Goal: Transaction & Acquisition: Purchase product/service

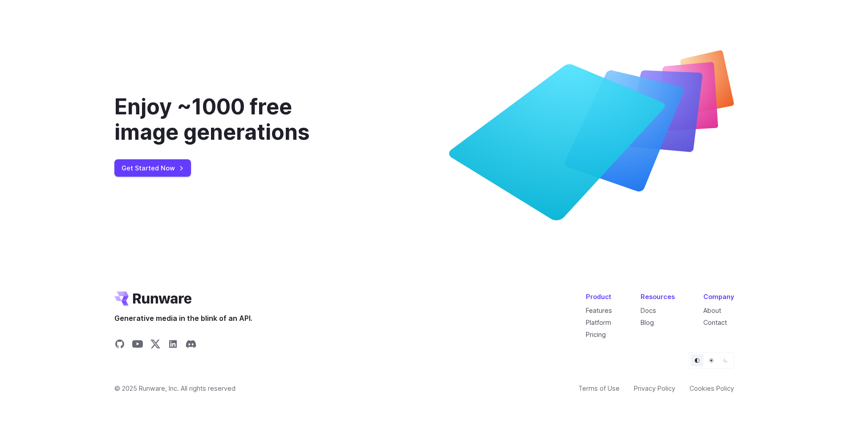
scroll to position [3397, 0]
click at [155, 345] on icon "Share on X" at bounding box center [155, 344] width 10 height 8
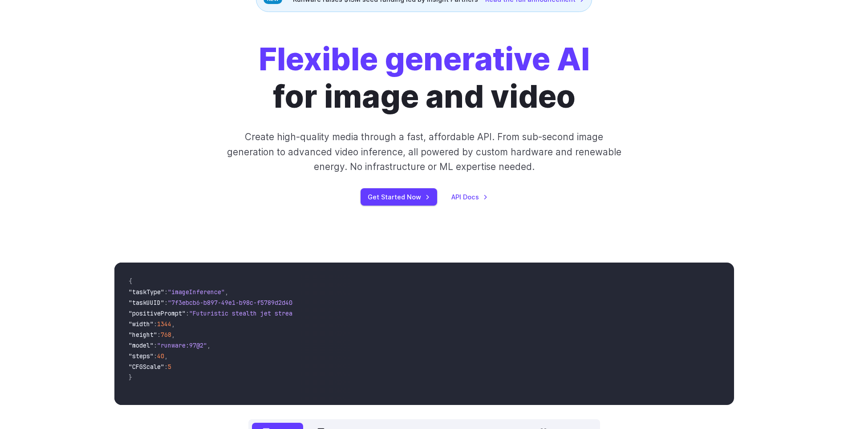
scroll to position [0, 0]
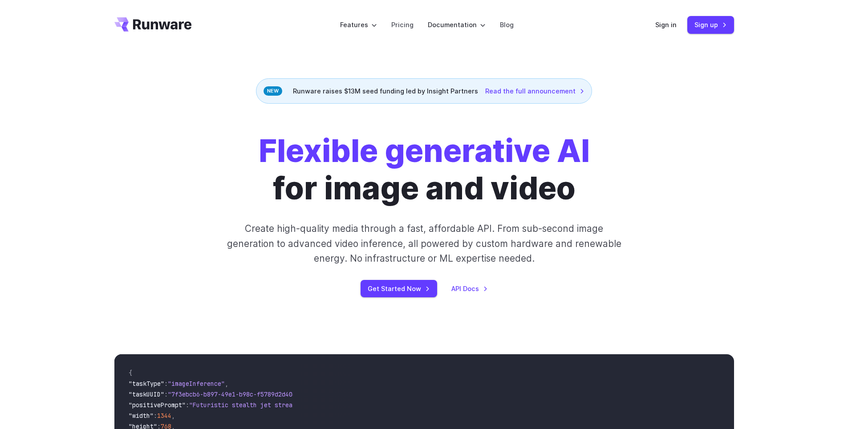
drag, startPoint x: 172, startPoint y: 29, endPoint x: 137, endPoint y: 27, distance: 35.6
click at [137, 27] on header "Features Tasks Image generation Video generation Sonic Inference Engine™ Models…" at bounding box center [424, 25] width 641 height 50
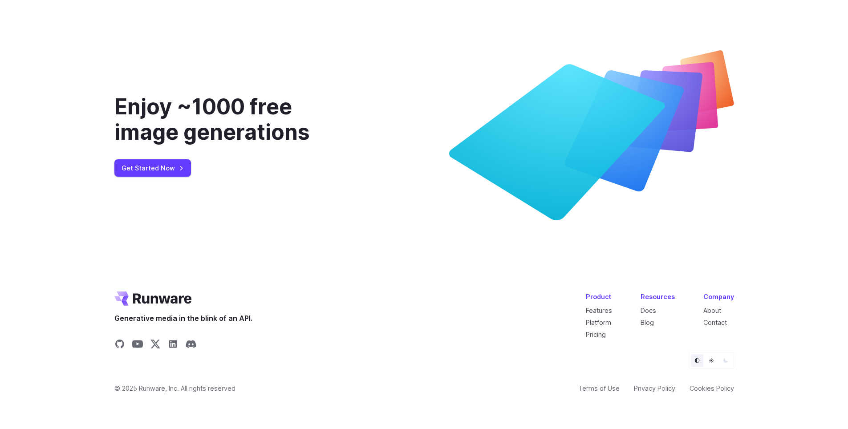
scroll to position [3397, 0]
click at [154, 344] on icon "Share on X" at bounding box center [155, 344] width 10 height 8
click at [154, 170] on link "Get Started Now" at bounding box center [152, 167] width 77 height 17
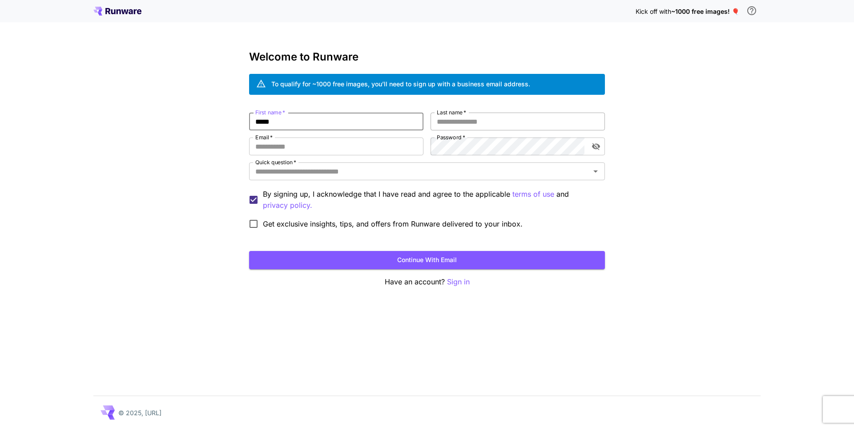
type input "*****"
click at [461, 122] on input "Last name   *" at bounding box center [518, 122] width 174 height 18
type input "******"
click at [315, 145] on input "Email   *" at bounding box center [336, 146] width 174 height 18
click at [295, 147] on input "Email   *" at bounding box center [336, 146] width 174 height 18
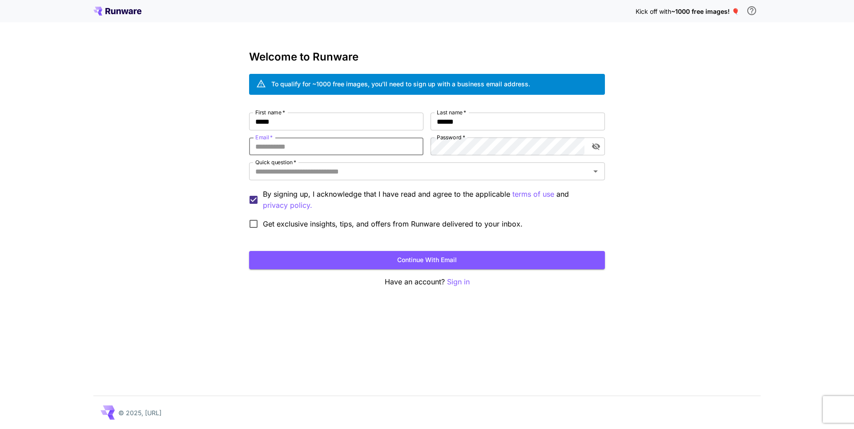
type input "*"
type input "**********"
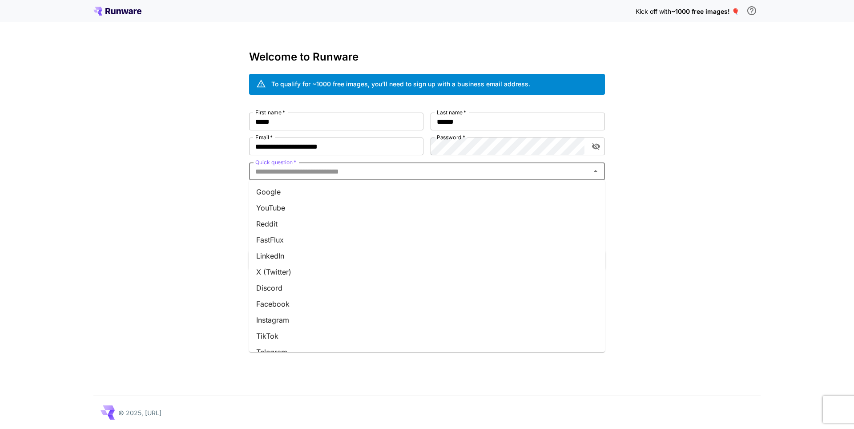
click at [366, 174] on input "Quick question   *" at bounding box center [420, 171] width 336 height 12
click at [287, 342] on li "Other" at bounding box center [427, 340] width 356 height 16
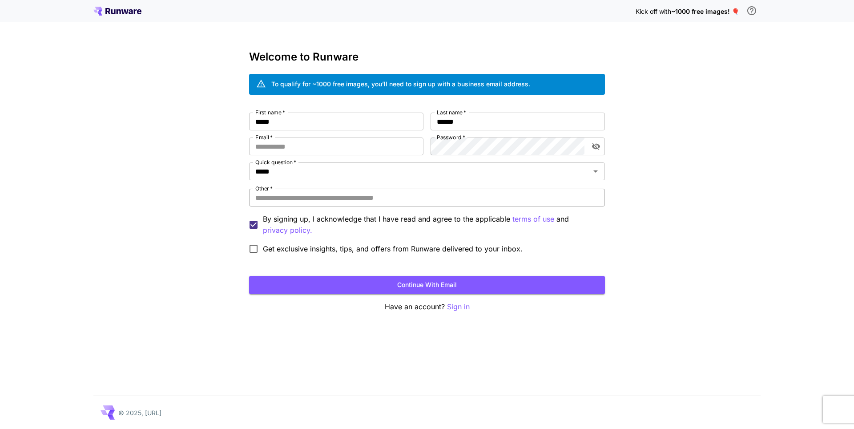
click at [284, 198] on input "Other   *" at bounding box center [427, 198] width 356 height 18
type input "*"
type input "*******"
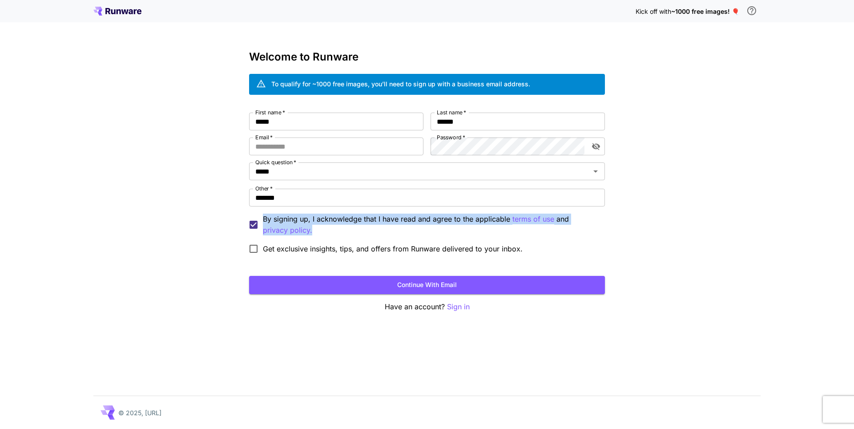
drag, startPoint x: 265, startPoint y: 217, endPoint x: 361, endPoint y: 225, distance: 96.9
click at [364, 228] on p "By signing up, I acknowledge that I have read and agree to the applicable terms…" at bounding box center [430, 225] width 335 height 22
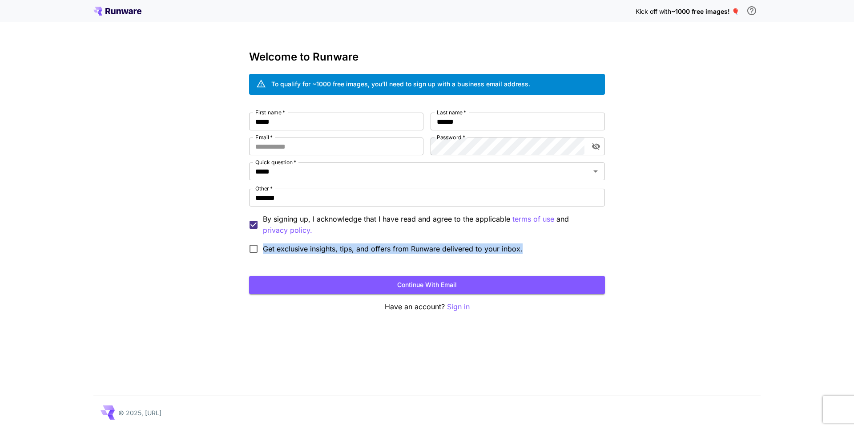
drag, startPoint x: 264, startPoint y: 247, endPoint x: 525, endPoint y: 251, distance: 260.8
click at [525, 251] on div "Get exclusive insights, tips, and offers from Runware delivered to your inbox." at bounding box center [389, 248] width 281 height 19
click at [751, 194] on div "Kick off with ~1000 free images! 🎈 Welcome to Runware To qualify for ~1000 free…" at bounding box center [427, 214] width 854 height 429
click at [280, 147] on input "Email   *" at bounding box center [336, 146] width 174 height 18
type input "**********"
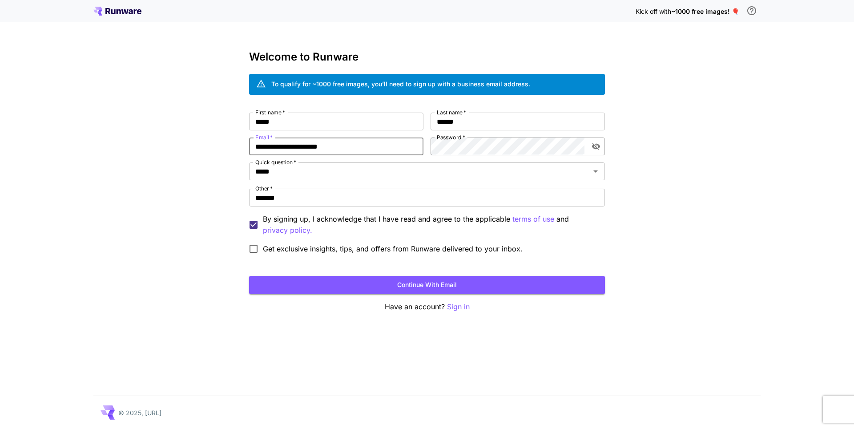
click at [596, 149] on icon "toggle password visibility" at bounding box center [596, 146] width 8 height 7
click at [596, 149] on icon "toggle password visibility" at bounding box center [596, 147] width 8 height 6
click at [704, 226] on div "**********" at bounding box center [427, 214] width 854 height 429
click at [449, 287] on button "Continue with email" at bounding box center [427, 285] width 356 height 18
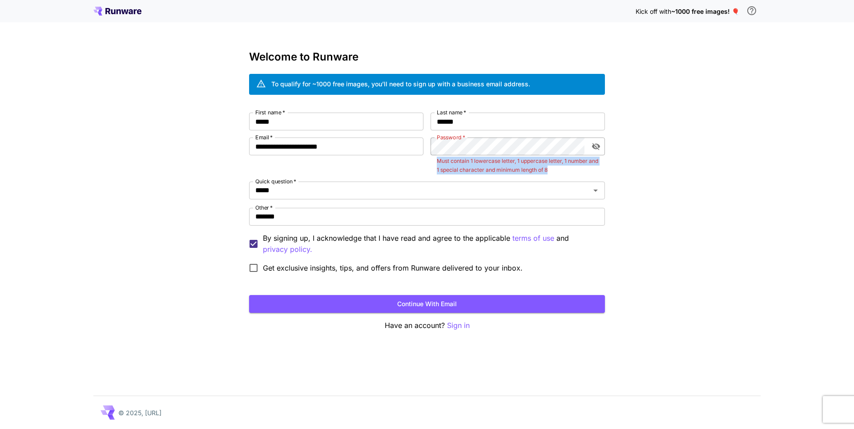
drag, startPoint x: 528, startPoint y: 168, endPoint x: 435, endPoint y: 160, distance: 93.3
click at [435, 160] on div "Password   * Password   * Must contain 1 lowercase letter, 1 uppercase letter, …" at bounding box center [518, 155] width 174 height 37
click at [594, 145] on icon "toggle password visibility" at bounding box center [596, 146] width 8 height 7
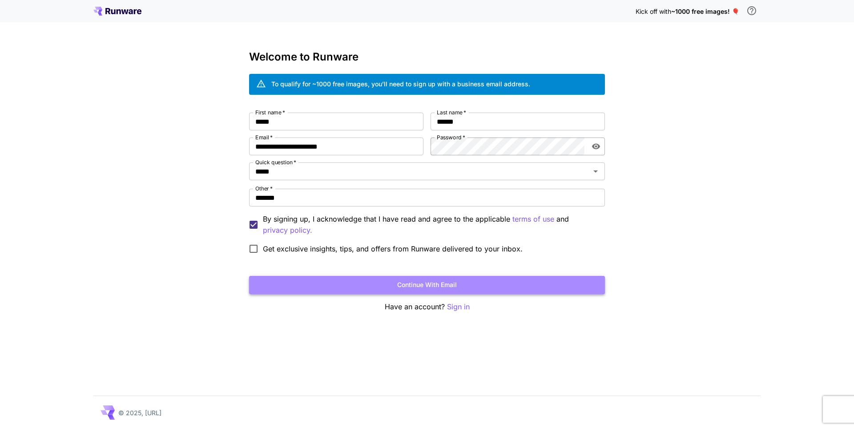
click at [442, 287] on button "Continue with email" at bounding box center [427, 285] width 356 height 18
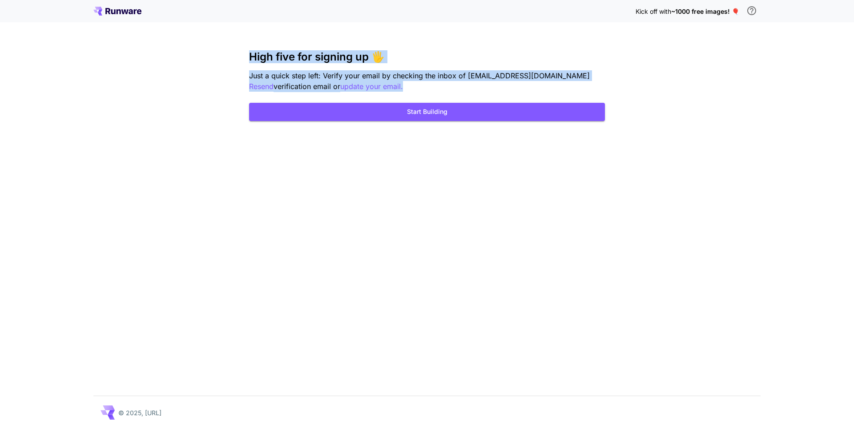
drag, startPoint x: 350, startPoint y: 61, endPoint x: 410, endPoint y: 76, distance: 62.2
click at [412, 82] on div "Kick off with ~1000 free images! 🎈 High five for signing up 🖐️ Just a quick ste…" at bounding box center [427, 214] width 854 height 429
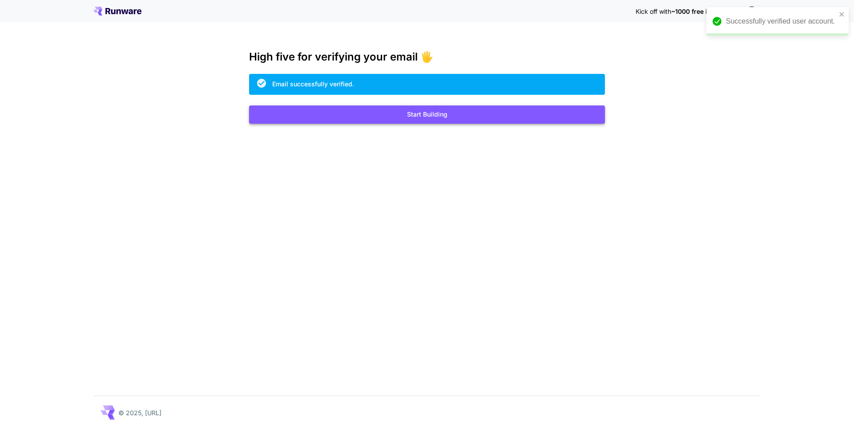
click at [424, 112] on button "Start Building" at bounding box center [427, 114] width 356 height 18
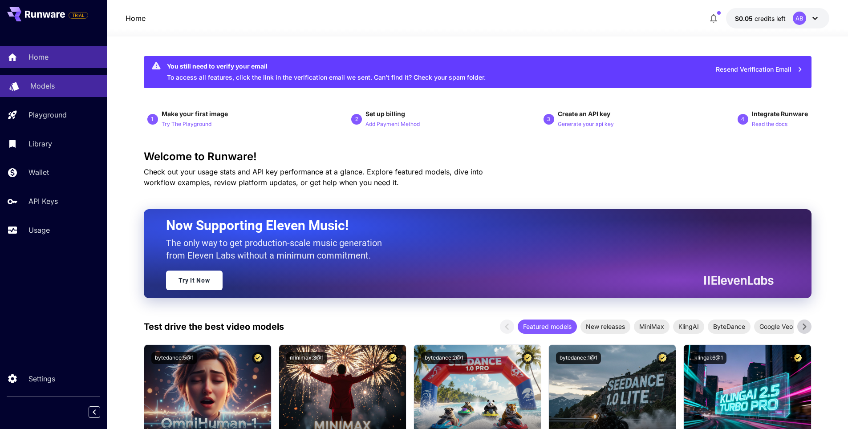
click at [46, 88] on p "Models" at bounding box center [42, 86] width 24 height 11
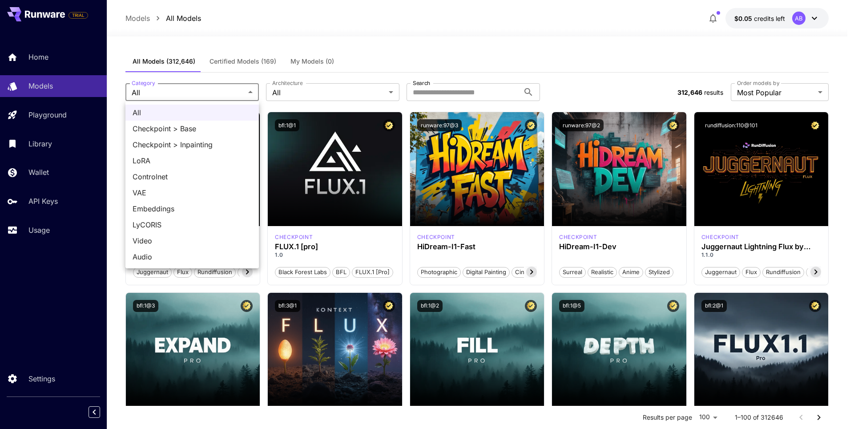
click at [170, 237] on span "Video" at bounding box center [192, 240] width 119 height 11
type input "*****"
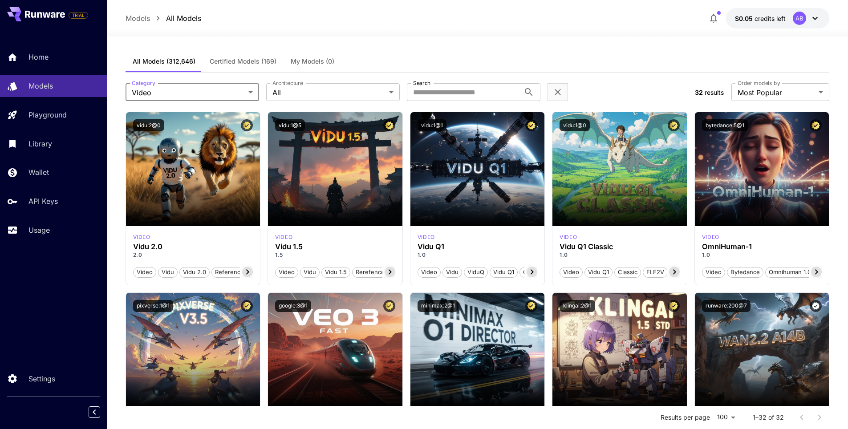
click at [779, 19] on span "credits left" at bounding box center [769, 19] width 31 height 8
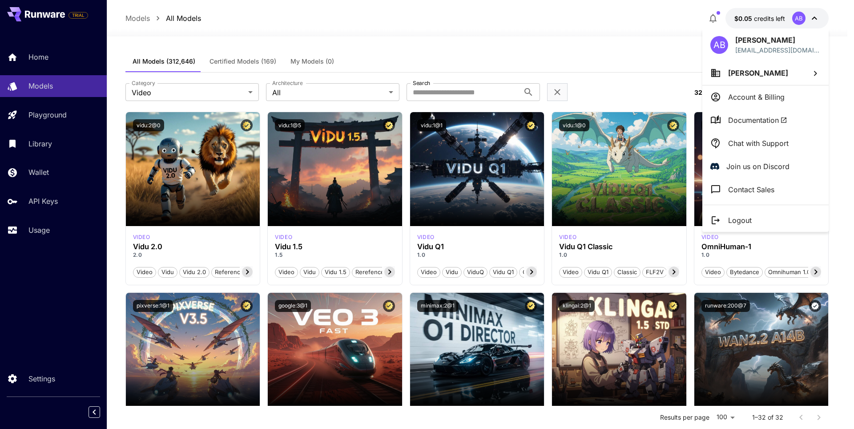
click at [749, 102] on p "Account & Billing" at bounding box center [756, 97] width 57 height 11
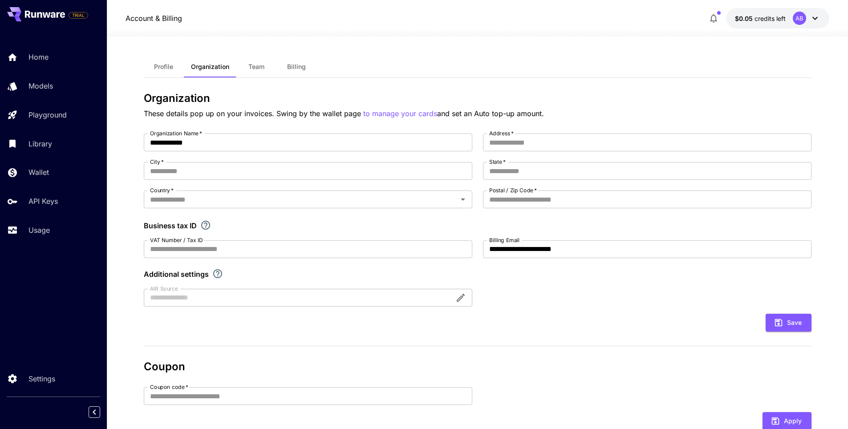
drag, startPoint x: 143, startPoint y: 112, endPoint x: 541, endPoint y: 114, distance: 398.3
click at [562, 115] on section "**********" at bounding box center [477, 289] width 741 height 507
click at [532, 62] on div "Profile Organization Team Billing" at bounding box center [477, 67] width 667 height 22
click at [748, 20] on span "$0.05" at bounding box center [745, 19] width 20 height 8
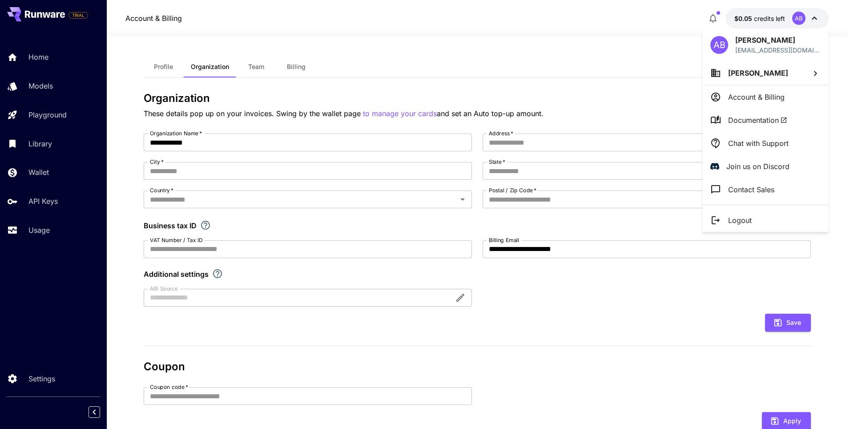
drag, startPoint x: 745, startPoint y: 19, endPoint x: 791, endPoint y: 19, distance: 45.8
click at [746, 19] on div at bounding box center [427, 214] width 854 height 429
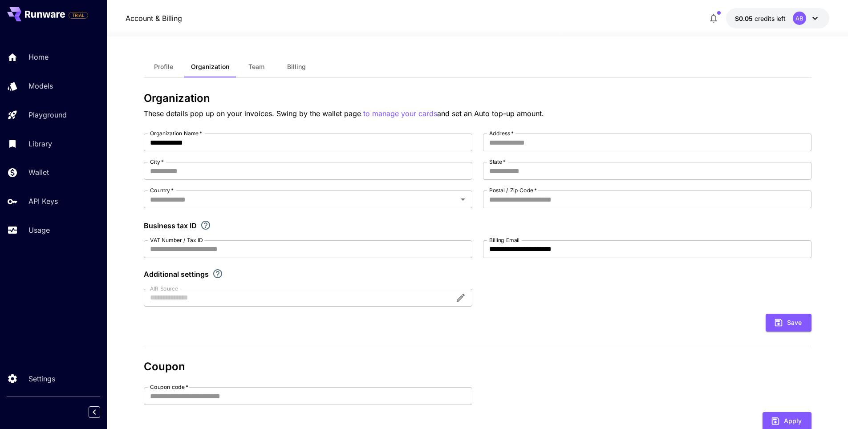
click at [798, 19] on div "AB" at bounding box center [799, 18] width 13 height 13
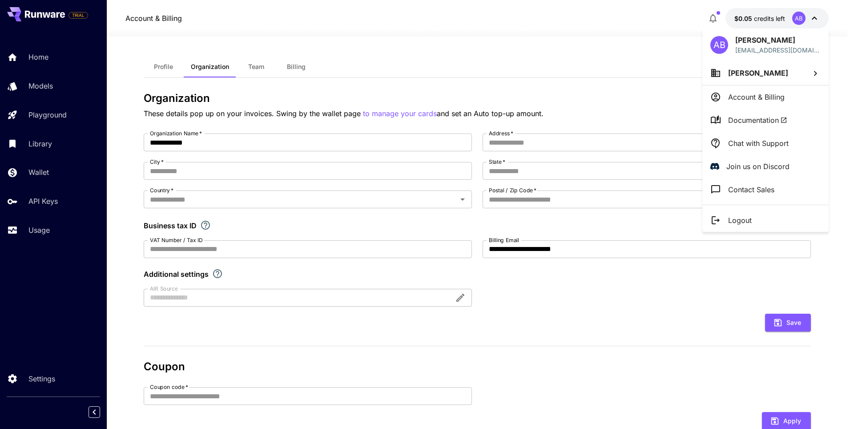
click at [781, 41] on p "[PERSON_NAME]" at bounding box center [778, 40] width 85 height 11
click at [748, 75] on span "[PERSON_NAME]" at bounding box center [758, 73] width 60 height 9
click at [769, 97] on div at bounding box center [427, 214] width 854 height 429
click at [773, 97] on p "Account & Billing" at bounding box center [756, 97] width 57 height 11
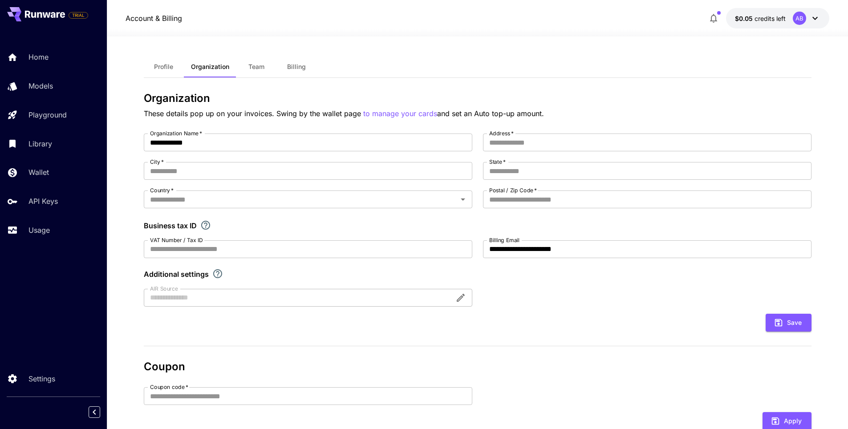
click at [259, 72] on button "Team" at bounding box center [256, 66] width 40 height 21
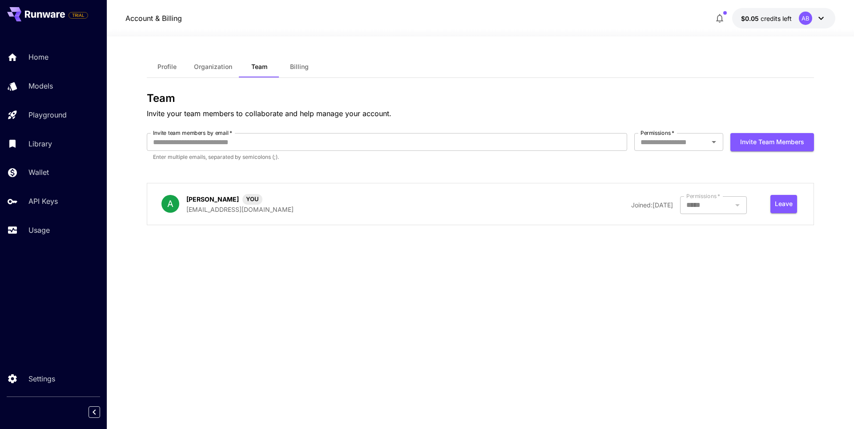
click at [300, 70] on span "Billing" at bounding box center [299, 67] width 19 height 8
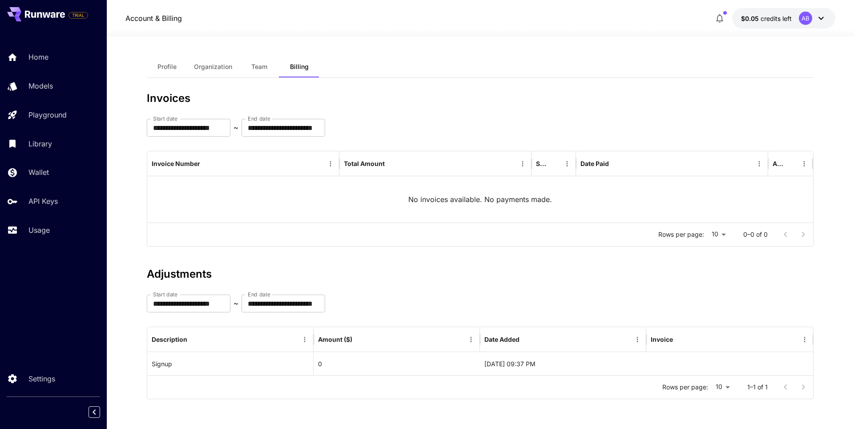
click at [169, 62] on button "Profile" at bounding box center [167, 66] width 40 height 21
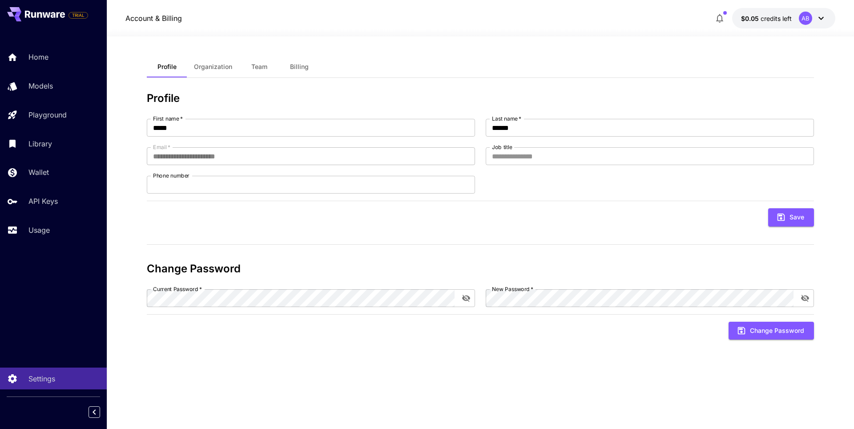
click at [223, 68] on span "Organization" at bounding box center [213, 67] width 38 height 8
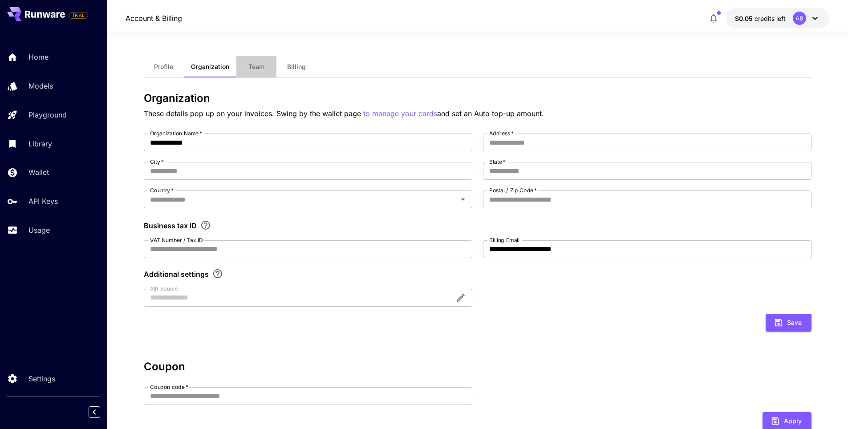
click at [260, 67] on span "Team" at bounding box center [256, 67] width 16 height 8
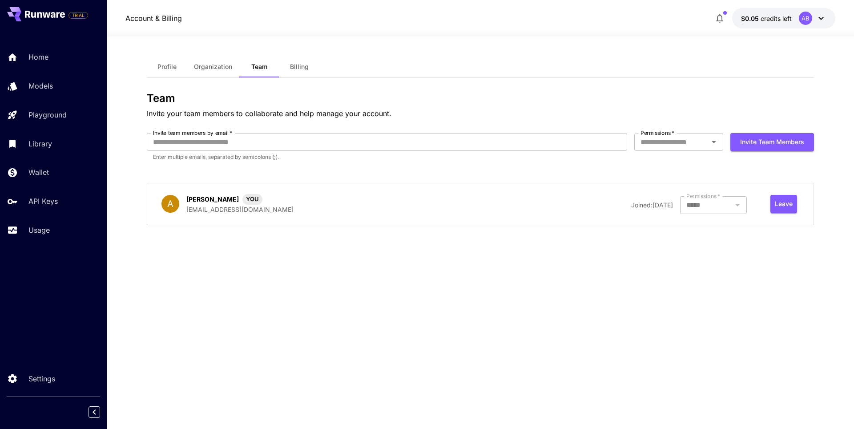
click at [294, 65] on span "Billing" at bounding box center [299, 67] width 19 height 8
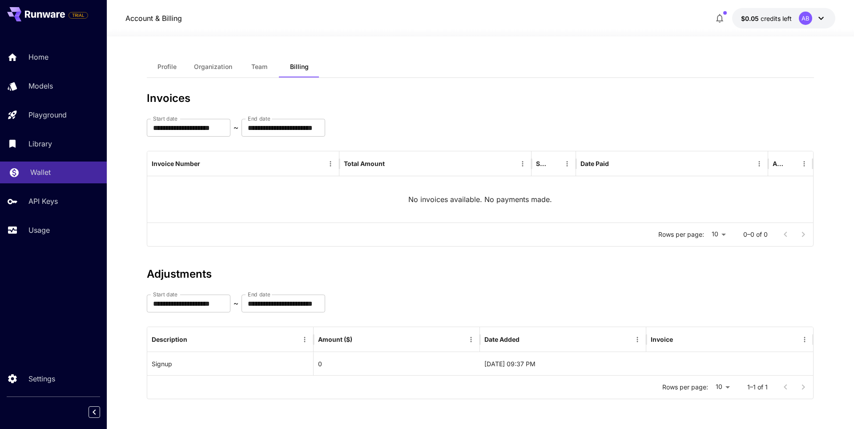
click at [56, 172] on div "Wallet" at bounding box center [64, 172] width 69 height 11
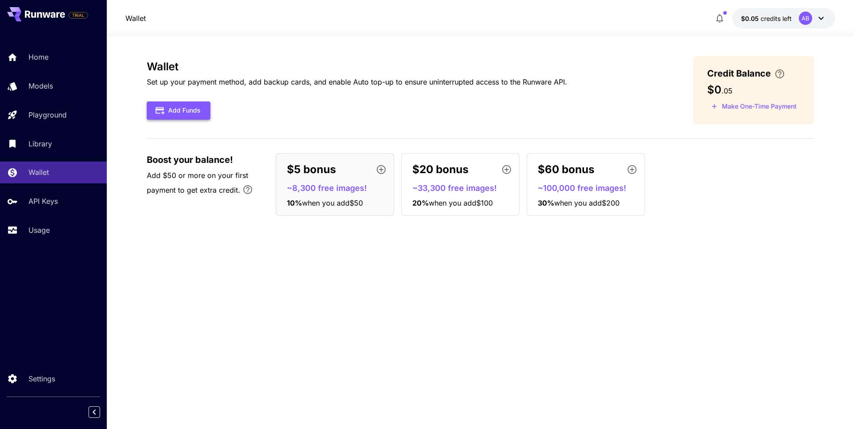
click at [185, 113] on button "Add Funds" at bounding box center [179, 110] width 64 height 18
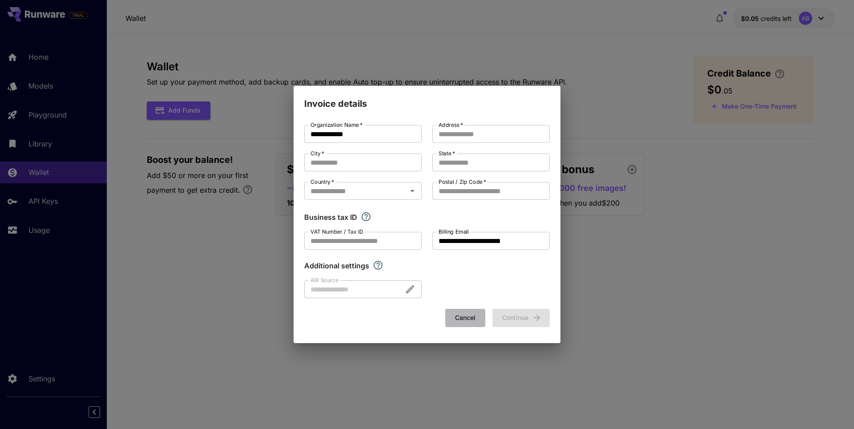
click at [467, 318] on button "Cancel" at bounding box center [465, 318] width 40 height 18
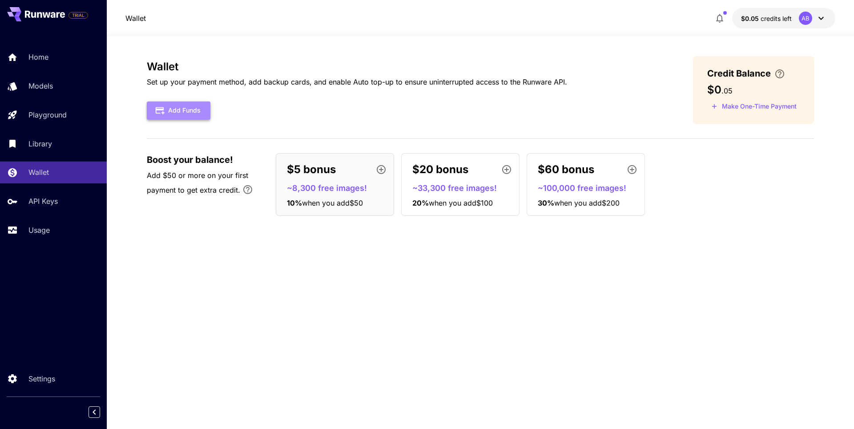
click at [159, 106] on icon "button" at bounding box center [160, 110] width 10 height 10
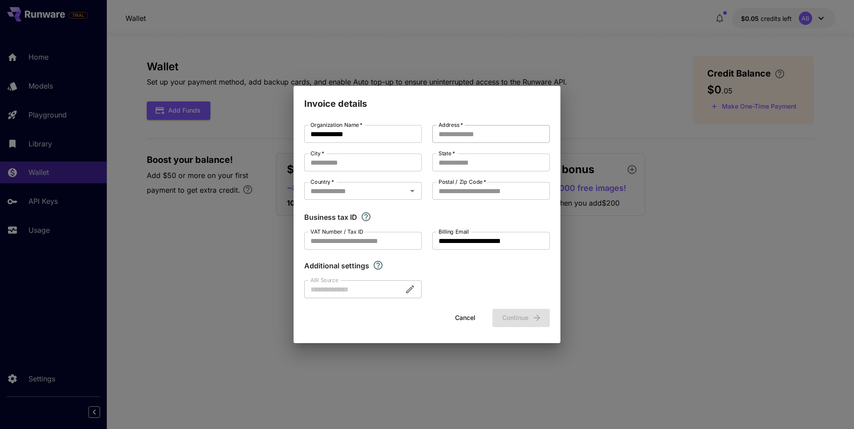
click at [463, 134] on input "Address   *" at bounding box center [491, 134] width 117 height 18
paste input "**********"
type input "**********"
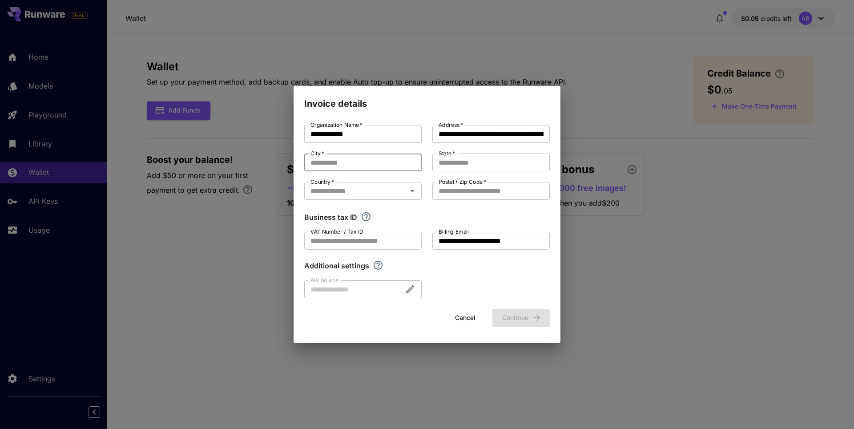
click at [347, 162] on input "City   *" at bounding box center [362, 163] width 117 height 18
paste input "******"
type input "******"
click at [368, 194] on input "Country   *" at bounding box center [355, 191] width 97 height 12
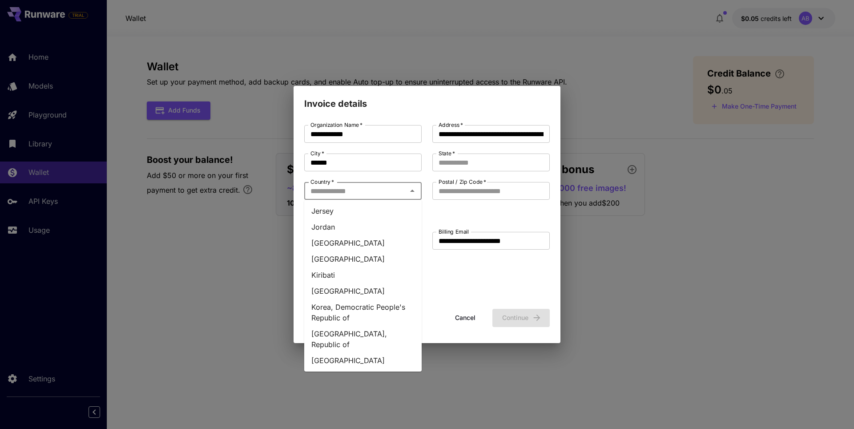
scroll to position [1869, 0]
click at [356, 235] on li "Kazakhstan" at bounding box center [362, 243] width 117 height 16
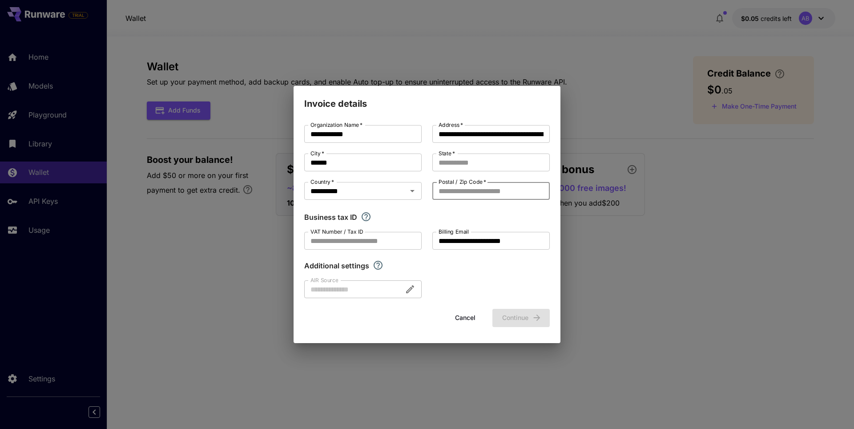
click at [447, 196] on input "Postal / Zip Code   *" at bounding box center [491, 191] width 117 height 18
paste input "******"
type input "******"
click at [501, 266] on div "Additional settings" at bounding box center [427, 265] width 246 height 11
drag, startPoint x: 311, startPoint y: 230, endPoint x: 325, endPoint y: 231, distance: 14.3
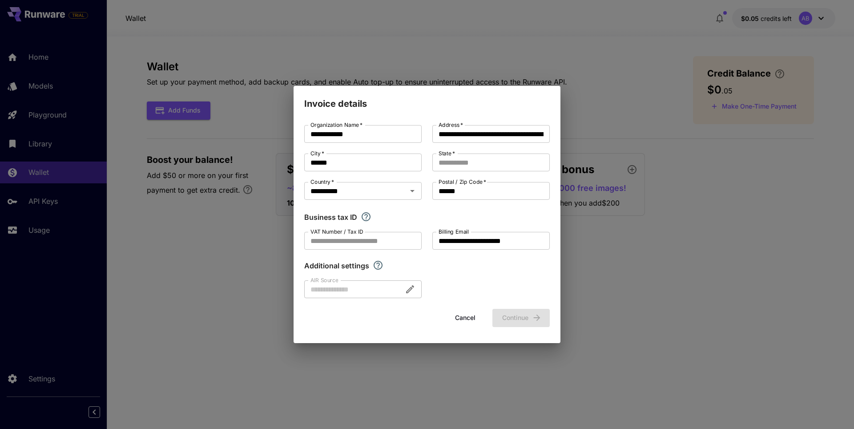
click at [325, 231] on label "VAT Number / Tax ID" at bounding box center [337, 232] width 53 height 8
click at [325, 232] on input "VAT Number / Tax ID" at bounding box center [362, 241] width 117 height 18
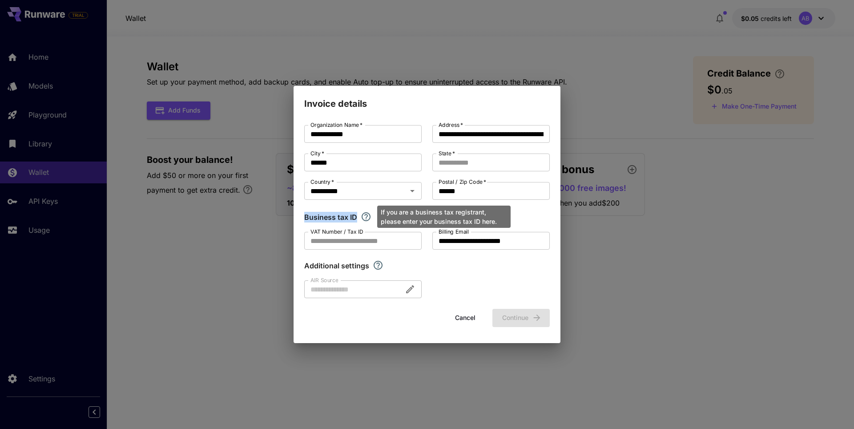
drag, startPoint x: 311, startPoint y: 217, endPoint x: 364, endPoint y: 219, distance: 52.6
click at [364, 219] on div "**********" at bounding box center [427, 227] width 267 height 232
drag, startPoint x: 381, startPoint y: 212, endPoint x: 485, endPoint y: 222, distance: 104.5
click at [485, 222] on div "If you are a business tax registrant, please enter your business tax ID here." at bounding box center [443, 217] width 133 height 22
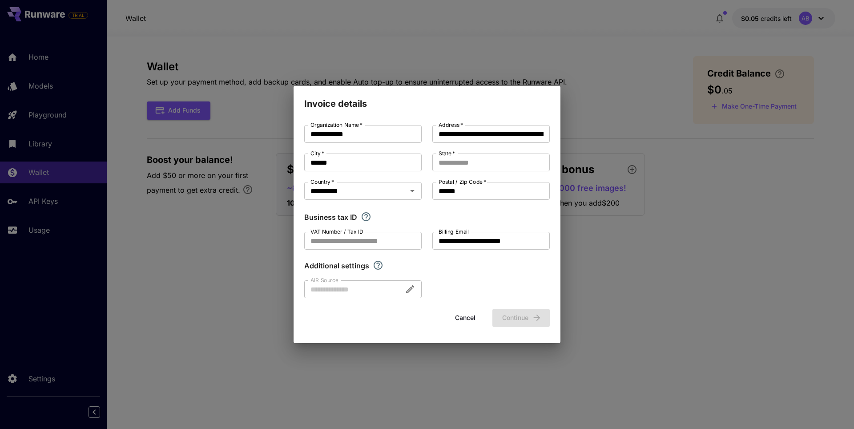
drag, startPoint x: 477, startPoint y: 222, endPoint x: 386, endPoint y: 216, distance: 90.9
click at [408, 216] on div "Business tax ID" at bounding box center [427, 217] width 246 height 11
drag, startPoint x: 335, startPoint y: 218, endPoint x: 359, endPoint y: 218, distance: 24.5
click at [360, 218] on div "Business tax ID" at bounding box center [427, 217] width 246 height 11
click at [494, 213] on div "Business tax ID" at bounding box center [427, 217] width 246 height 11
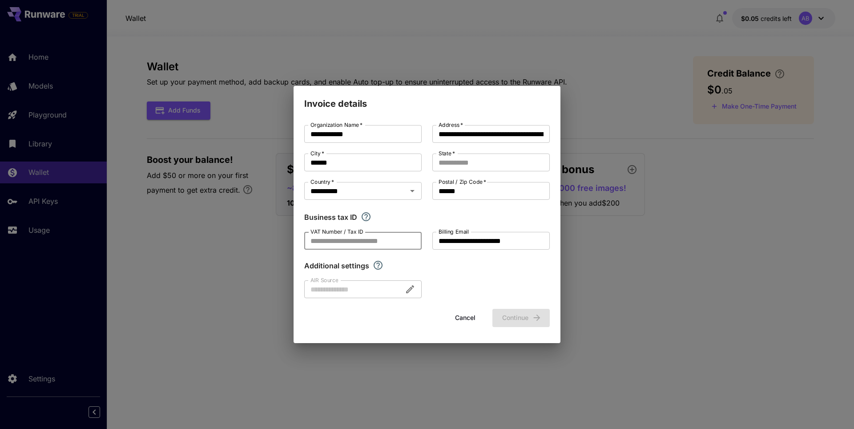
click at [391, 240] on input "VAT Number / Tax ID" at bounding box center [362, 241] width 117 height 18
click at [399, 309] on div "Cancel Continue" at bounding box center [427, 318] width 246 height 18
click at [349, 292] on div at bounding box center [362, 289] width 117 height 18
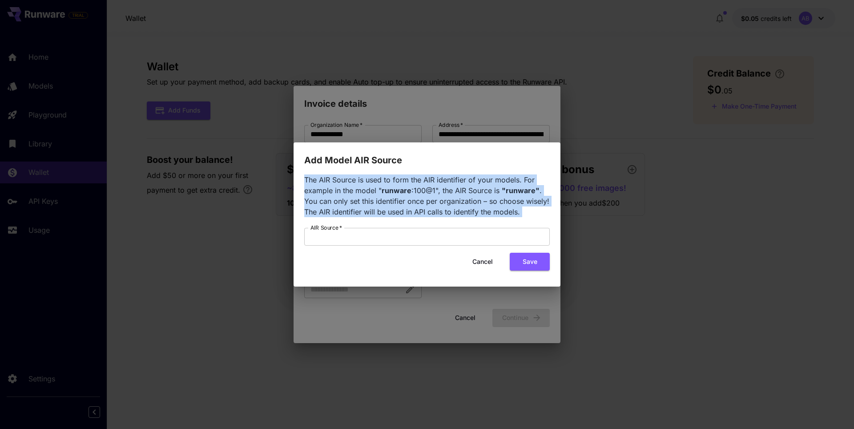
drag, startPoint x: 305, startPoint y: 179, endPoint x: 490, endPoint y: 201, distance: 186.4
click at [538, 218] on div "The AIR Source is used to form the AIR identifier of your models. For example i…" at bounding box center [427, 227] width 267 height 120
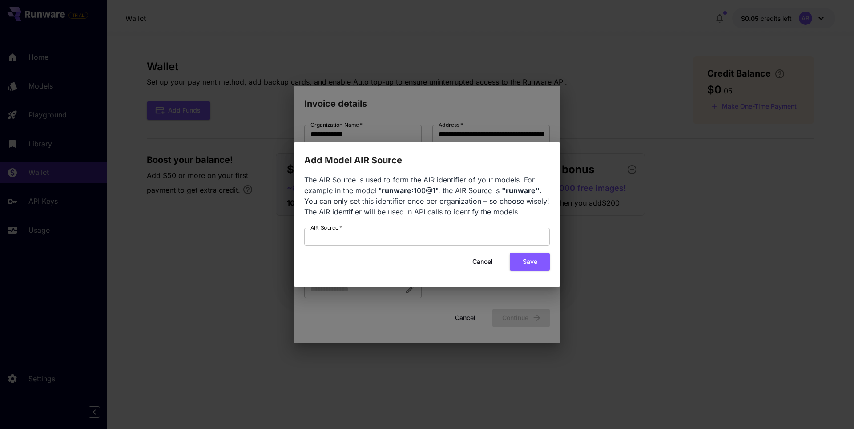
click at [549, 129] on div "Add Model AIR Source The AIR Source is used to form the AIR identifier of your …" at bounding box center [427, 214] width 854 height 429
click at [482, 263] on button "Cancel" at bounding box center [483, 262] width 40 height 18
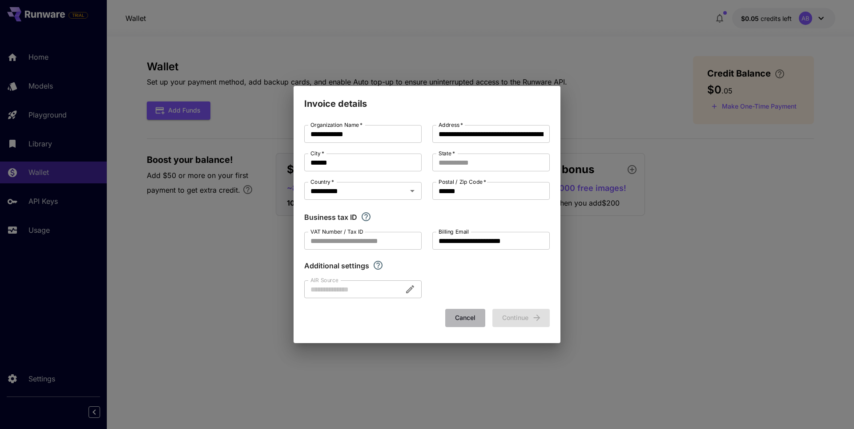
click at [461, 319] on button "Cancel" at bounding box center [465, 318] width 40 height 18
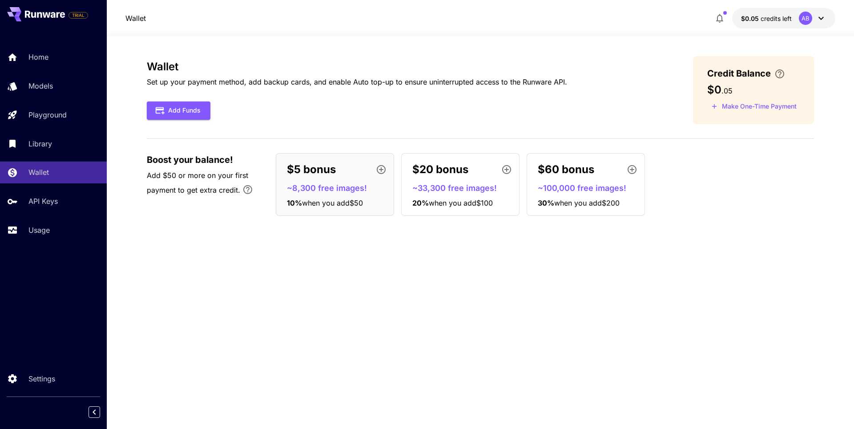
click at [315, 186] on p "~8,300 free images!" at bounding box center [338, 188] width 103 height 12
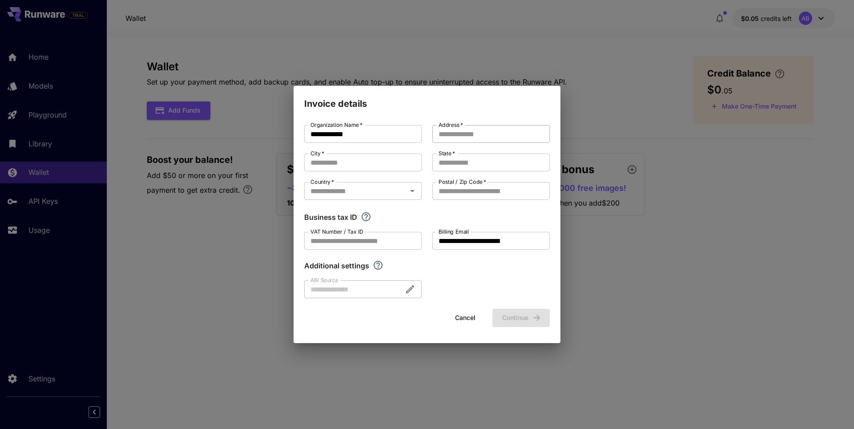
click at [480, 138] on input "Address   *" at bounding box center [491, 134] width 117 height 18
click at [680, 271] on div "**********" at bounding box center [427, 214] width 854 height 429
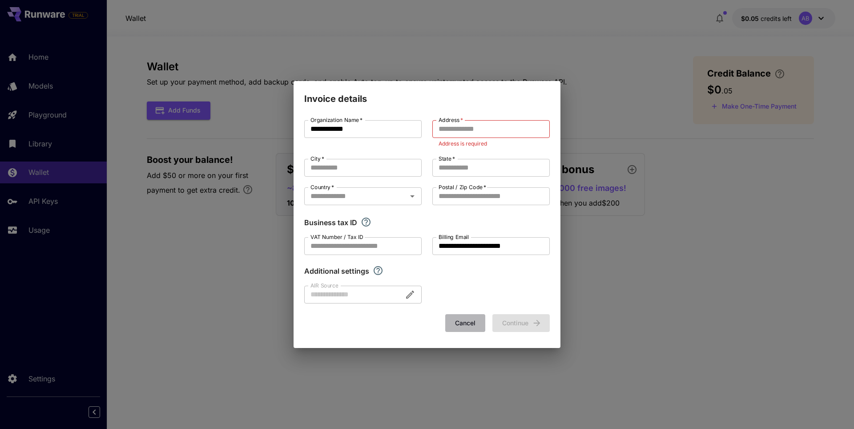
click at [463, 326] on button "Cancel" at bounding box center [465, 323] width 40 height 18
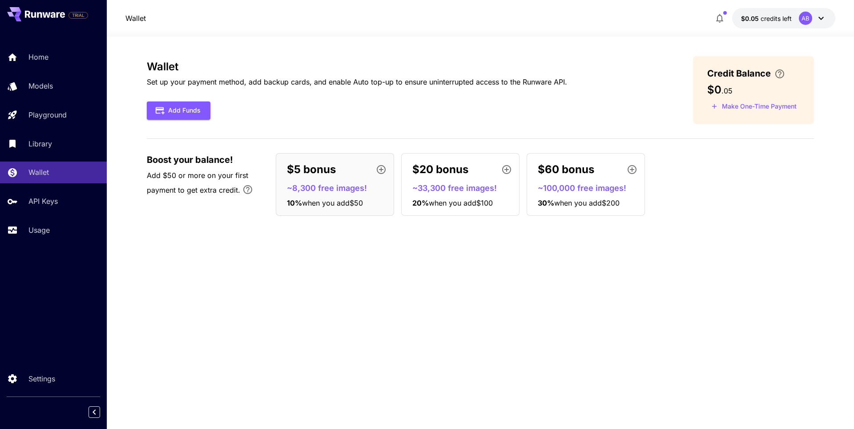
click at [744, 69] on span "Credit Balance" at bounding box center [740, 73] width 64 height 13
click at [745, 108] on button "Make One-Time Payment" at bounding box center [754, 107] width 93 height 14
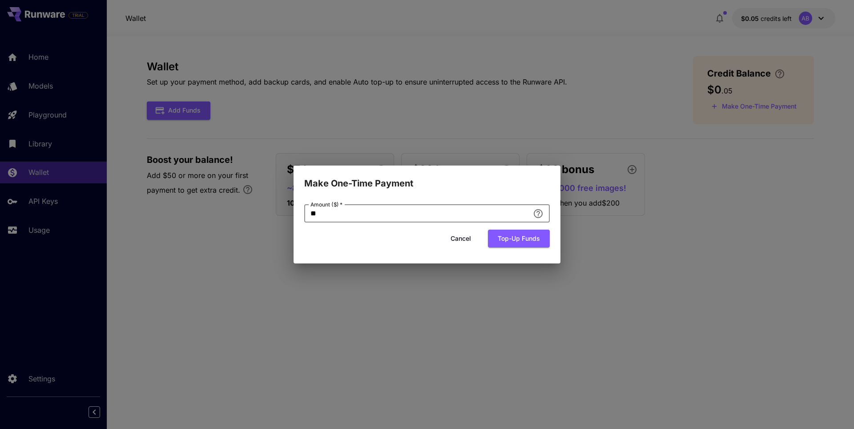
drag, startPoint x: 493, startPoint y: 215, endPoint x: 426, endPoint y: 218, distance: 66.8
click at [492, 216] on input "**" at bounding box center [416, 214] width 225 height 18
drag, startPoint x: 362, startPoint y: 217, endPoint x: 296, endPoint y: 213, distance: 66.4
click at [296, 213] on div "Amount ($)   * ** Amount ($)   * Cancel Top-up funds" at bounding box center [427, 226] width 267 height 73
type input "*"
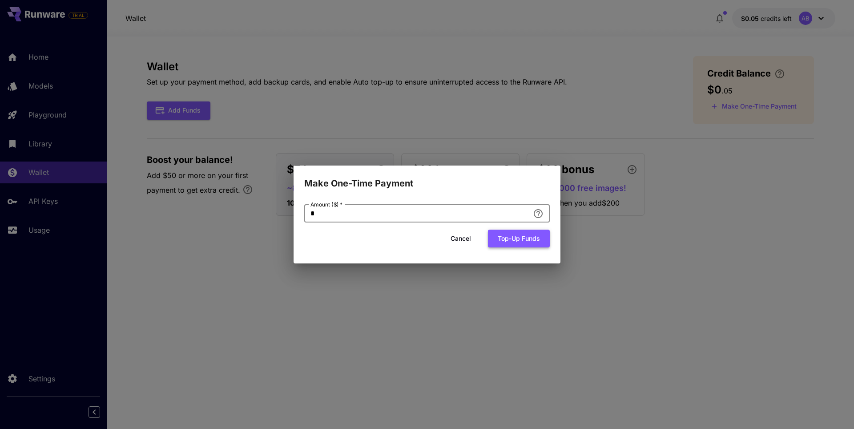
type input "*"
click at [522, 242] on button "Top-up funds" at bounding box center [519, 239] width 62 height 18
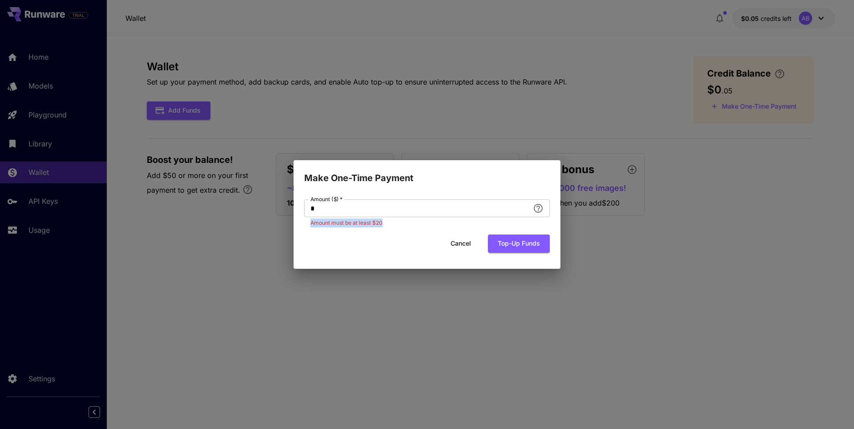
drag, startPoint x: 314, startPoint y: 222, endPoint x: 399, endPoint y: 224, distance: 85.0
click at [399, 224] on div "Amount ($)   * * Amount ($)   * Amount must be at least $20" at bounding box center [427, 213] width 246 height 28
click at [488, 205] on input "*" at bounding box center [416, 208] width 225 height 18
click at [460, 242] on button "Cancel" at bounding box center [461, 244] width 40 height 18
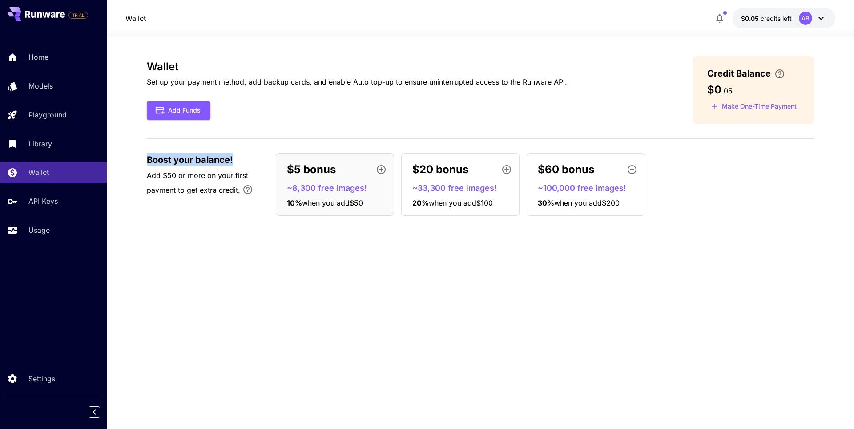
drag, startPoint x: 146, startPoint y: 158, endPoint x: 243, endPoint y: 163, distance: 96.3
click at [243, 163] on section "Wallet Set up your payment method, add backup cards, and enable Auto top-up to …" at bounding box center [481, 232] width 748 height 392
drag, startPoint x: 183, startPoint y: 222, endPoint x: 184, endPoint y: 214, distance: 8.5
click at [183, 222] on div "Wallet Set up your payment method, add backup cards, and enable Auto top-up to …" at bounding box center [480, 139] width 667 height 167
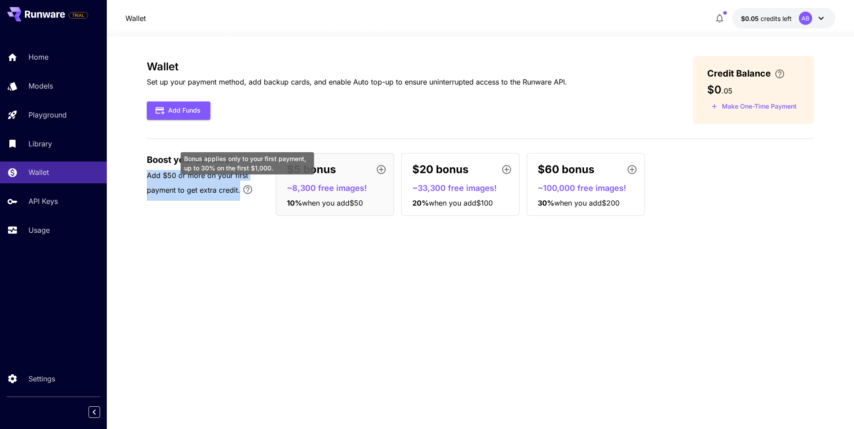
drag, startPoint x: 147, startPoint y: 177, endPoint x: 252, endPoint y: 197, distance: 106.9
click at [252, 197] on p "Add $50 or more on your first payment to get extra credit." at bounding box center [207, 185] width 120 height 31
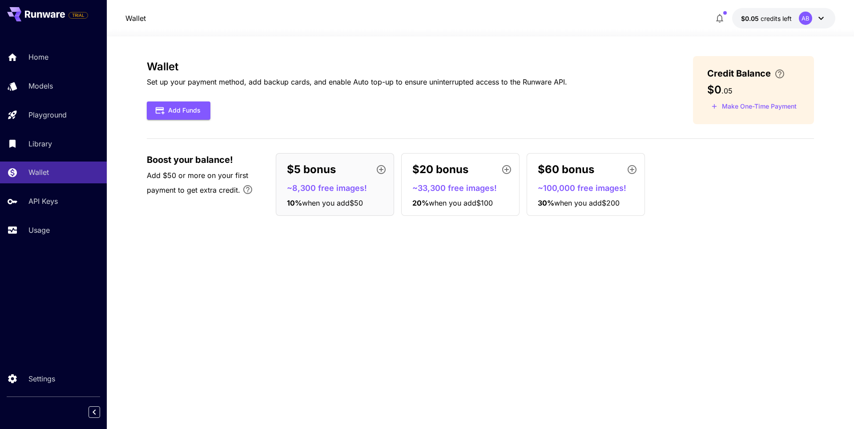
click at [552, 310] on div "Wallet Set up your payment method, add backup cards, and enable Auto top-up to …" at bounding box center [480, 232] width 667 height 353
click at [742, 106] on button "Make One-Time Payment" at bounding box center [754, 107] width 93 height 14
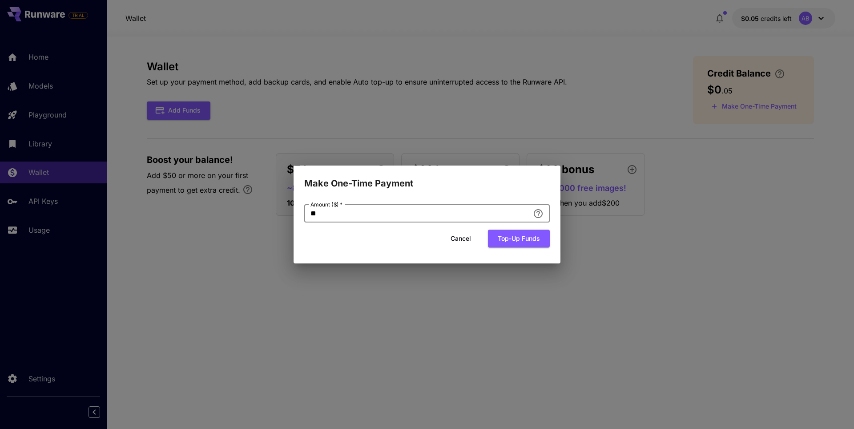
click at [335, 218] on input "**" at bounding box center [416, 214] width 225 height 18
click at [512, 239] on button "Top-up funds" at bounding box center [519, 239] width 62 height 18
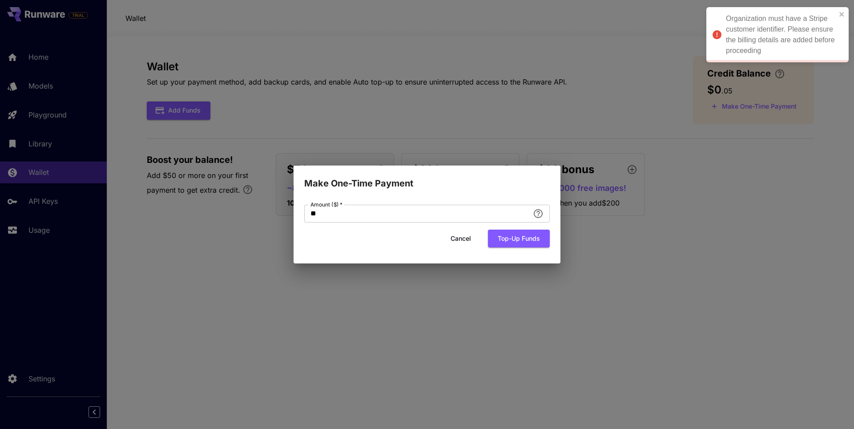
click at [733, 17] on div "Organization must have a Stripe customer identifier. Please ensure the billing …" at bounding box center [781, 34] width 110 height 43
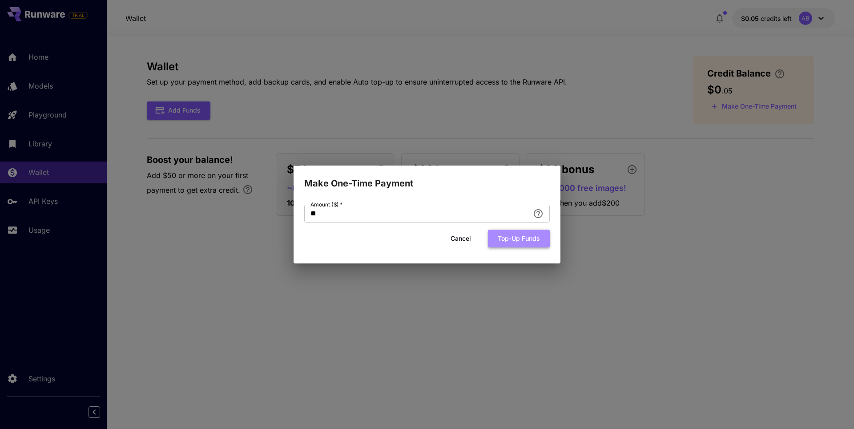
click at [520, 238] on button "Top-up funds" at bounding box center [519, 239] width 62 height 18
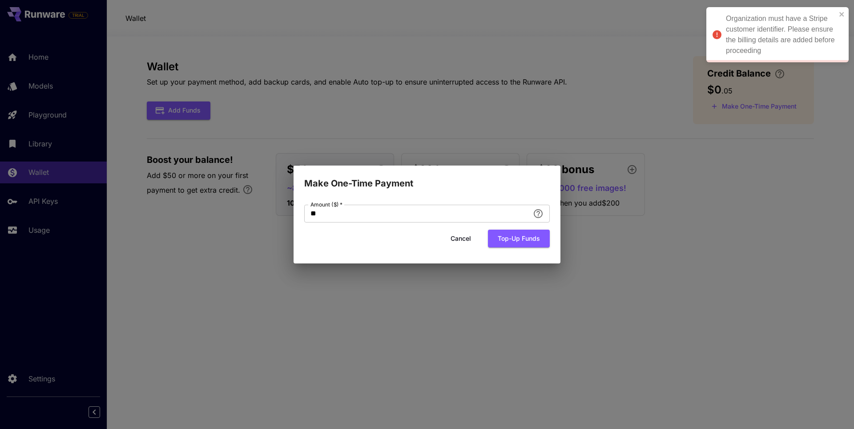
click at [489, 146] on div "Make One-Time Payment Amount ($)   * ** Amount ($)   * Cancel Top-up funds" at bounding box center [427, 214] width 854 height 429
click at [449, 235] on button "Cancel" at bounding box center [461, 239] width 40 height 18
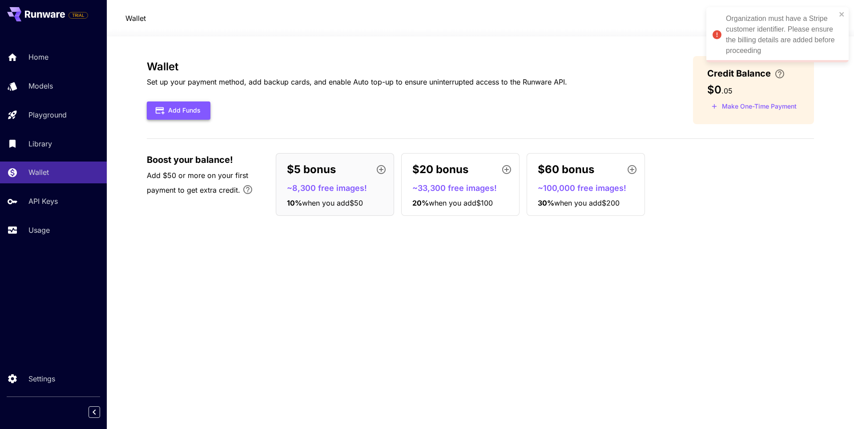
click at [190, 108] on button "Add Funds" at bounding box center [179, 110] width 64 height 18
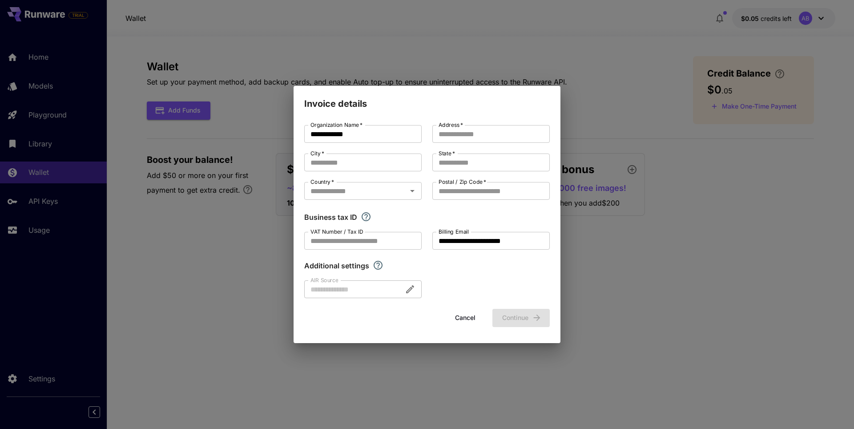
click at [477, 144] on div "**********" at bounding box center [427, 211] width 246 height 173
click at [472, 136] on input "Address   *" at bounding box center [491, 134] width 117 height 18
paste input "**********"
type input "**********"
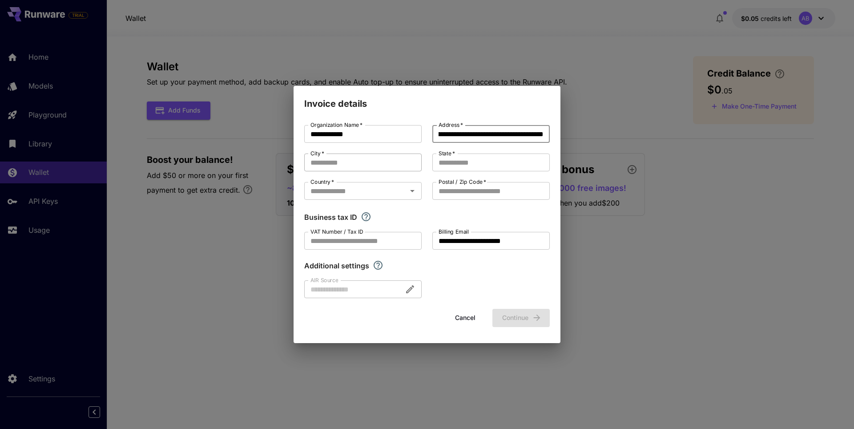
click at [353, 165] on input "City   *" at bounding box center [362, 163] width 117 height 18
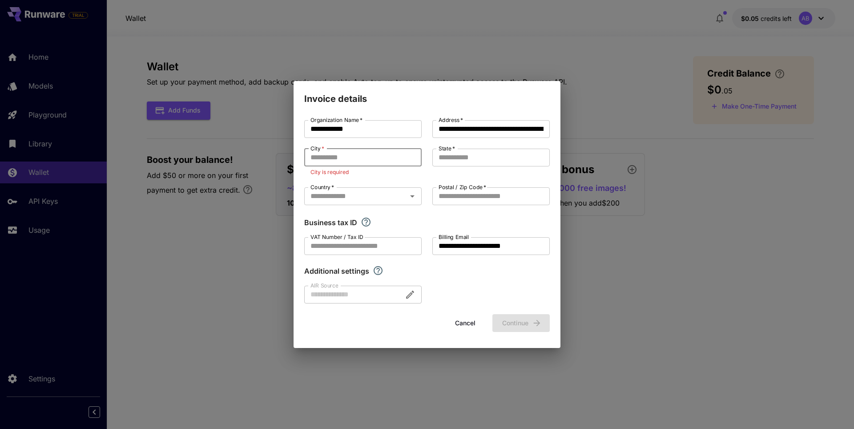
paste input "******"
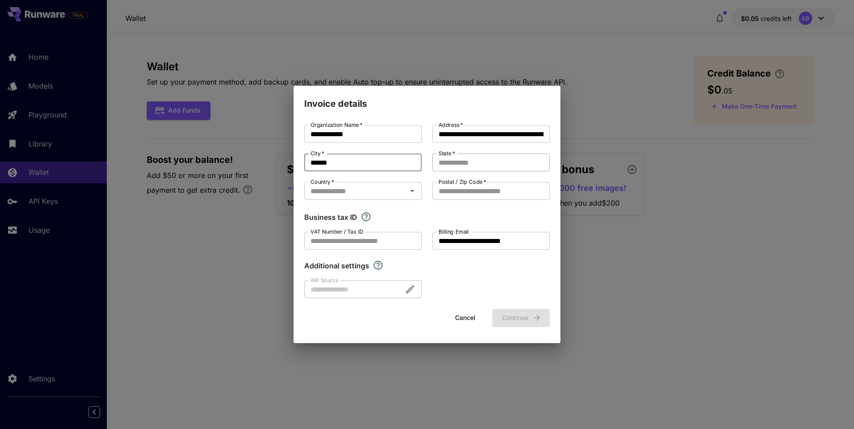
type input "******"
click at [447, 162] on input "State   *" at bounding box center [491, 163] width 117 height 18
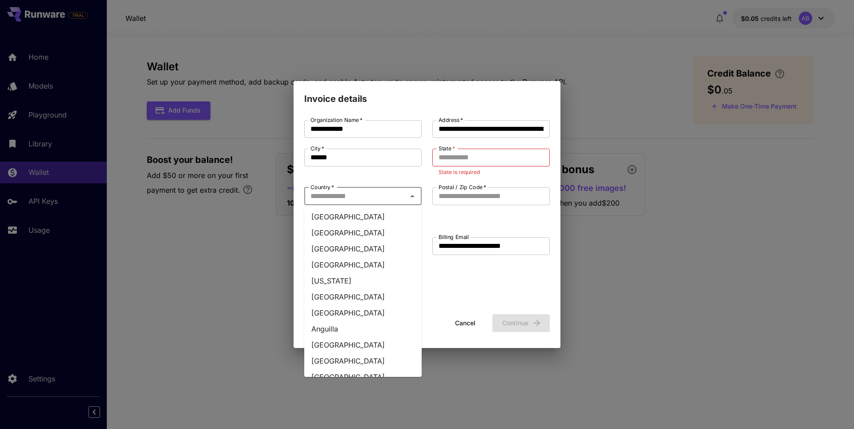
click at [352, 193] on input "Country   *" at bounding box center [355, 196] width 97 height 12
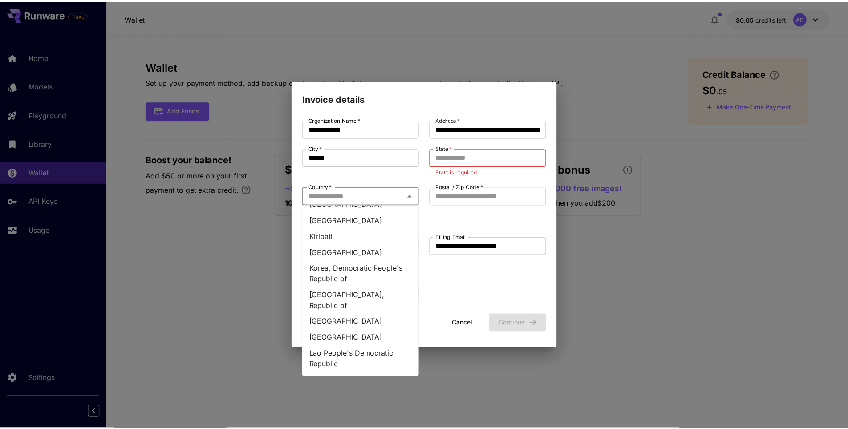
scroll to position [1869, 0]
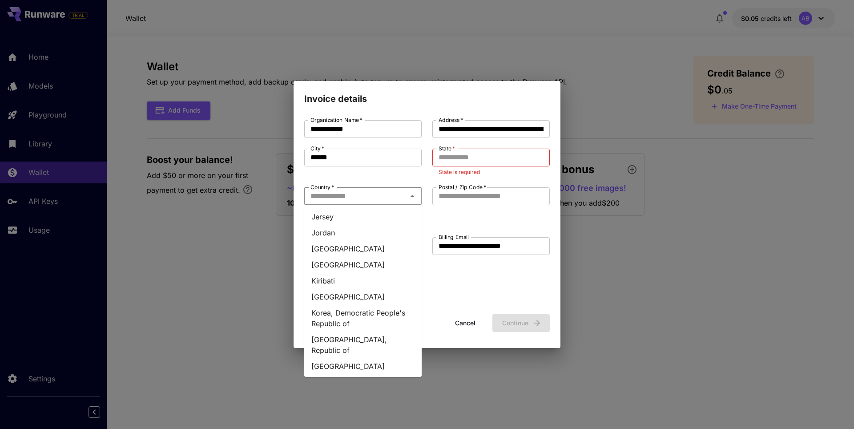
click at [344, 241] on li "Kazakhstan" at bounding box center [362, 249] width 117 height 16
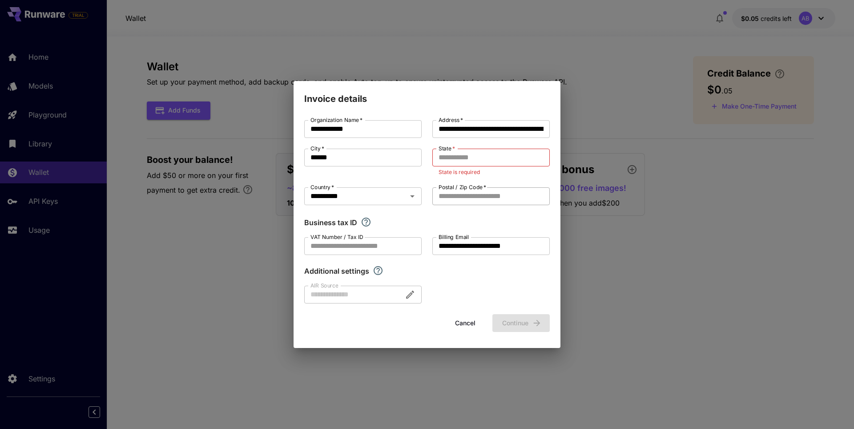
click at [455, 197] on input "Postal / Zip Code   *" at bounding box center [491, 196] width 117 height 18
paste input "******"
type input "******"
click at [457, 156] on input "State   *" at bounding box center [491, 158] width 117 height 18
paste input "******"
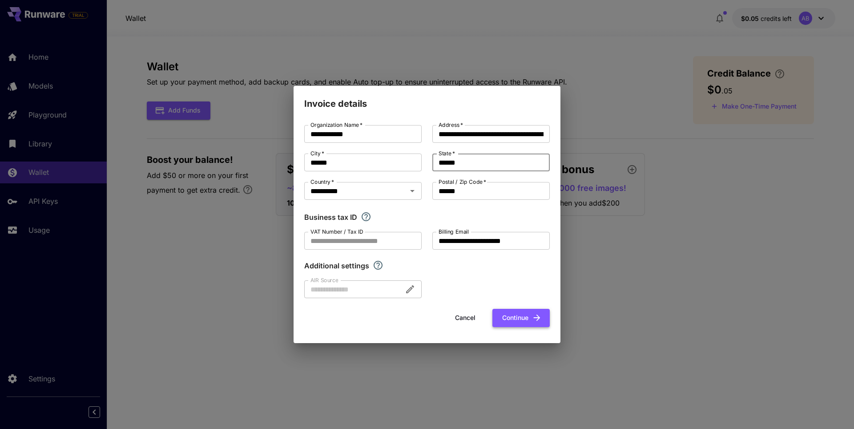
type input "******"
click at [518, 322] on button "Continue" at bounding box center [521, 318] width 57 height 18
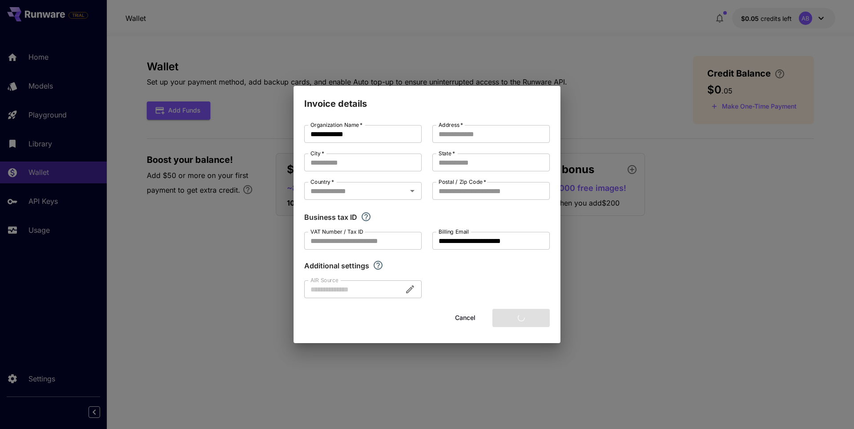
type input "**********"
type input "******"
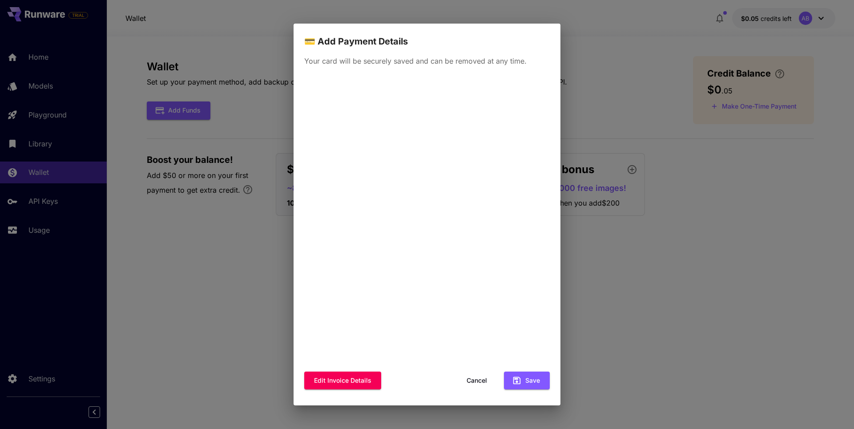
click at [612, 279] on div "💳 Add Payment Details Your card will be securely saved and can be removed at an…" at bounding box center [427, 214] width 854 height 429
click at [554, 269] on div "Your card will be securely saved and can be removed at any time. Edit invoice d…" at bounding box center [427, 227] width 267 height 357
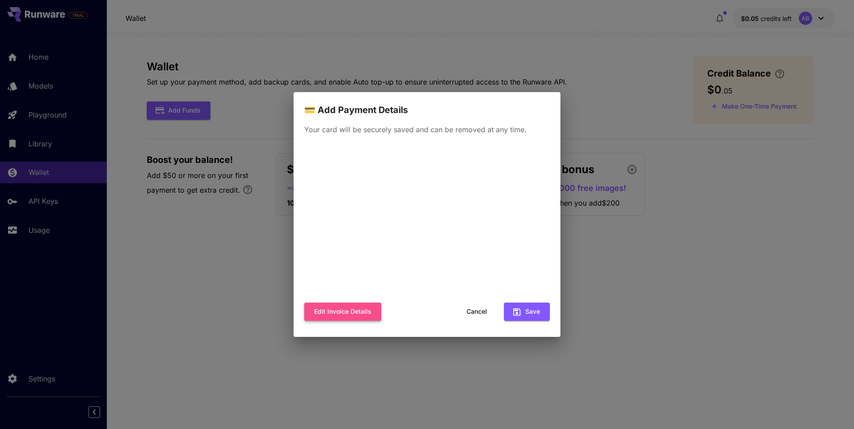
click at [353, 314] on button "Edit invoice details" at bounding box center [342, 312] width 77 height 18
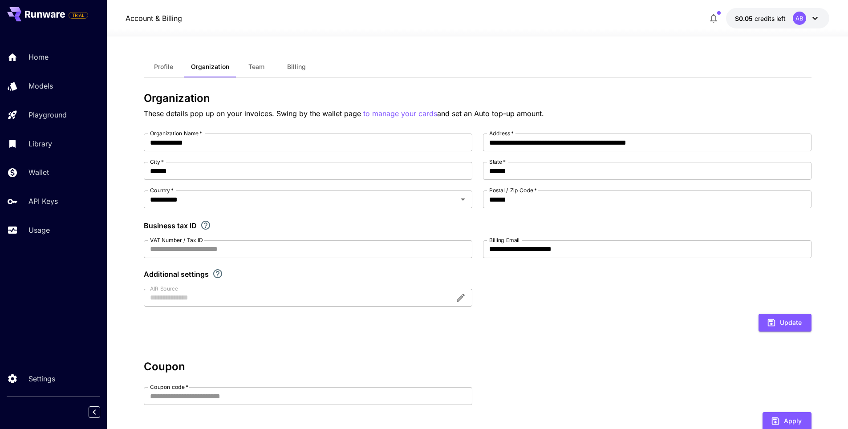
click at [768, 17] on span "credits left" at bounding box center [769, 19] width 31 height 8
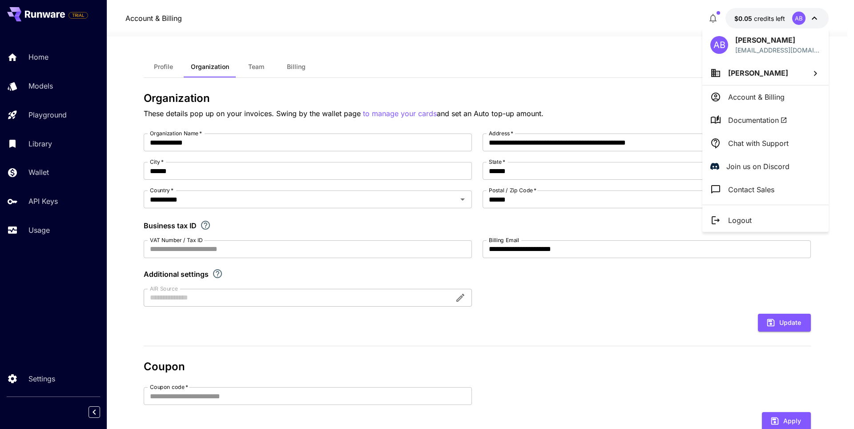
click at [772, 98] on p "Account & Billing" at bounding box center [756, 97] width 57 height 11
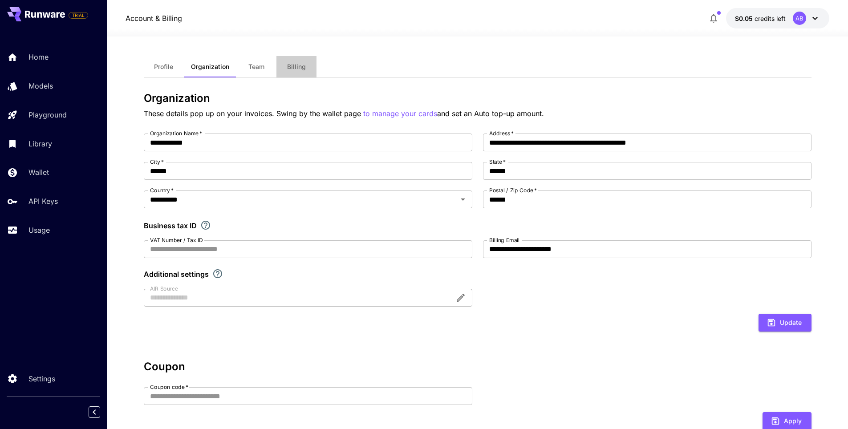
click at [291, 64] on span "Billing" at bounding box center [296, 67] width 19 height 8
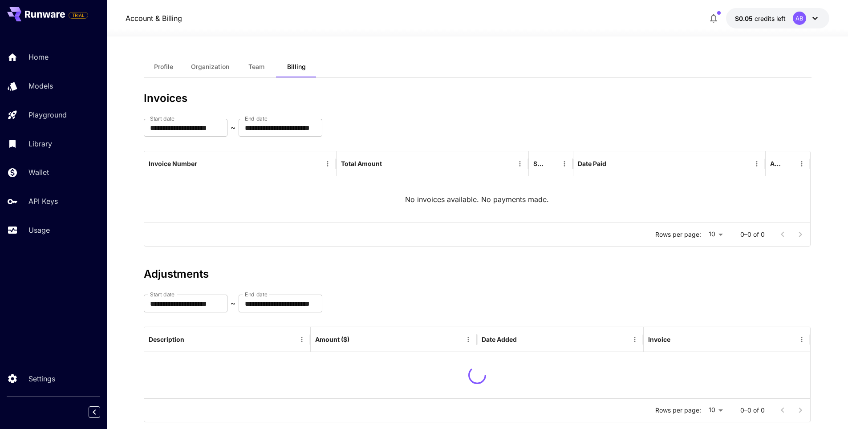
click at [749, 19] on span "$0.05" at bounding box center [745, 19] width 20 height 8
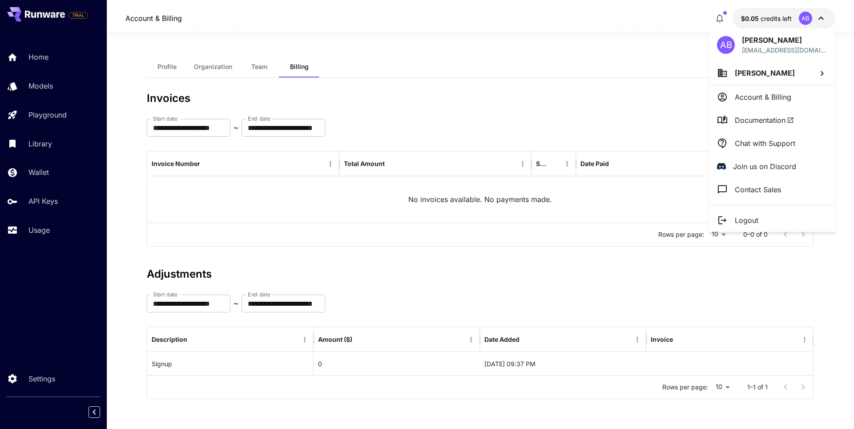
click at [587, 49] on div at bounding box center [427, 214] width 854 height 429
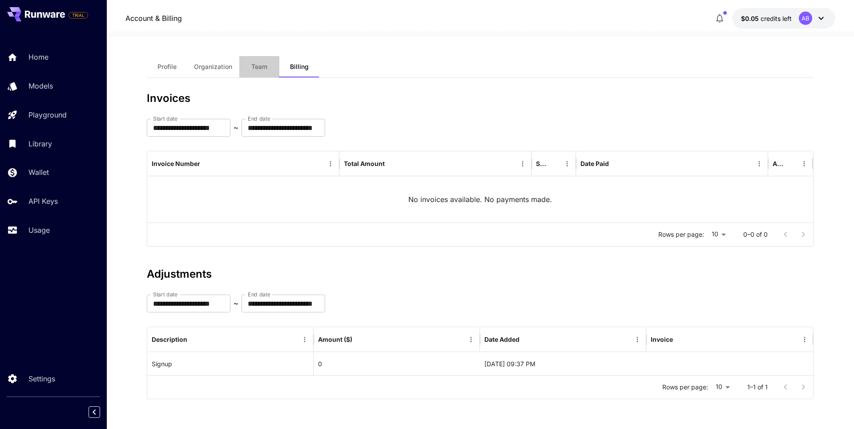
click at [263, 62] on button "Team" at bounding box center [259, 66] width 40 height 21
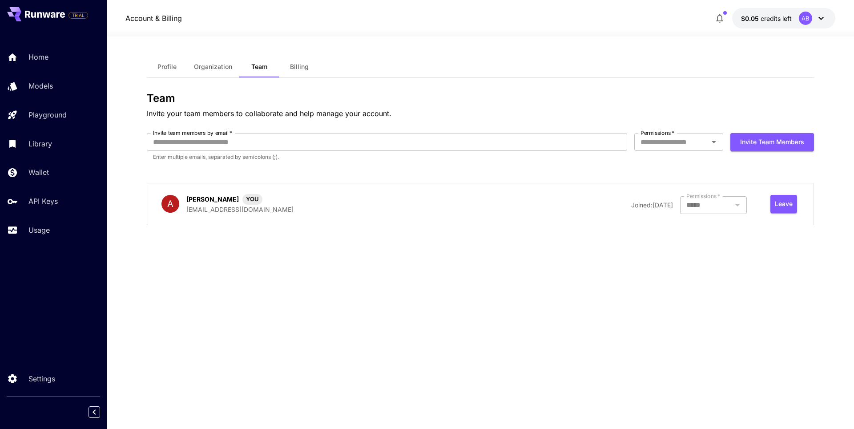
click at [224, 70] on span "Organization" at bounding box center [213, 67] width 38 height 8
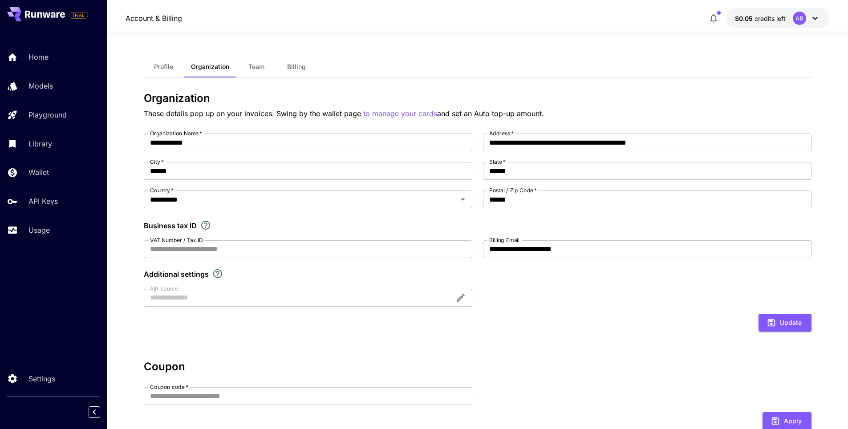
click at [156, 69] on span "Profile" at bounding box center [163, 67] width 19 height 8
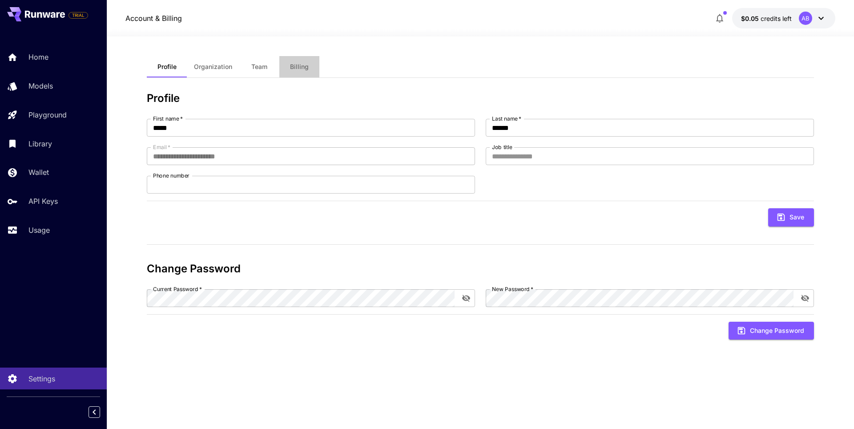
click at [289, 65] on button "Billing" at bounding box center [299, 66] width 40 height 21
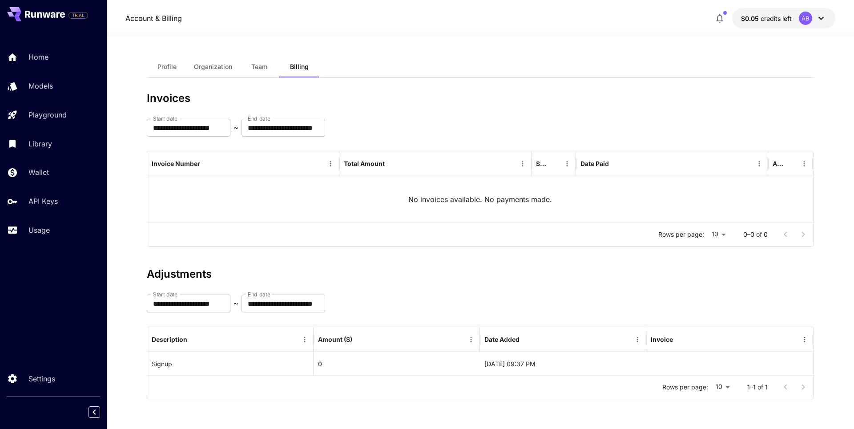
click at [823, 16] on icon at bounding box center [821, 18] width 11 height 11
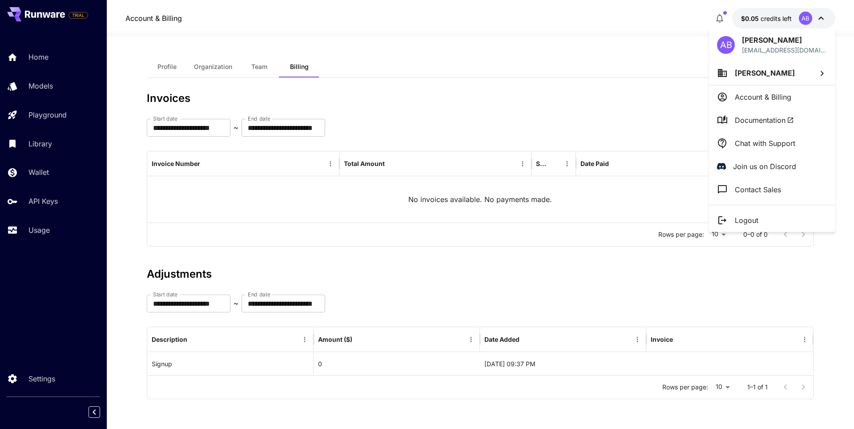
click at [774, 66] on li "Artem Babkin" at bounding box center [772, 73] width 126 height 24
click at [776, 93] on div at bounding box center [427, 214] width 854 height 429
click at [775, 97] on p "Account & Billing" at bounding box center [763, 97] width 57 height 11
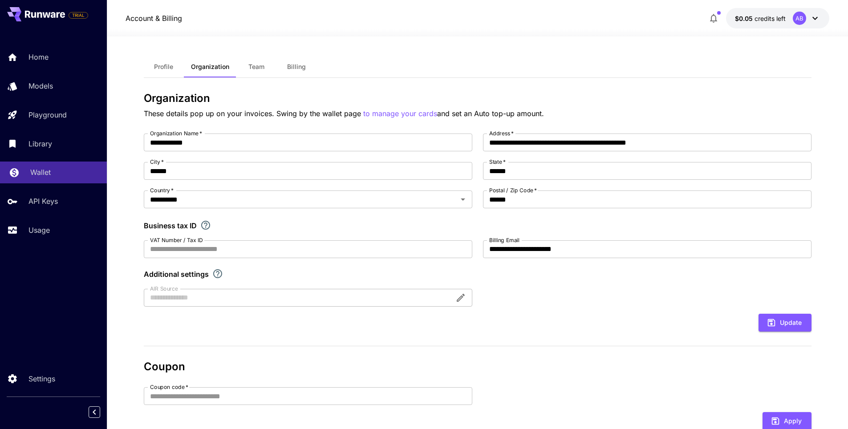
click at [42, 176] on p "Wallet" at bounding box center [40, 172] width 20 height 11
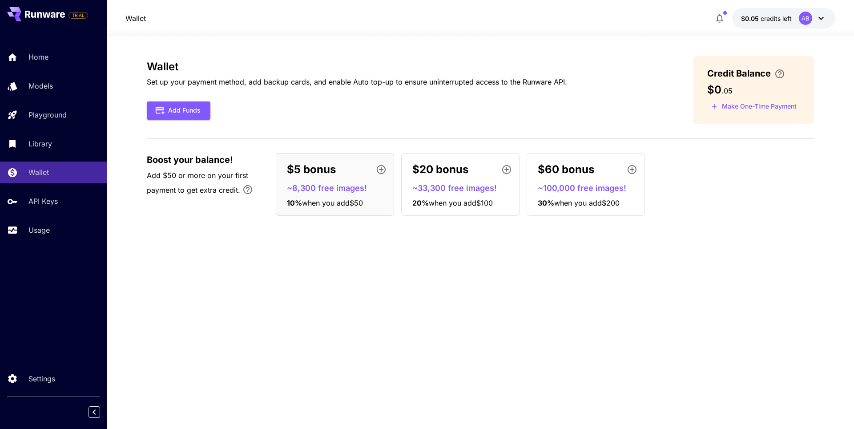
click at [740, 108] on button "Make One-Time Payment" at bounding box center [754, 107] width 93 height 14
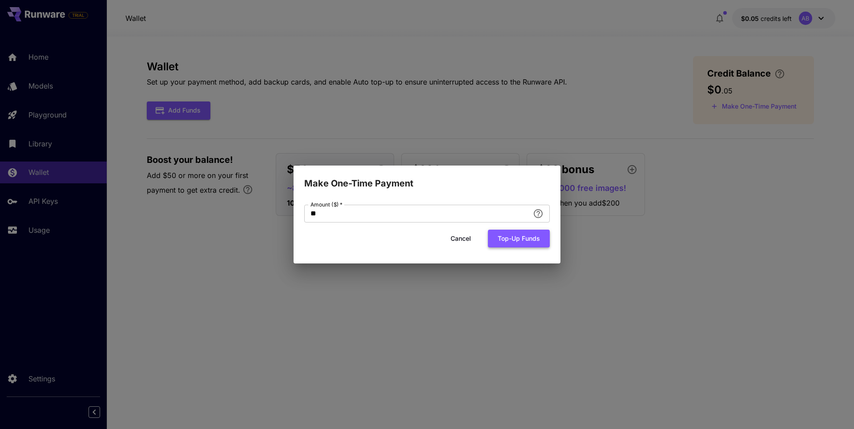
click at [503, 243] on button "Top-up funds" at bounding box center [519, 239] width 62 height 18
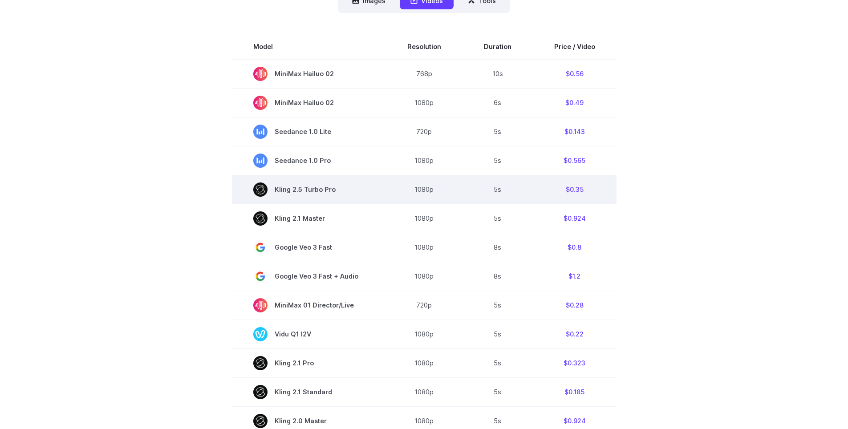
scroll to position [222, 0]
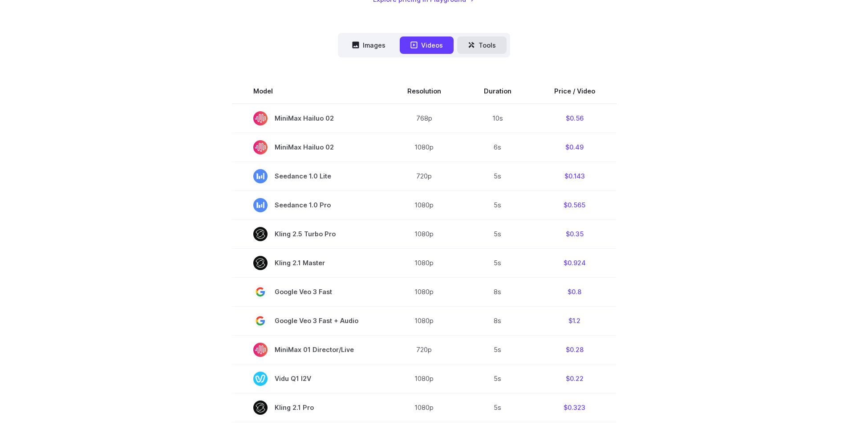
click at [500, 46] on button "Tools" at bounding box center [481, 44] width 49 height 17
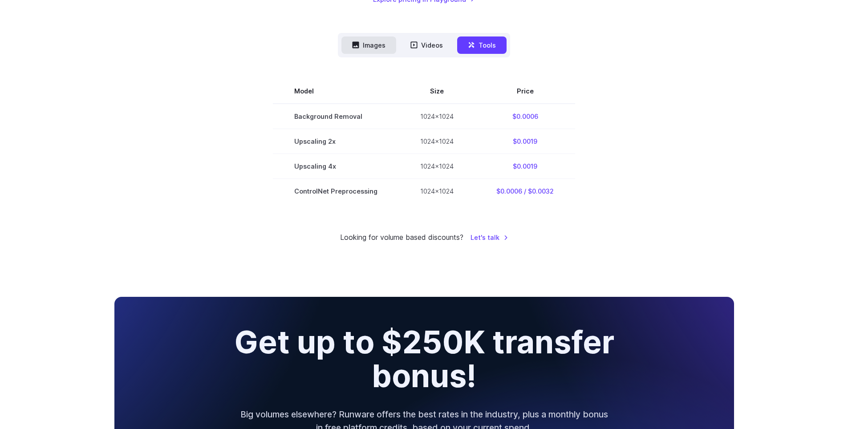
click at [370, 43] on button "Images" at bounding box center [368, 44] width 55 height 17
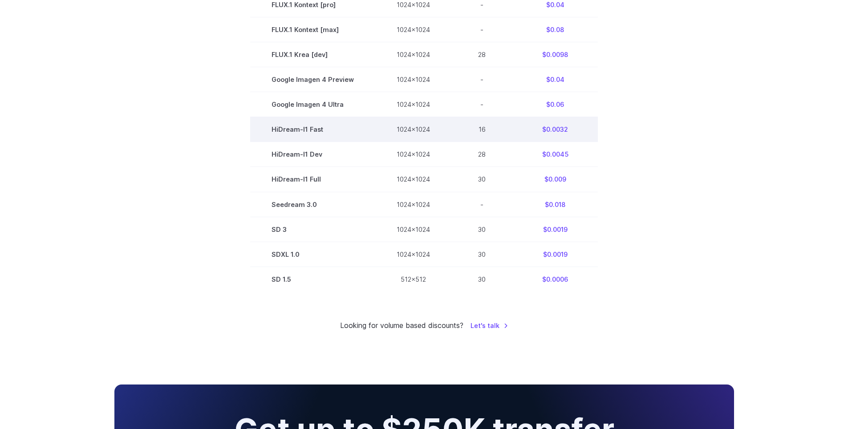
scroll to position [534, 0]
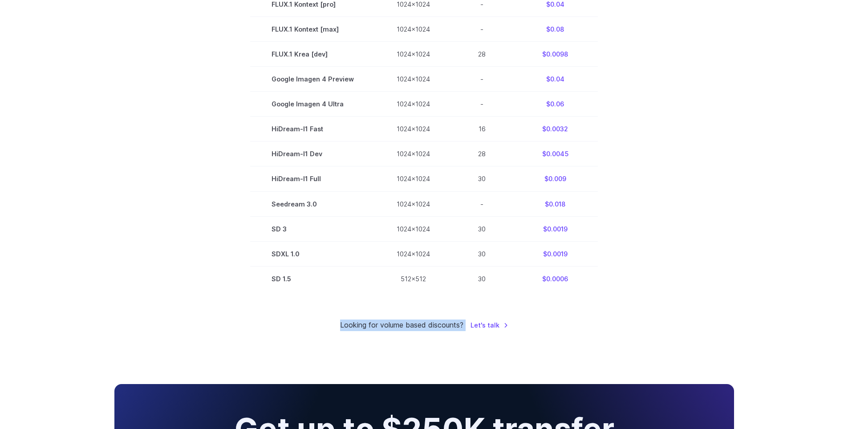
drag, startPoint x: 358, startPoint y: 325, endPoint x: 460, endPoint y: 325, distance: 101.5
click at [471, 327] on div "Looking for volume based discounts? Let's talk" at bounding box center [423, 325] width 619 height 12
click at [720, 268] on section "Model Size Steps Price / Image FLUX.1 [schnell] 1024x1024 4 $0.0013 FLUX.1 [dev…" at bounding box center [423, 29] width 619 height 524
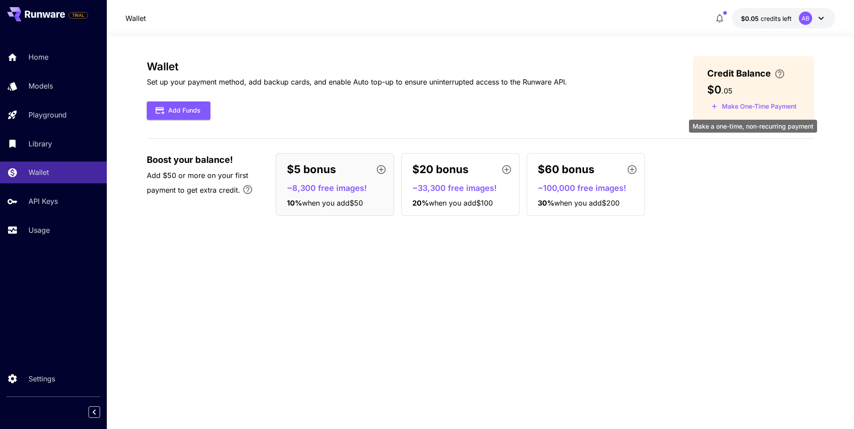
click at [750, 108] on button "Make One-Time Payment" at bounding box center [754, 107] width 93 height 14
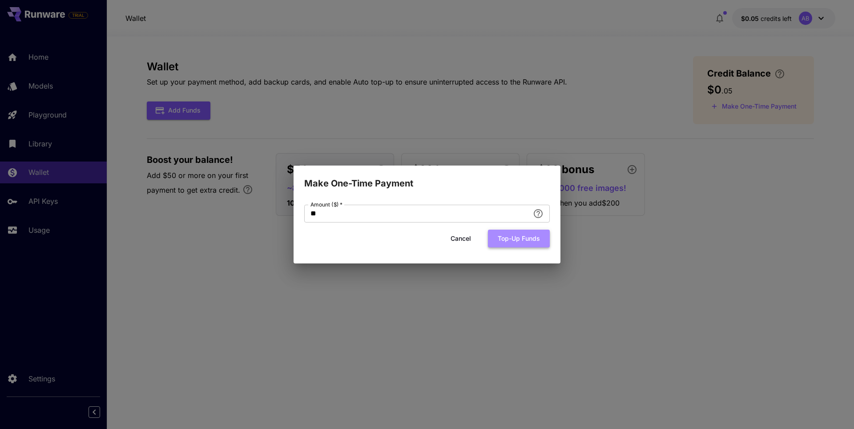
click at [532, 237] on button "Top-up funds" at bounding box center [519, 239] width 62 height 18
click at [455, 238] on button "Cancel" at bounding box center [461, 239] width 40 height 18
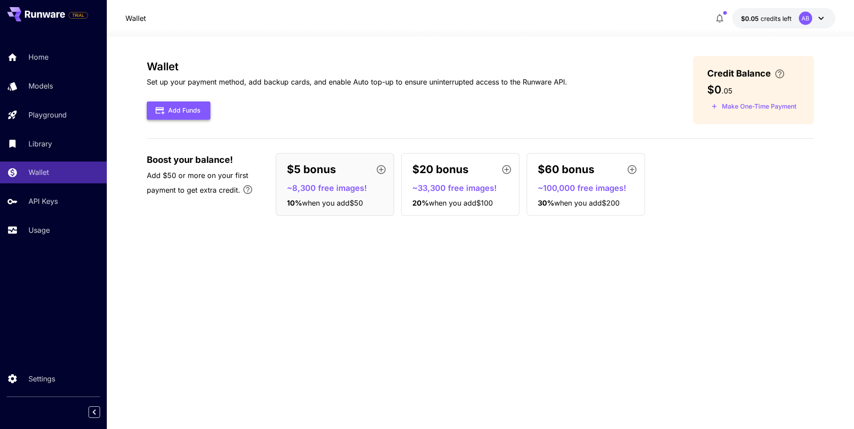
click at [193, 108] on button "Add Funds" at bounding box center [179, 110] width 64 height 18
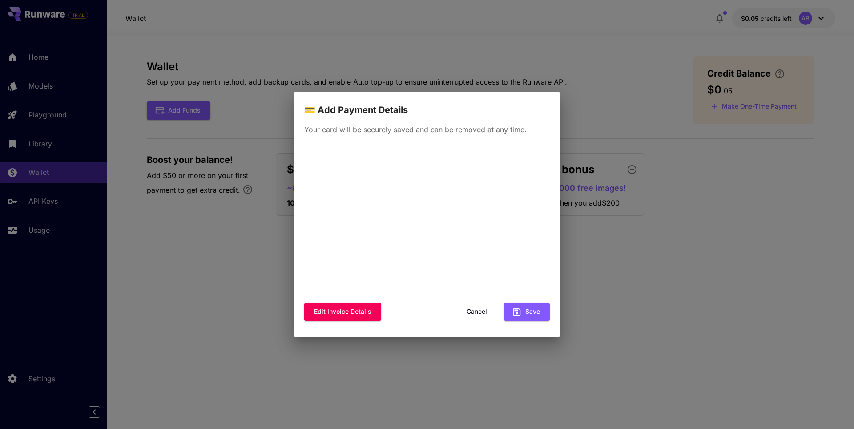
click at [481, 309] on button "Cancel" at bounding box center [477, 312] width 40 height 18
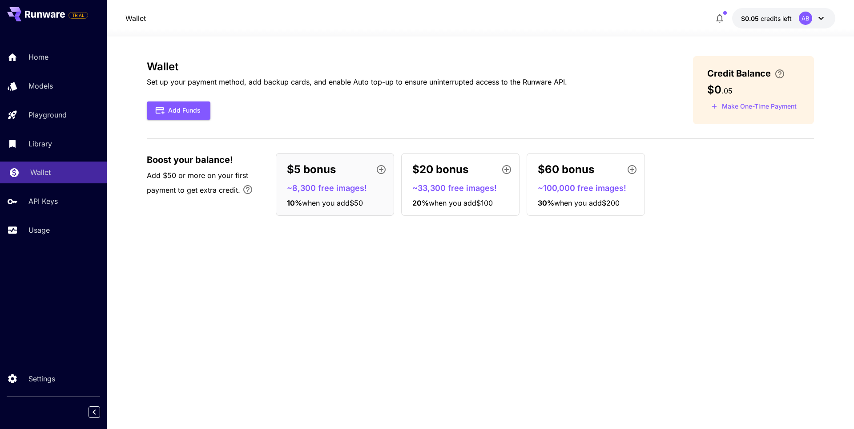
click at [35, 174] on p "Wallet" at bounding box center [40, 172] width 20 height 11
click at [835, 23] on div "$0.05 credits left AB" at bounding box center [773, 18] width 125 height 20
click at [768, 18] on span "credits left" at bounding box center [776, 19] width 31 height 8
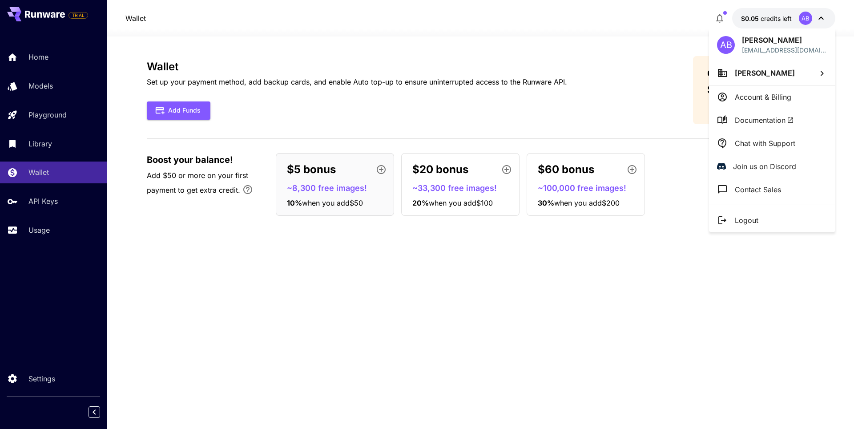
click at [758, 103] on li "Account & Billing" at bounding box center [772, 96] width 126 height 23
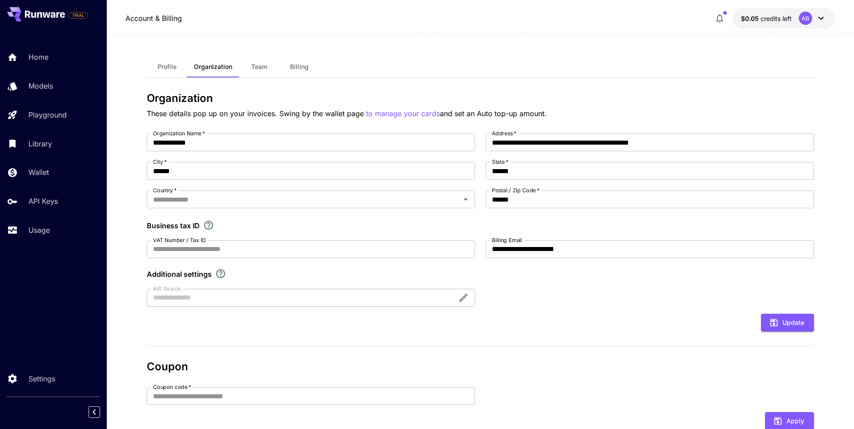
type input "**********"
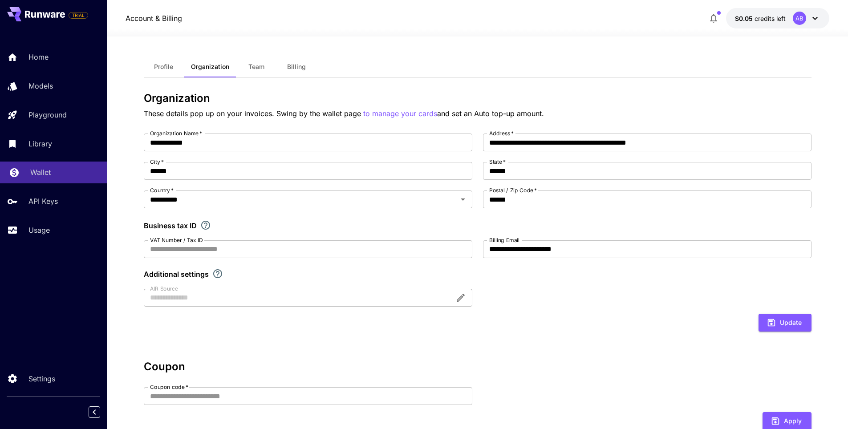
click at [50, 163] on link "Wallet" at bounding box center [53, 173] width 107 height 22
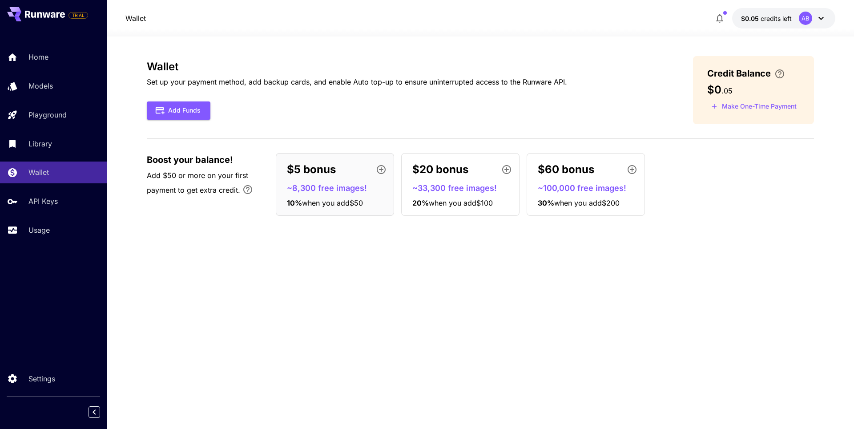
click at [757, 107] on button "Make One-Time Payment" at bounding box center [754, 107] width 93 height 14
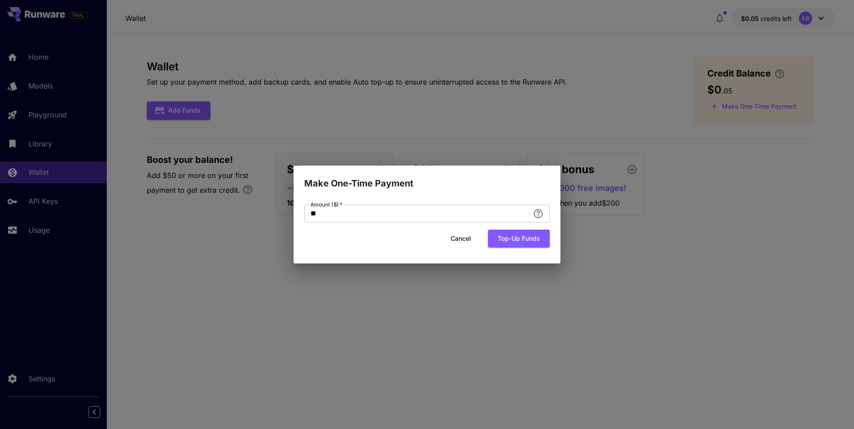
drag, startPoint x: 301, startPoint y: 207, endPoint x: 275, endPoint y: 207, distance: 25.8
click at [275, 207] on div "Make One-Time Payment Amount ($)   * ** Amount ($)   * Cancel Top-up funds" at bounding box center [427, 214] width 854 height 429
type input "**"
click at [513, 245] on button "Top-up funds" at bounding box center [519, 239] width 62 height 18
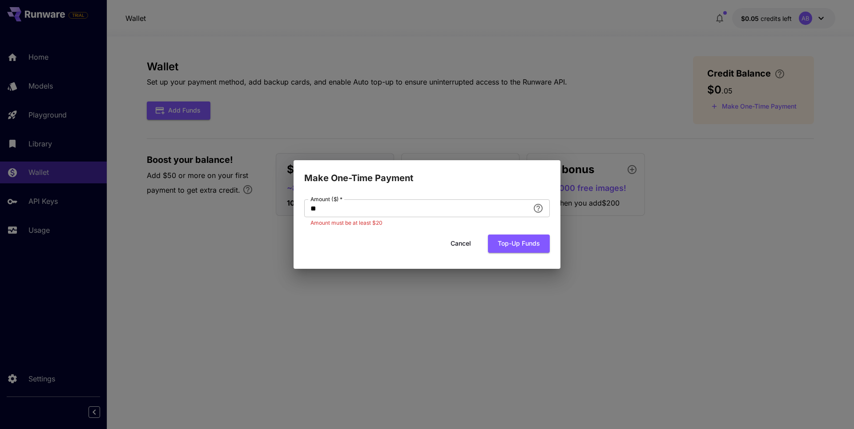
click at [463, 243] on button "Cancel" at bounding box center [461, 244] width 40 height 18
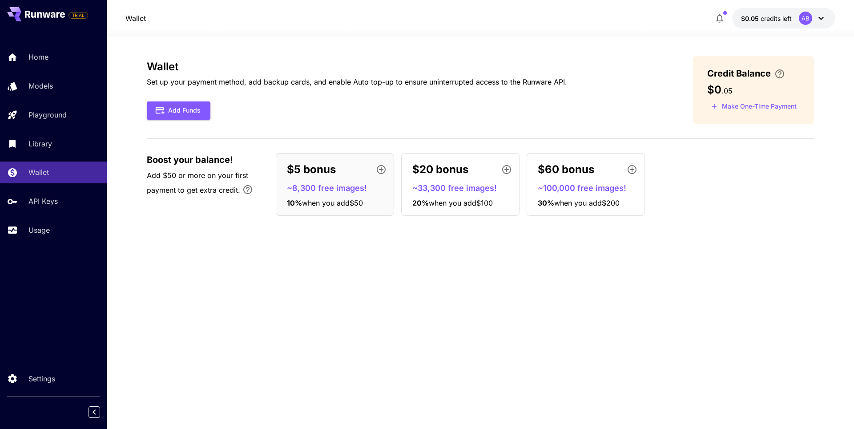
click at [769, 28] on div at bounding box center [481, 31] width 748 height 11
click at [769, 22] on p "$0.05 credits left" at bounding box center [766, 18] width 51 height 9
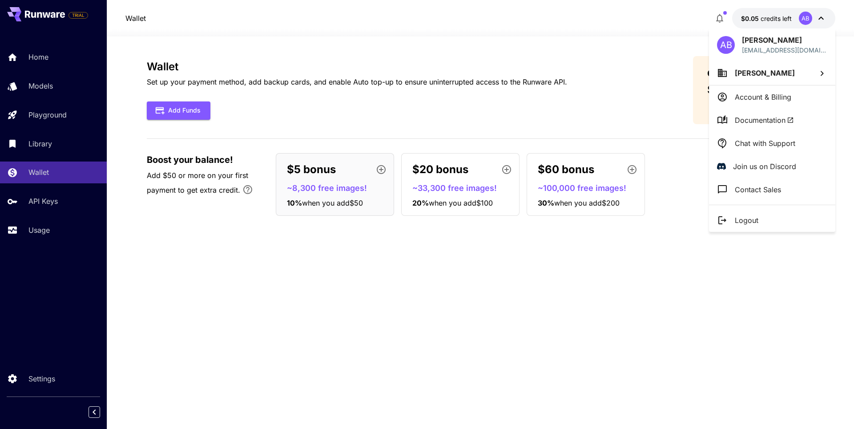
click at [767, 99] on p "Account & Billing" at bounding box center [763, 97] width 57 height 11
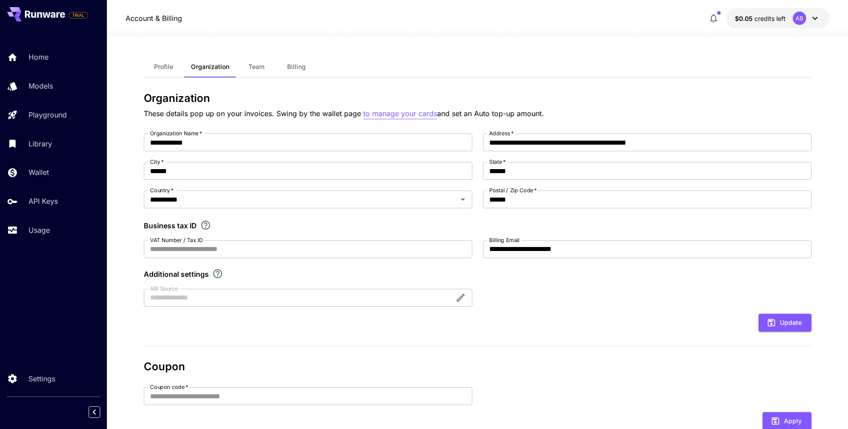
click at [410, 113] on p "to manage your cards" at bounding box center [400, 113] width 74 height 11
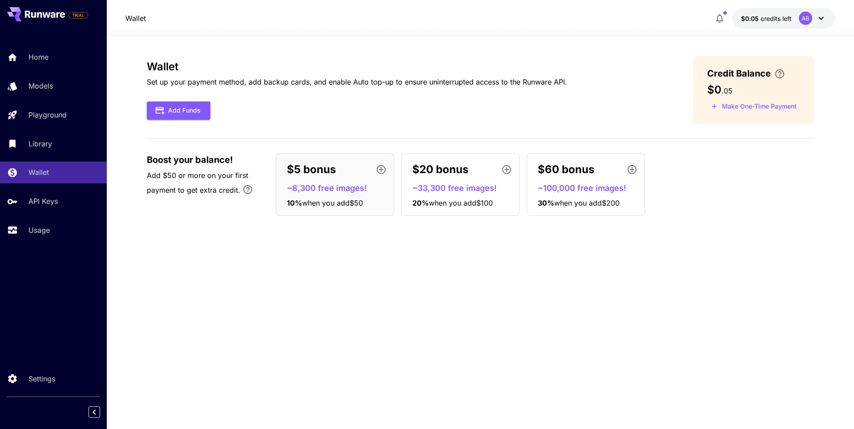
click at [742, 108] on button "Make One-Time Payment" at bounding box center [754, 107] width 93 height 14
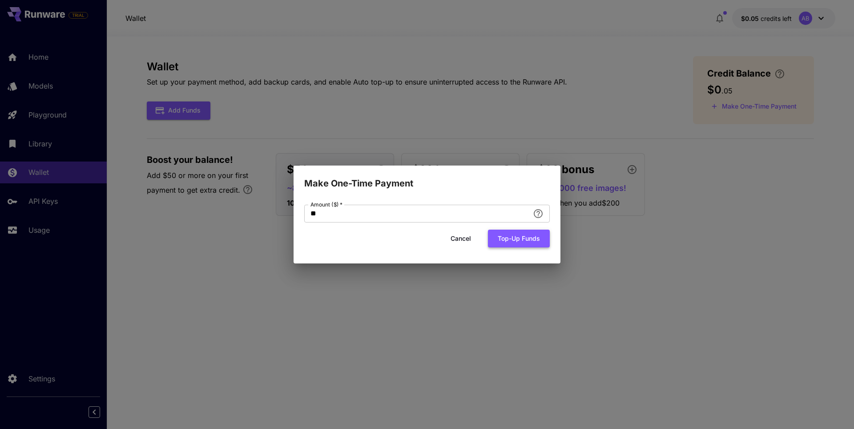
click at [525, 245] on button "Top-up funds" at bounding box center [519, 239] width 62 height 18
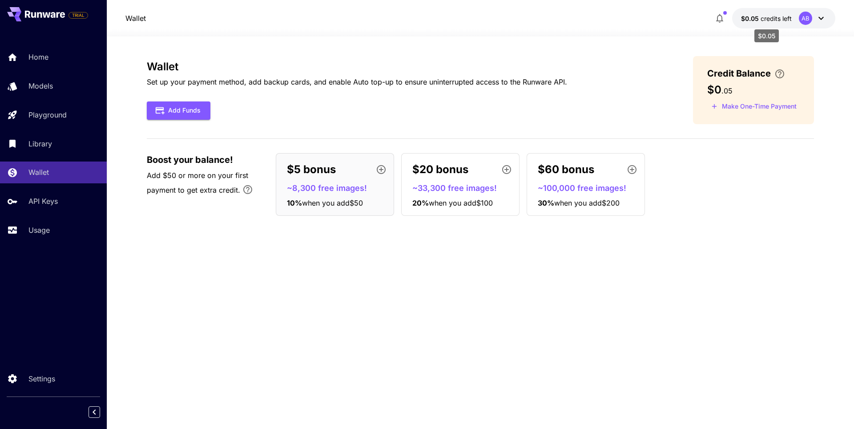
click at [768, 19] on span "credits left" at bounding box center [776, 19] width 31 height 8
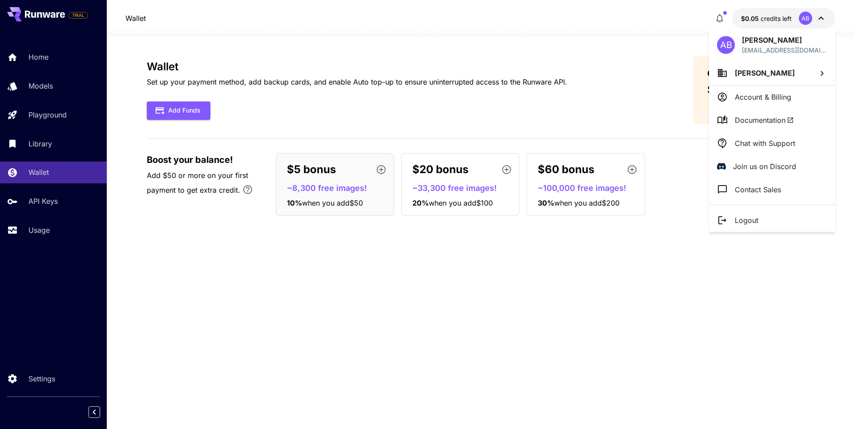
click at [350, 124] on div at bounding box center [427, 214] width 854 height 429
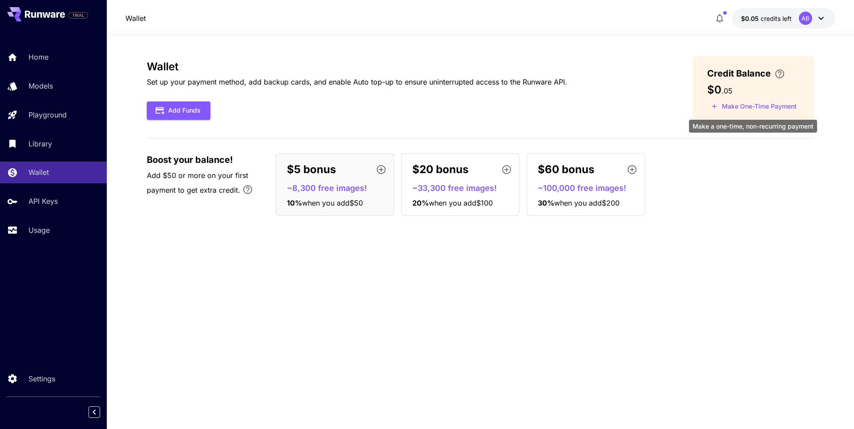
click at [743, 105] on button "Make One-Time Payment" at bounding box center [754, 107] width 93 height 14
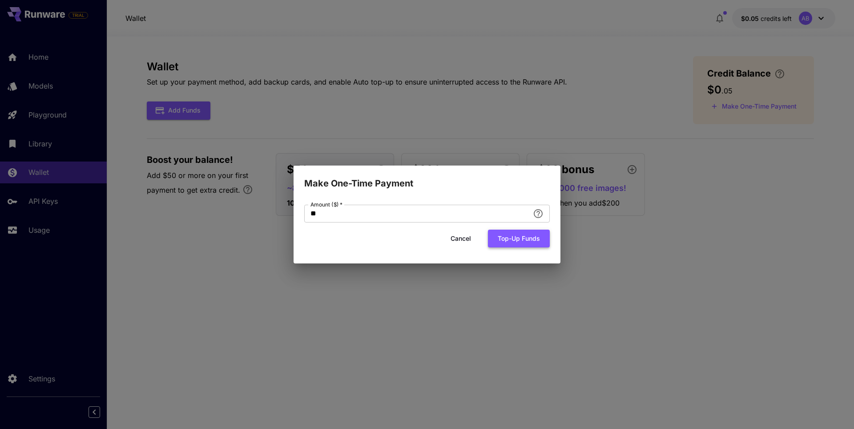
click at [518, 246] on button "Top-up funds" at bounding box center [519, 239] width 62 height 18
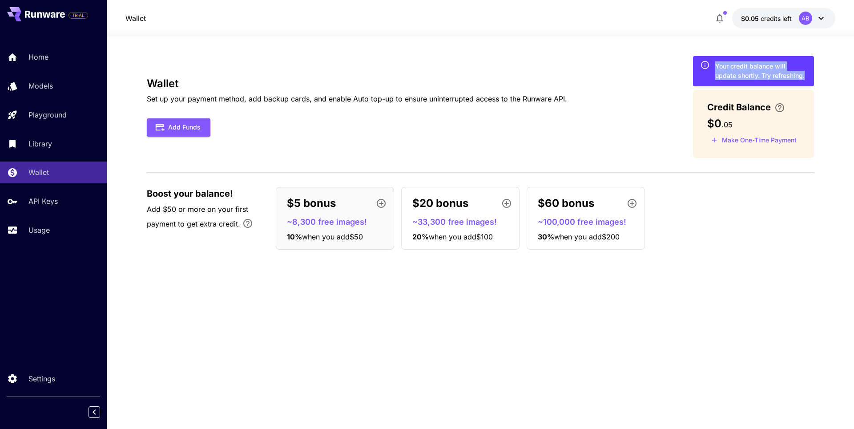
drag, startPoint x: 715, startPoint y: 64, endPoint x: 766, endPoint y: 66, distance: 50.8
click at [800, 75] on div "Your credit balance will update shortly. Try refreshing." at bounding box center [753, 71] width 121 height 30
click at [642, 79] on div "Wallet Set up your payment method, add backup cards, and enable Auto top-up to …" at bounding box center [480, 107] width 667 height 102
click at [646, 95] on div "Wallet Set up your payment method, add backup cards, and enable Auto top-up to …" at bounding box center [480, 107] width 667 height 102
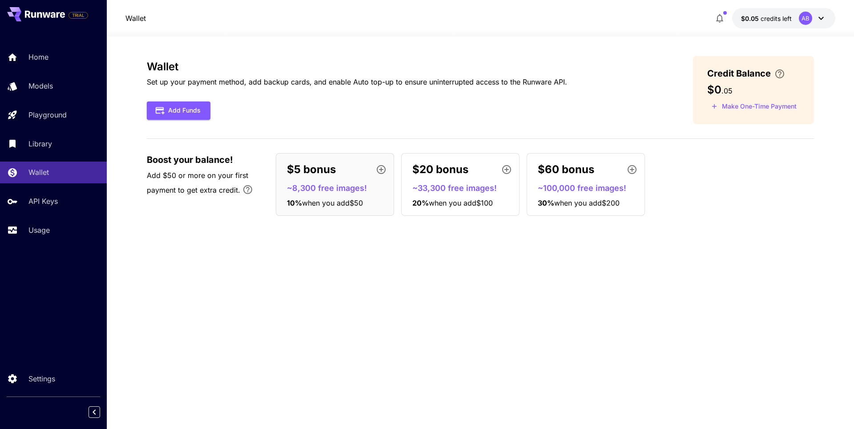
click at [772, 20] on span "credits left" at bounding box center [776, 19] width 31 height 8
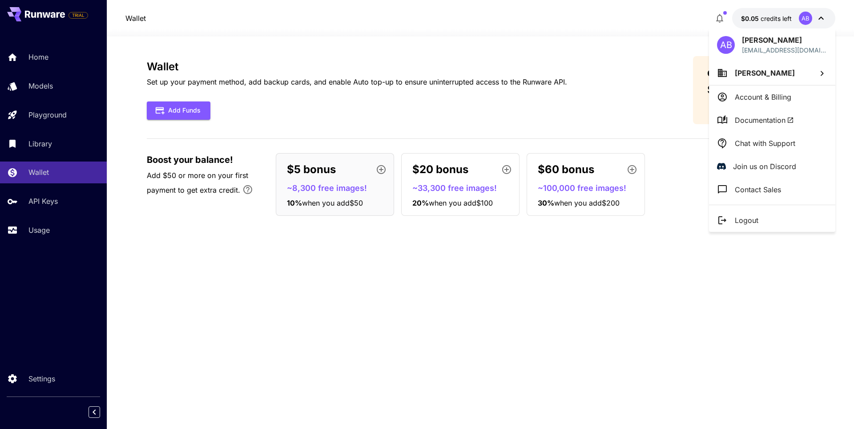
drag, startPoint x: 772, startPoint y: 86, endPoint x: 769, endPoint y: 93, distance: 8.0
click at [769, 93] on li "Account & Billing" at bounding box center [772, 96] width 126 height 23
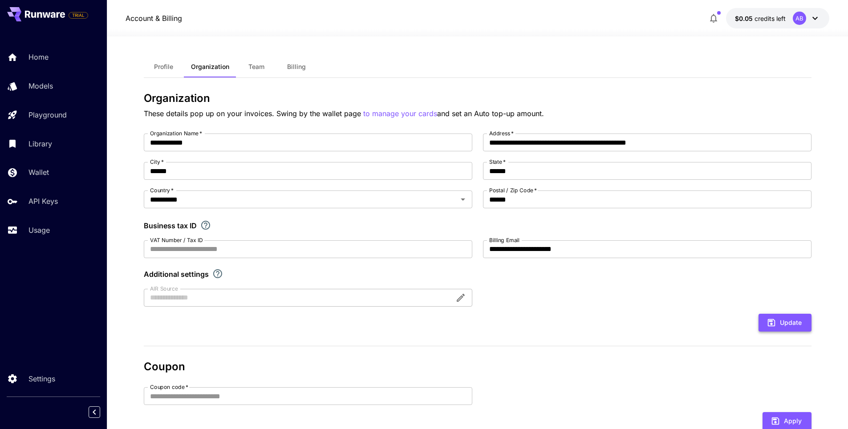
click at [784, 318] on button "Update" at bounding box center [784, 323] width 53 height 18
type input "**********"
click at [257, 67] on span "Team" at bounding box center [256, 67] width 16 height 8
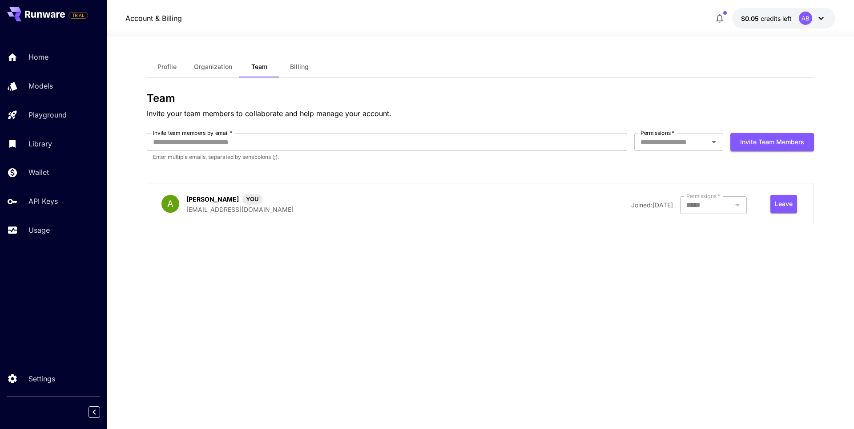
click at [730, 207] on div at bounding box center [713, 205] width 67 height 18
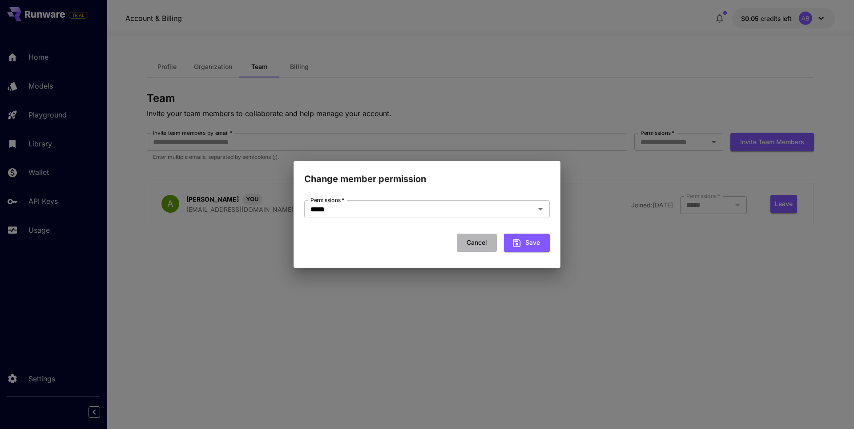
click at [477, 243] on button "Cancel" at bounding box center [477, 243] width 40 height 18
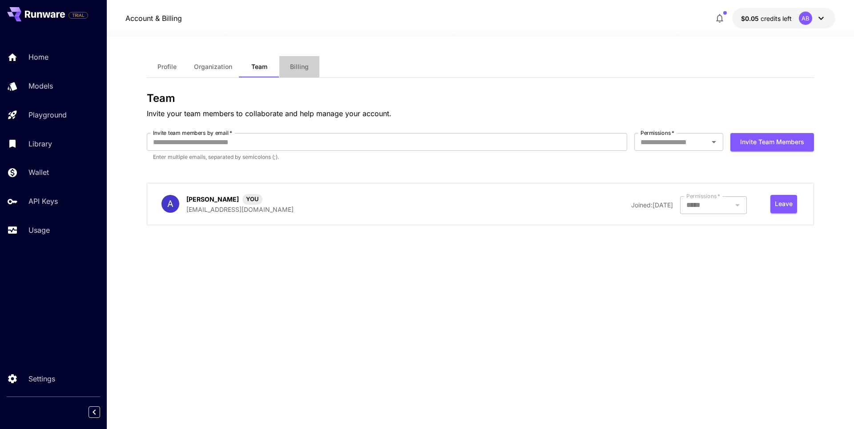
click at [304, 69] on span "Billing" at bounding box center [299, 67] width 19 height 8
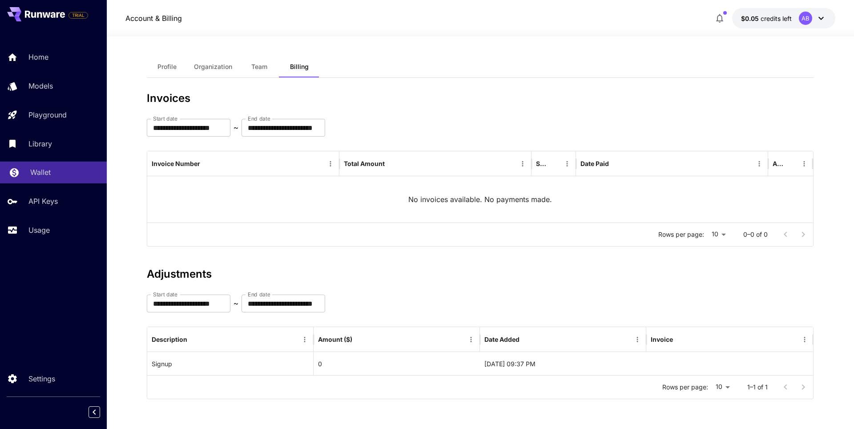
click at [33, 170] on p "Wallet" at bounding box center [40, 172] width 20 height 11
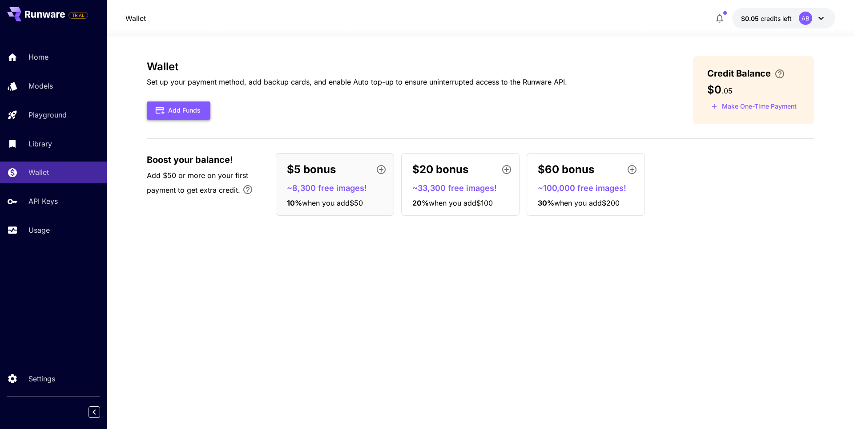
click at [184, 117] on button "Add Funds" at bounding box center [179, 110] width 64 height 18
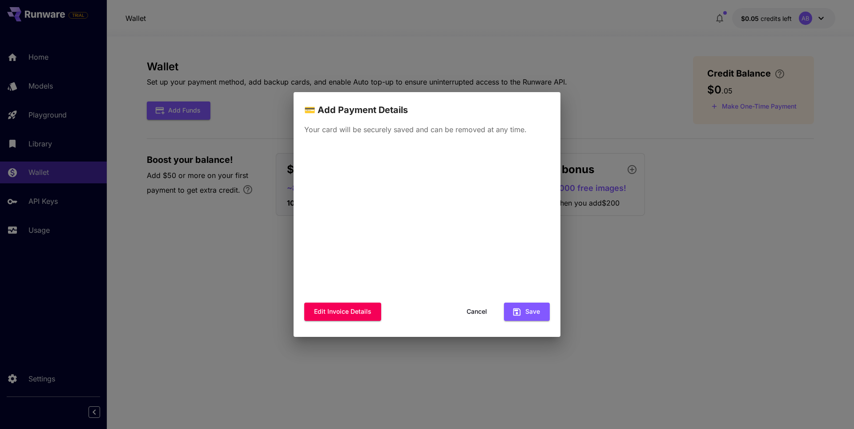
click at [477, 312] on button "Cancel" at bounding box center [477, 312] width 40 height 18
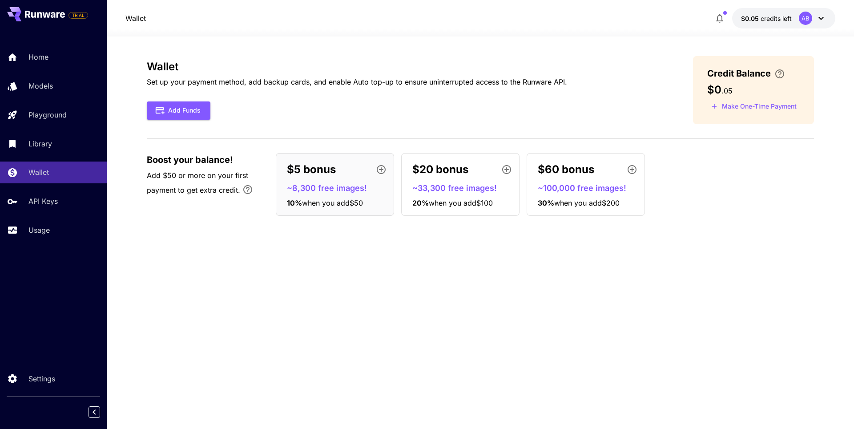
click at [718, 79] on span "Credit Balance" at bounding box center [740, 73] width 64 height 13
click at [729, 81] on div "Credit Balance $0 . 05 Make One-Time Payment" at bounding box center [753, 90] width 121 height 68
click at [733, 108] on button "Make One-Time Payment" at bounding box center [754, 107] width 93 height 14
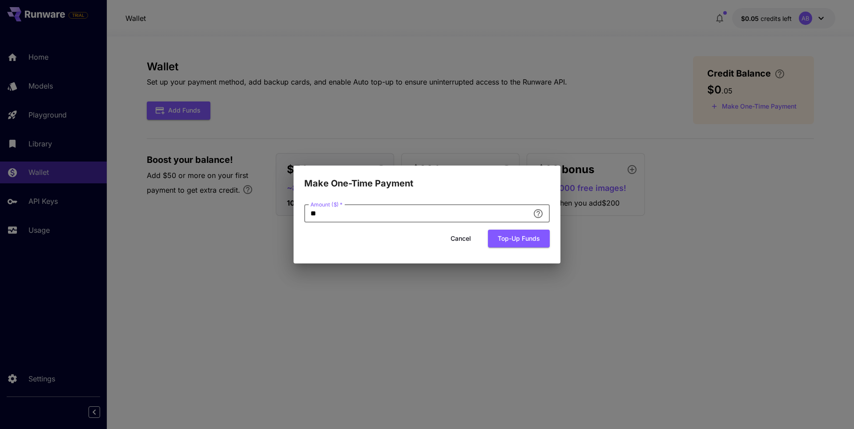
drag, startPoint x: 336, startPoint y: 216, endPoint x: 299, endPoint y: 214, distance: 37.4
click at [299, 214] on div "Amount ($)   * ** Amount ($)   * Cancel Top-up funds" at bounding box center [427, 226] width 267 height 73
type input "**"
click at [470, 238] on button "Cancel" at bounding box center [461, 239] width 40 height 18
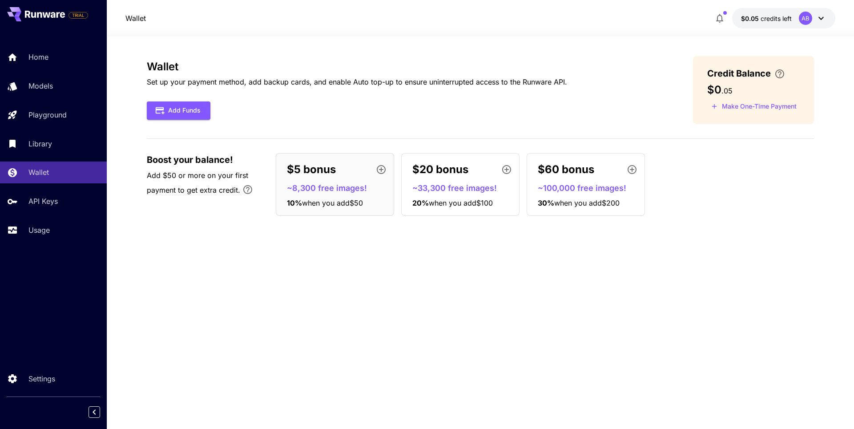
click at [778, 107] on button "Make One-Time Payment" at bounding box center [754, 107] width 93 height 14
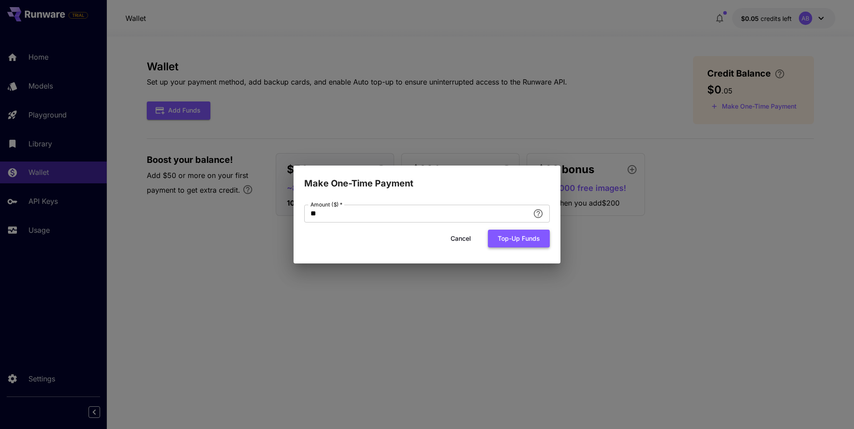
click at [520, 240] on button "Top-up funds" at bounding box center [519, 239] width 62 height 18
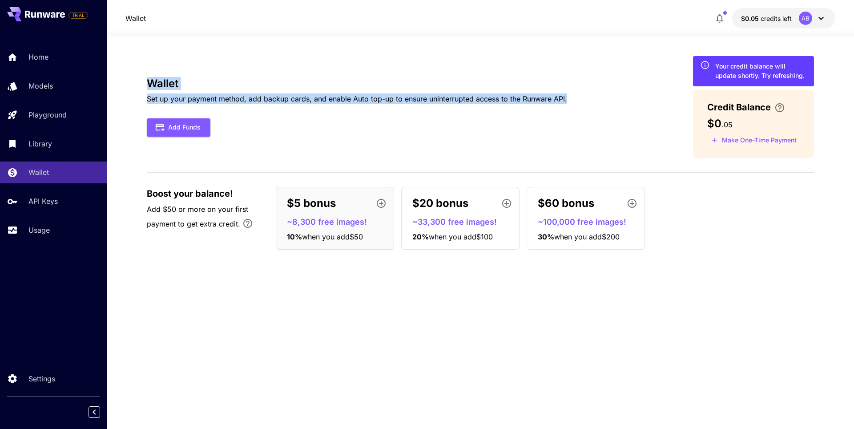
drag, startPoint x: 146, startPoint y: 80, endPoint x: 547, endPoint y: 100, distance: 401.9
click at [574, 104] on section "Wallet Set up your payment method, add backup cards, and enable Auto top-up to …" at bounding box center [481, 232] width 748 height 392
click at [471, 71] on div "Wallet Set up your payment method, add backup cards, and enable Auto top-up to …" at bounding box center [480, 107] width 667 height 102
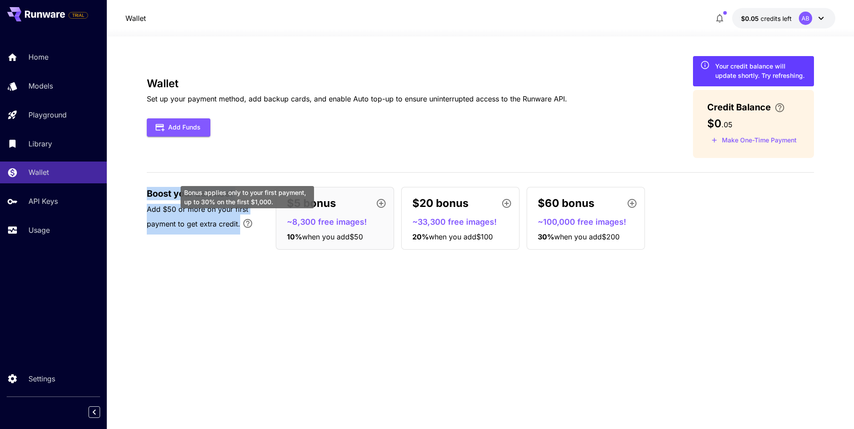
drag, startPoint x: 147, startPoint y: 194, endPoint x: 234, endPoint y: 218, distance: 89.7
click at [252, 224] on div "Boost your balance! Add $50 or more on your first payment to get extra credit." at bounding box center [207, 211] width 120 height 48
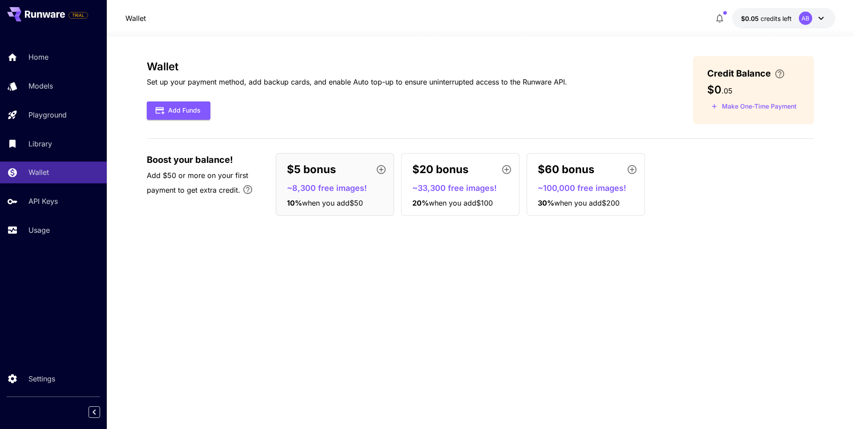
click at [491, 313] on div "Wallet Set up your payment method, add backup cards, and enable Auto top-up to …" at bounding box center [480, 232] width 667 height 353
click at [42, 376] on p "Settings" at bounding box center [43, 378] width 27 height 11
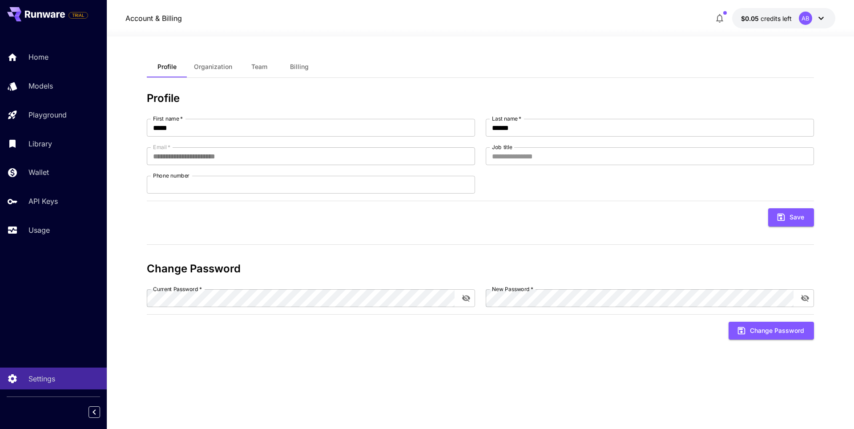
click at [252, 229] on div "**********" at bounding box center [480, 219] width 667 height 255
click at [31, 171] on p "Wallet" at bounding box center [40, 172] width 20 height 11
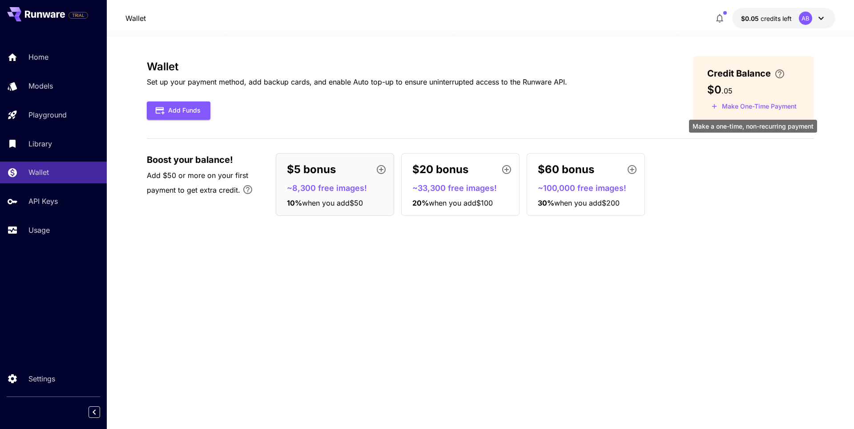
click at [753, 106] on button "Make One-Time Payment" at bounding box center [754, 107] width 93 height 14
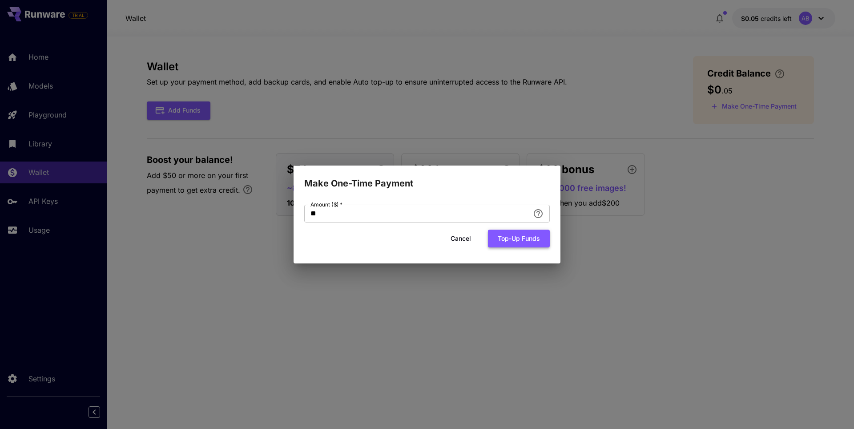
click at [511, 240] on button "Top-up funds" at bounding box center [519, 239] width 62 height 18
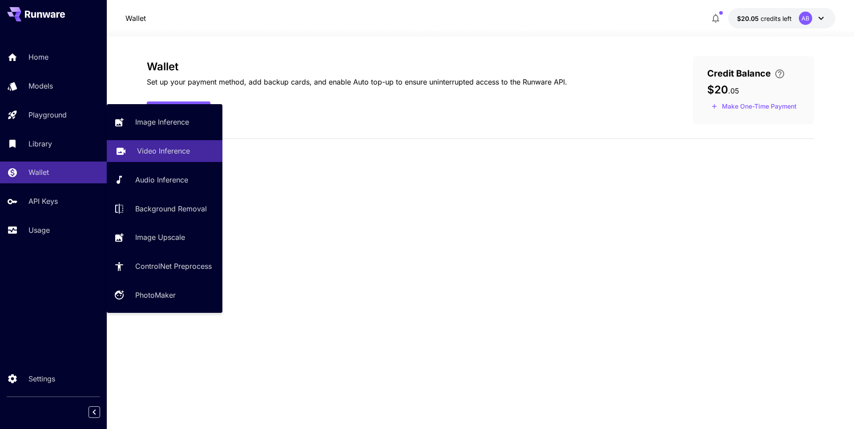
click at [155, 158] on link "Video Inference" at bounding box center [165, 151] width 116 height 22
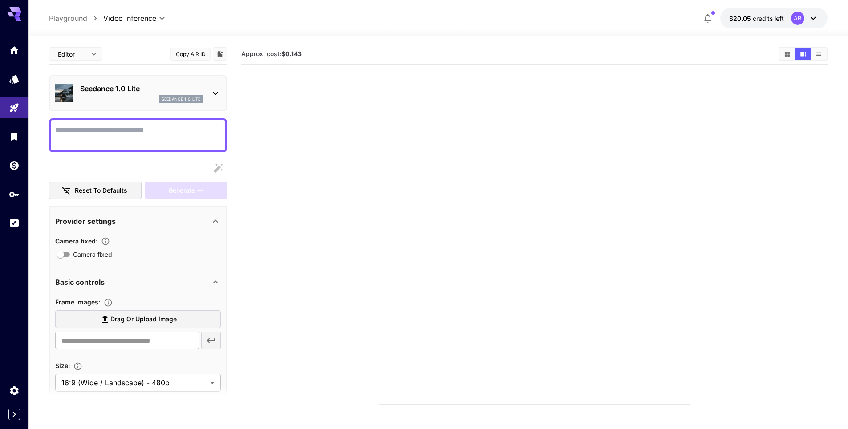
click at [214, 94] on icon at bounding box center [215, 93] width 11 height 11
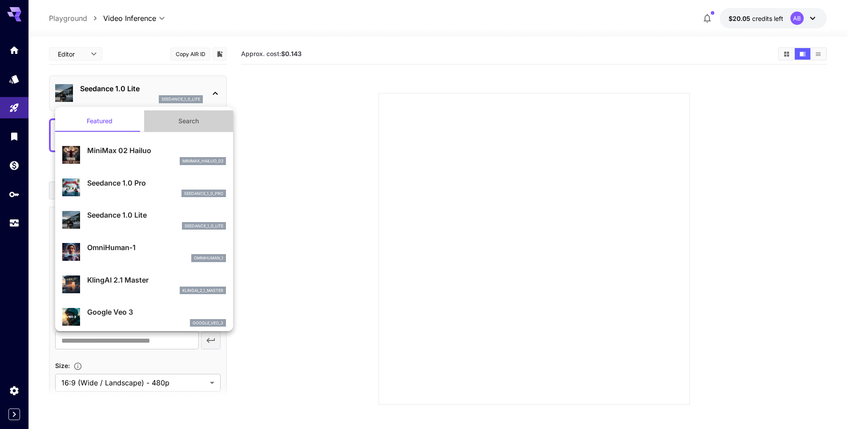
click at [185, 123] on button "Search" at bounding box center [188, 120] width 89 height 21
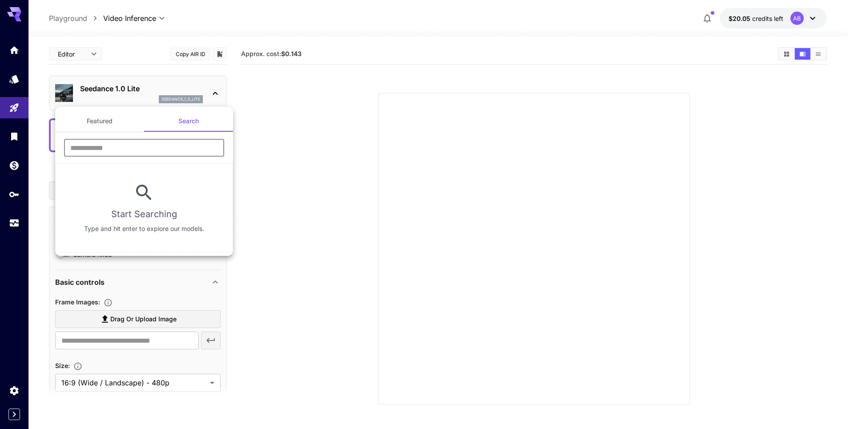
click at [93, 145] on input "text" at bounding box center [144, 148] width 160 height 18
type input "*"
type input "***"
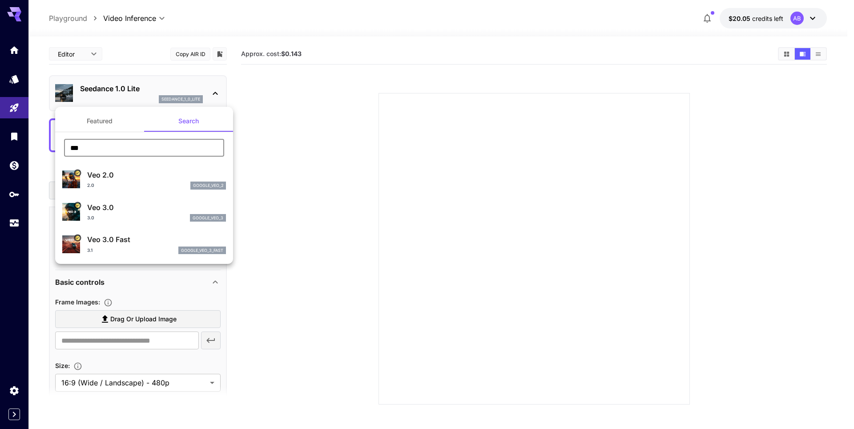
drag, startPoint x: 90, startPoint y: 149, endPoint x: 59, endPoint y: 144, distance: 31.5
click at [59, 144] on div "*** ​" at bounding box center [144, 151] width 178 height 24
click at [315, 167] on div at bounding box center [427, 214] width 854 height 429
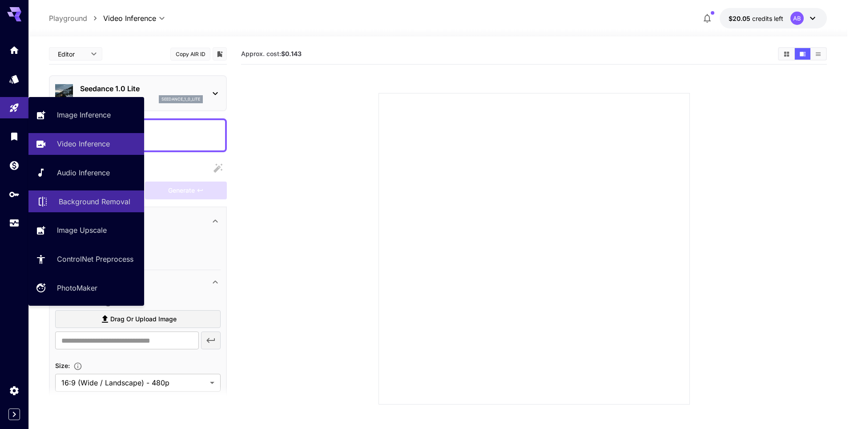
click at [105, 202] on p "Background Removal" at bounding box center [95, 201] width 72 height 11
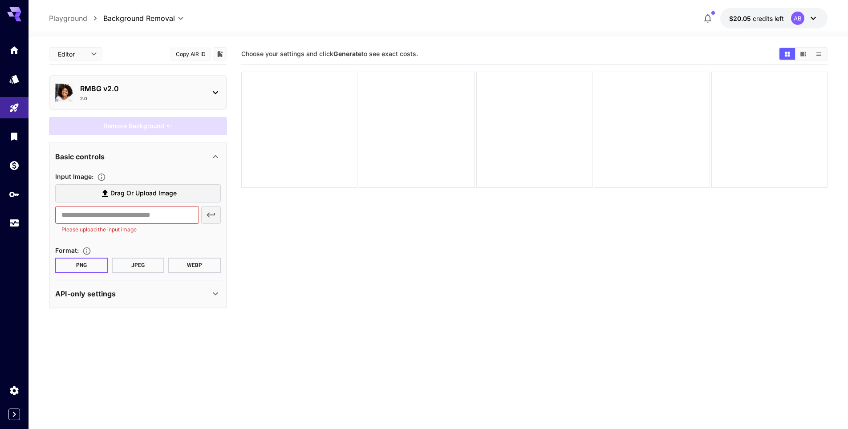
click at [182, 98] on div "2.0" at bounding box center [141, 98] width 123 height 7
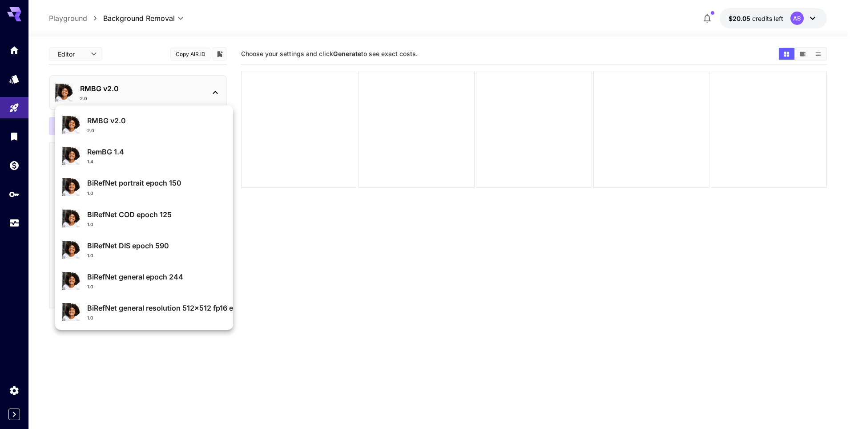
click at [133, 133] on div "2.0" at bounding box center [156, 130] width 139 height 7
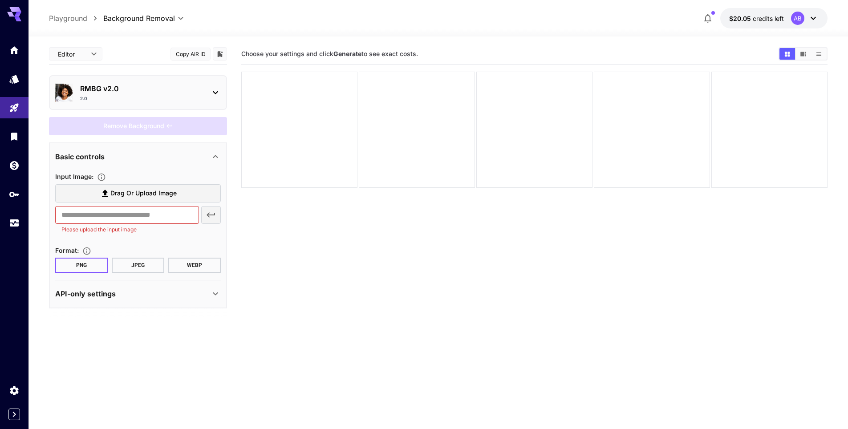
click at [131, 93] on p "RMBG v2.0" at bounding box center [141, 88] width 123 height 11
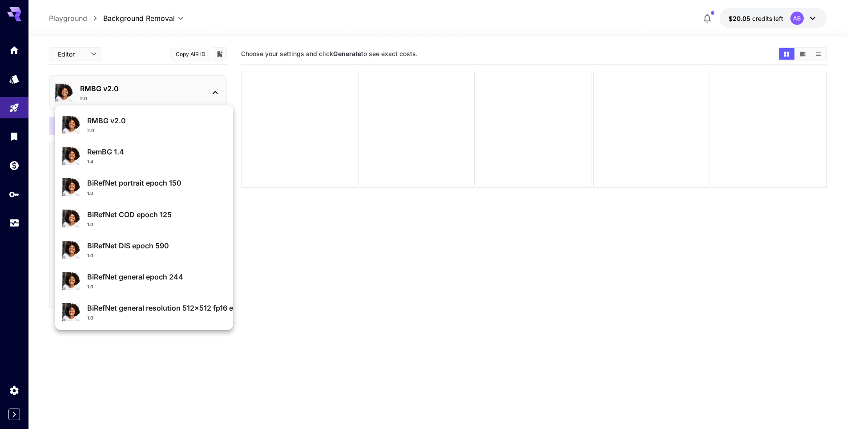
click at [113, 148] on p "RemBG 1.4" at bounding box center [156, 151] width 139 height 11
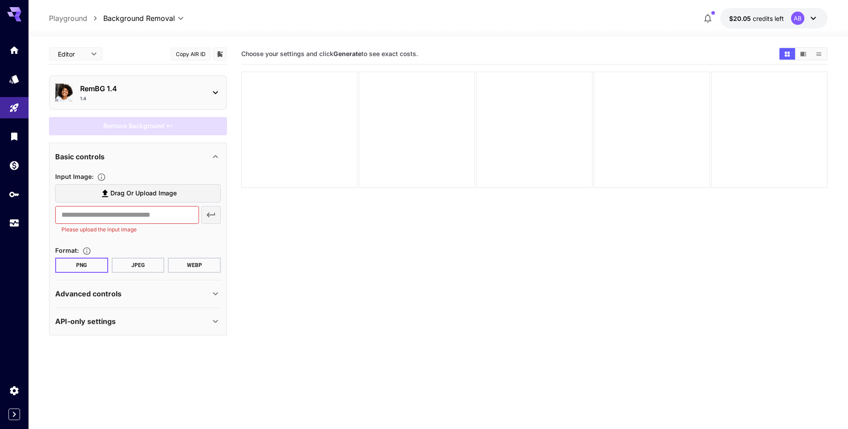
click at [139, 96] on div "1.4" at bounding box center [141, 98] width 123 height 7
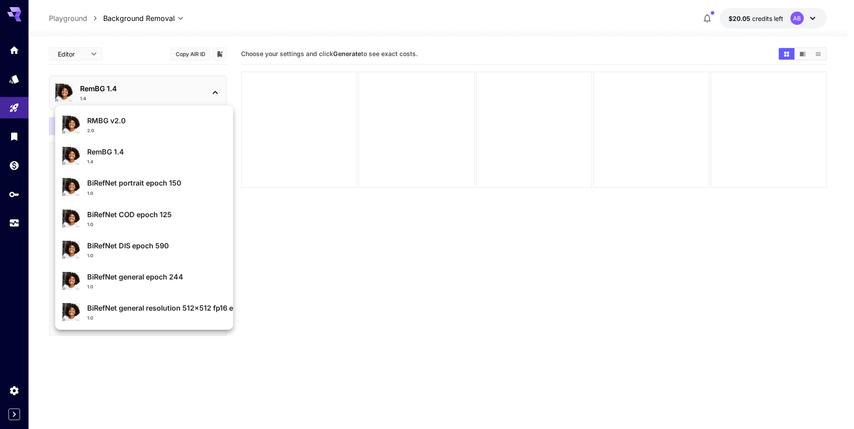
click at [114, 118] on p "RMBG v2.0" at bounding box center [156, 120] width 139 height 11
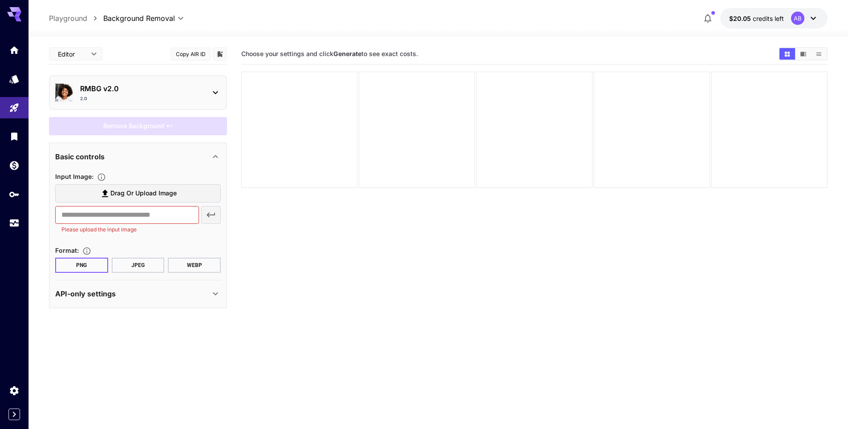
click at [70, 54] on body "**********" at bounding box center [424, 249] width 848 height 499
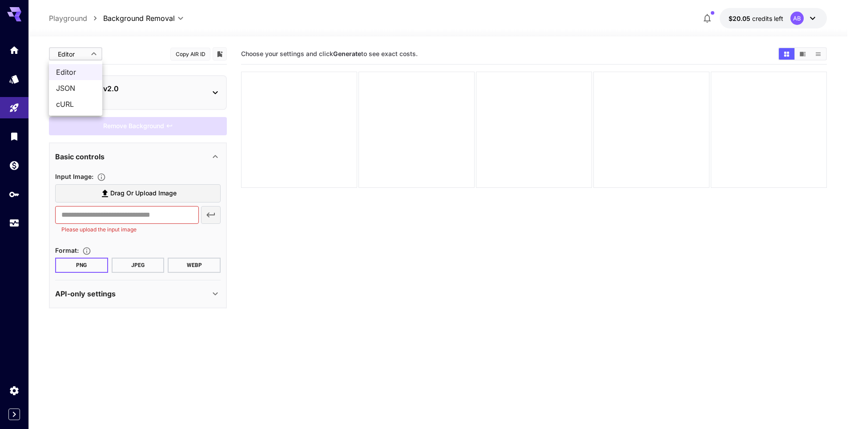
click at [70, 54] on div at bounding box center [427, 214] width 854 height 429
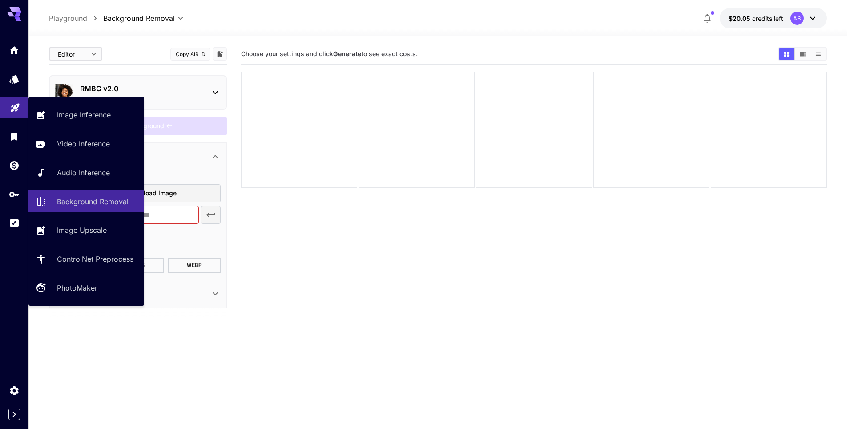
click at [11, 109] on icon "Playground" at bounding box center [15, 105] width 8 height 8
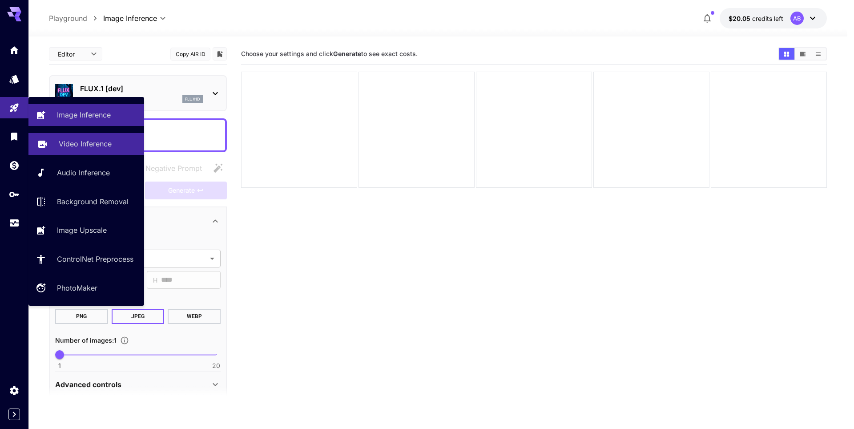
click at [104, 145] on p "Video Inference" at bounding box center [85, 143] width 53 height 11
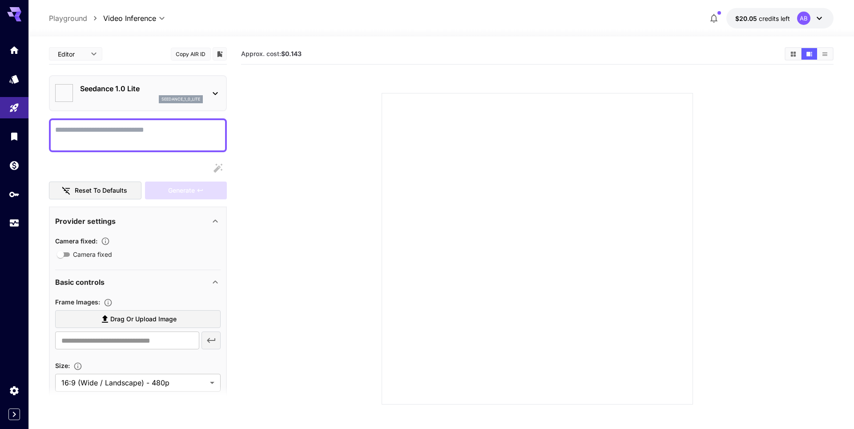
type input "**********"
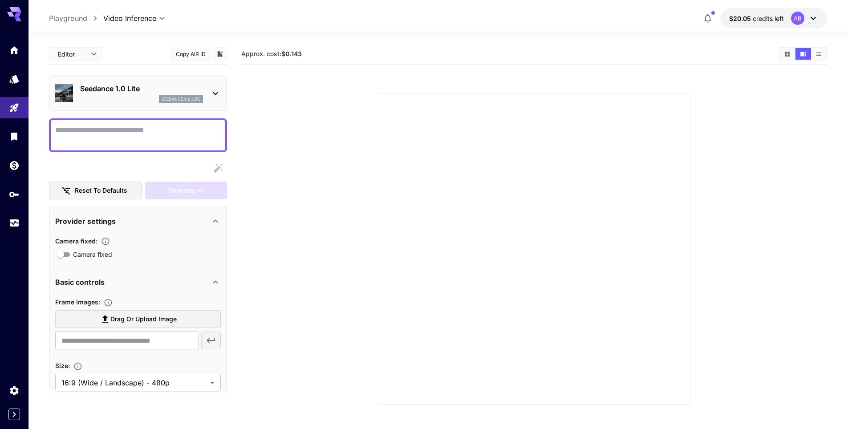
click at [217, 90] on icon at bounding box center [215, 93] width 11 height 11
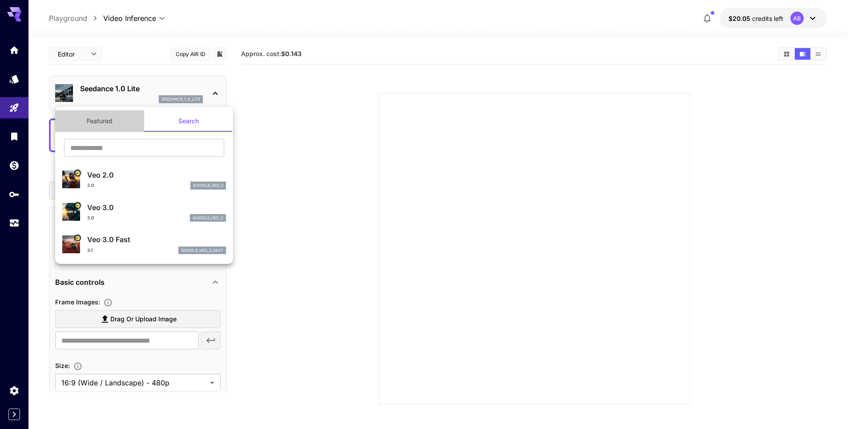
click at [74, 115] on button "Featured" at bounding box center [99, 120] width 89 height 21
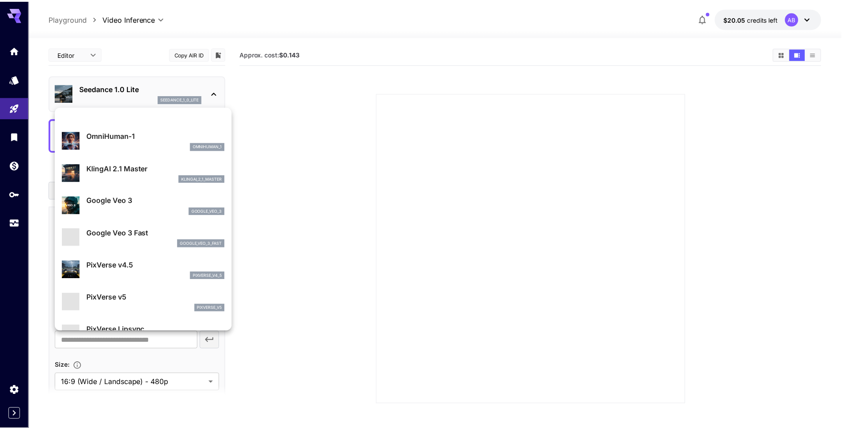
scroll to position [134, 0]
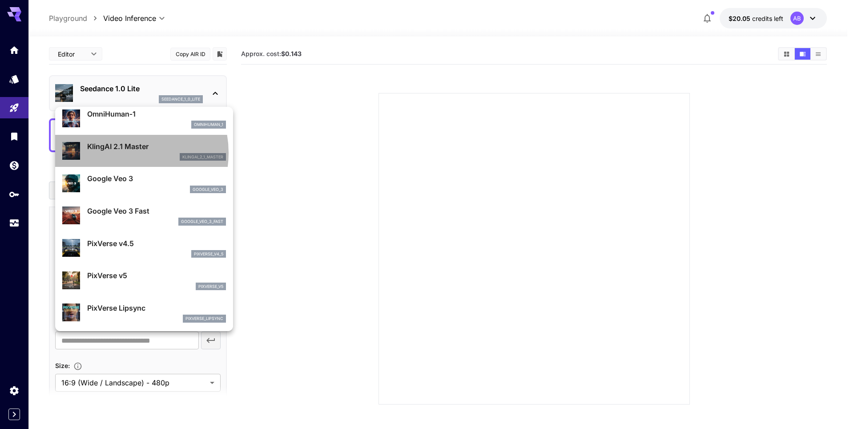
click at [121, 153] on div "klingai_2_1_master" at bounding box center [156, 157] width 139 height 8
type input "**********"
type input "****"
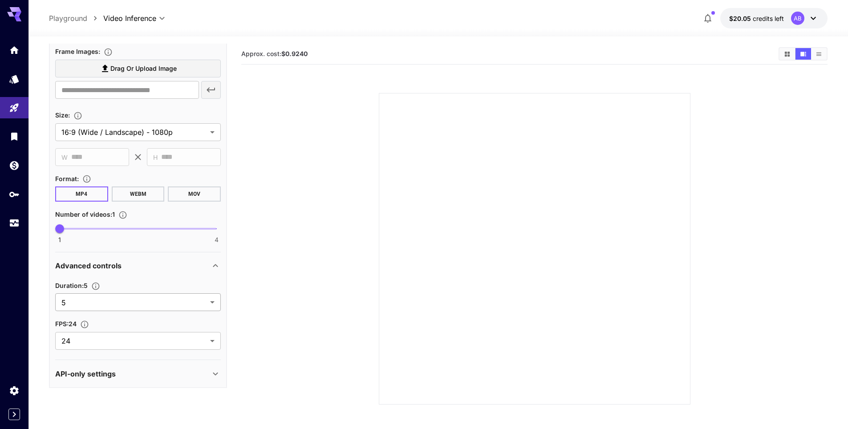
scroll to position [190, 0]
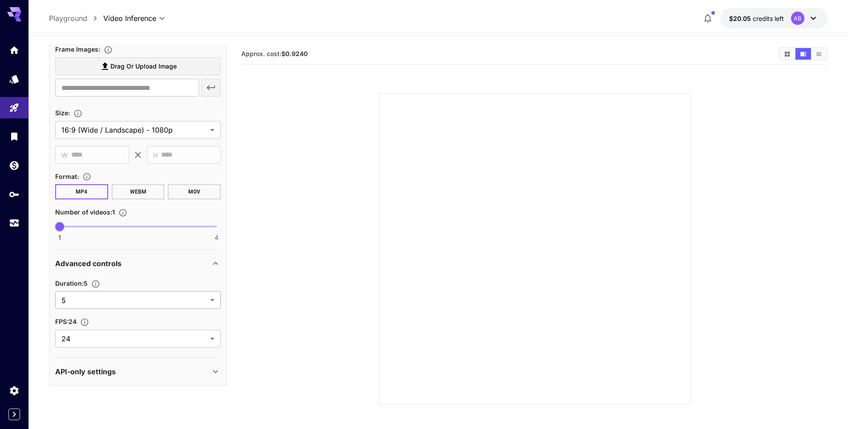
click at [86, 298] on body "**********" at bounding box center [424, 249] width 848 height 499
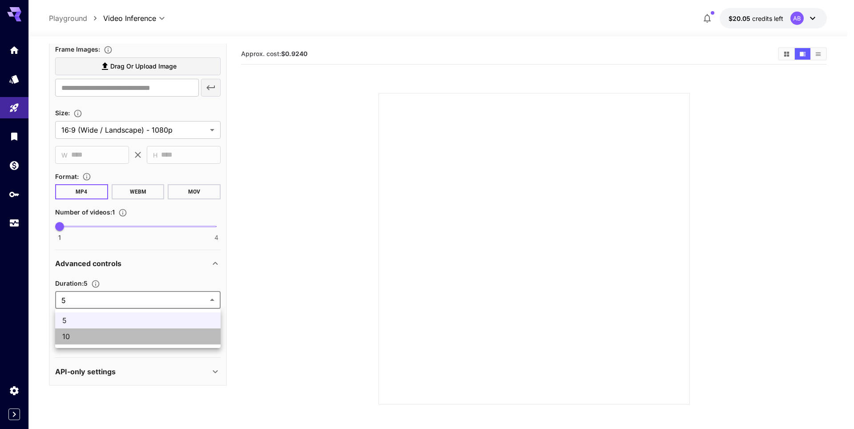
click at [84, 334] on span "10" at bounding box center [137, 336] width 151 height 11
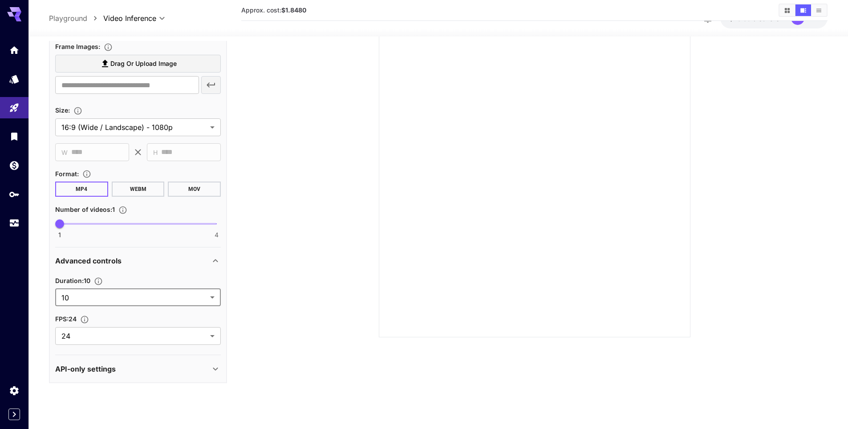
scroll to position [70, 0]
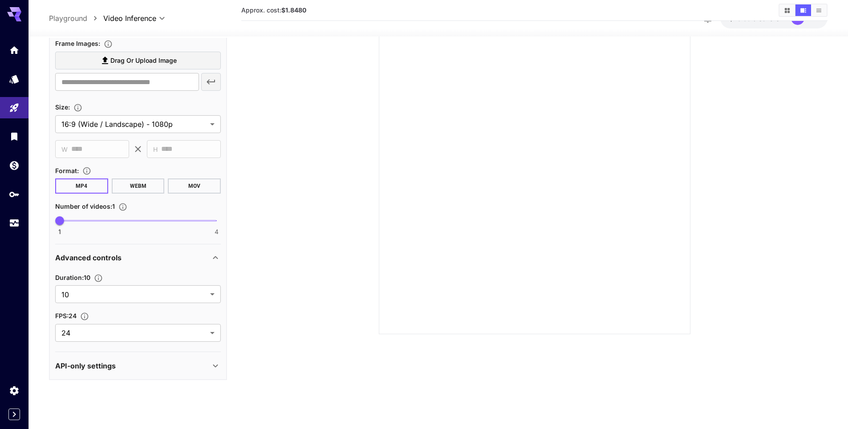
click at [142, 366] on div "API-only settings" at bounding box center [132, 365] width 155 height 11
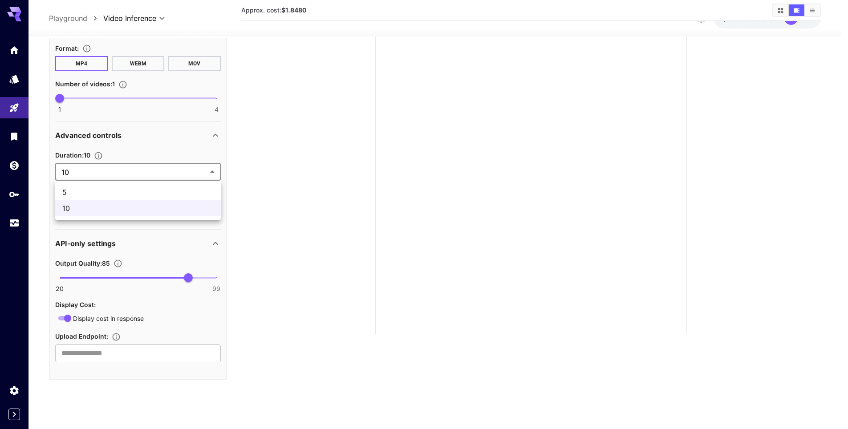
click at [89, 176] on body "**********" at bounding box center [424, 179] width 848 height 499
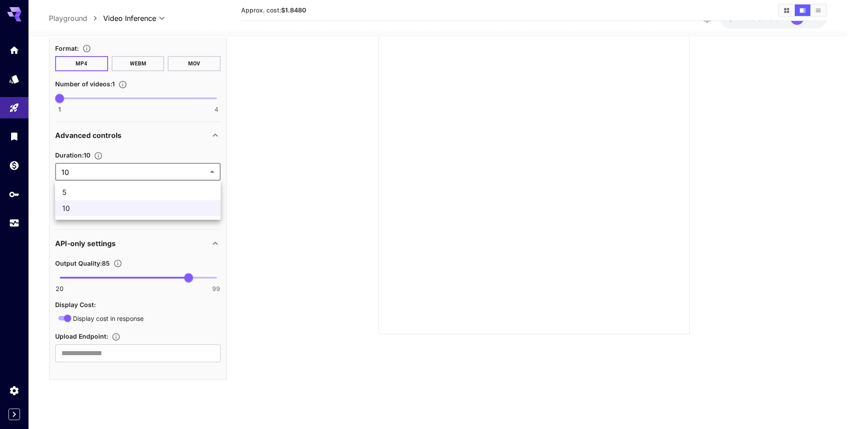
click at [84, 190] on span "5" at bounding box center [137, 192] width 151 height 11
type input "*"
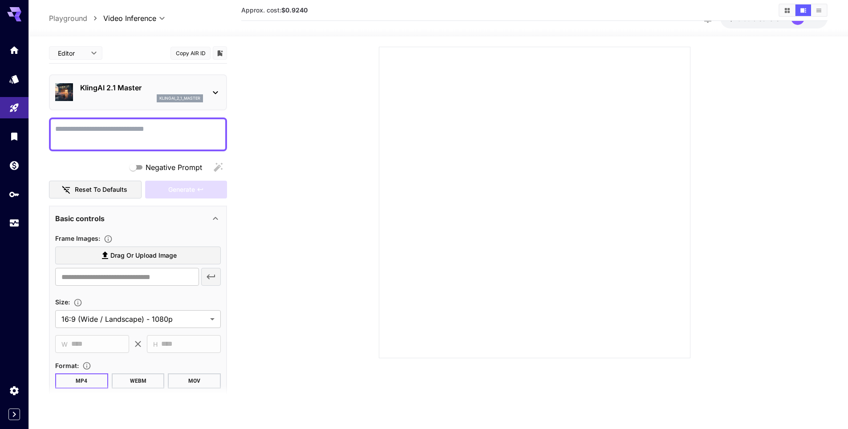
scroll to position [0, 0]
click at [130, 91] on p "KlingAI 2.1 Master" at bounding box center [141, 88] width 123 height 11
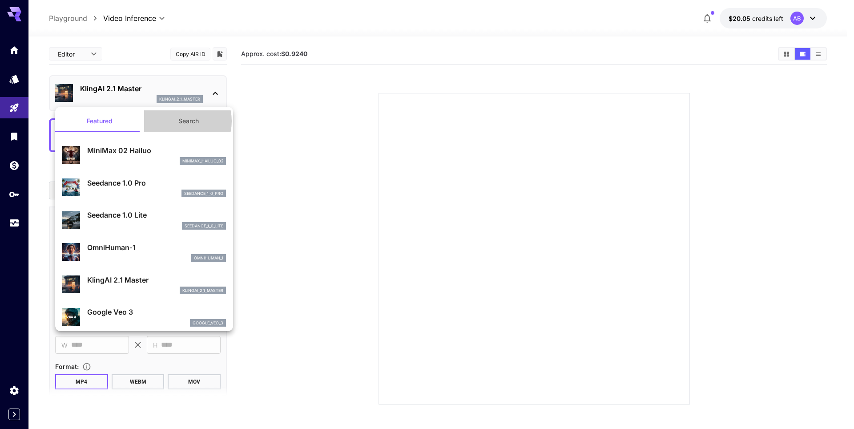
click at [176, 121] on button "Search" at bounding box center [188, 120] width 89 height 21
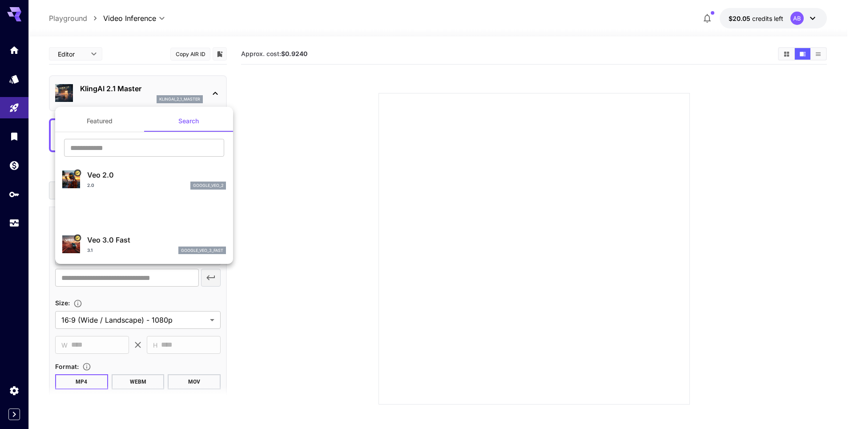
click at [20, 110] on div at bounding box center [427, 214] width 854 height 429
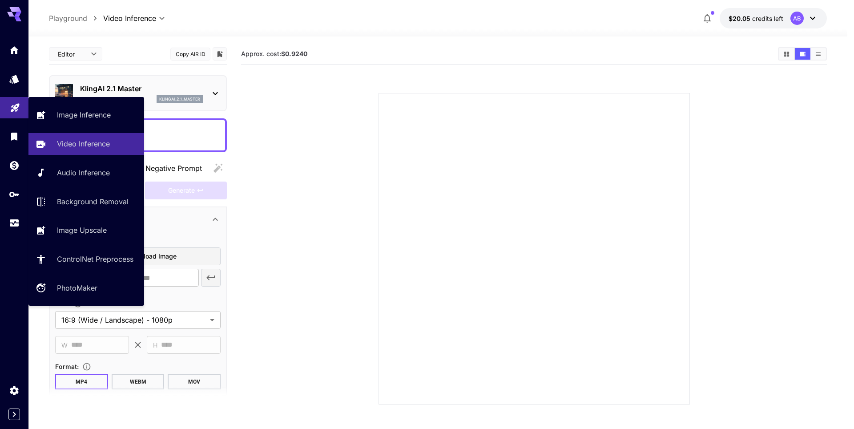
click at [10, 109] on icon "Playground" at bounding box center [15, 107] width 11 height 11
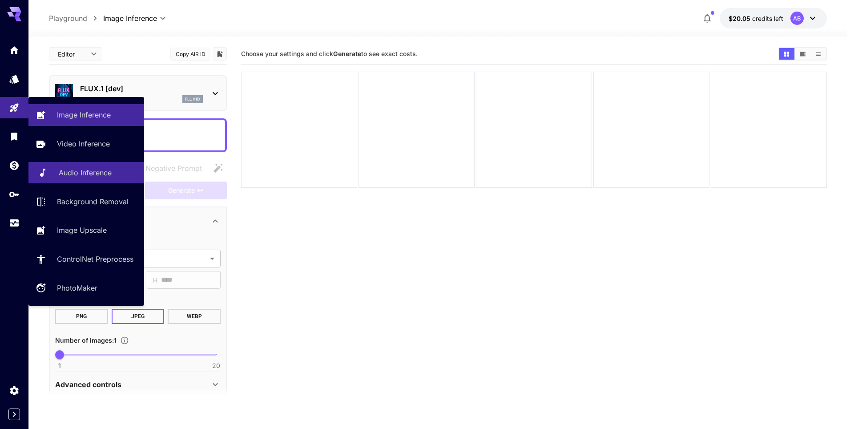
click at [73, 177] on p "Audio Inference" at bounding box center [85, 172] width 53 height 11
type input "**********"
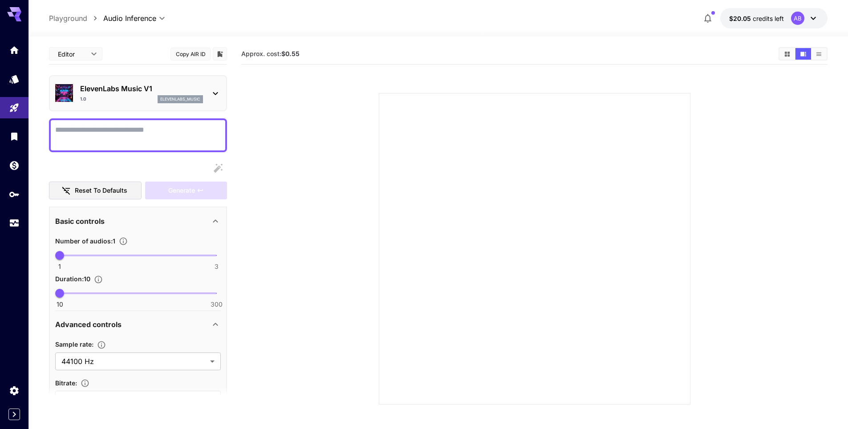
click at [156, 89] on p "ElevenLabs Music V1" at bounding box center [141, 88] width 123 height 11
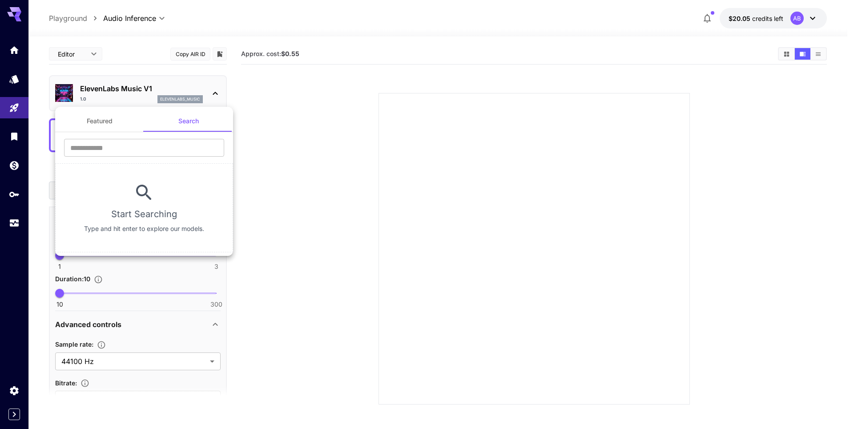
click at [99, 125] on button "Featured" at bounding box center [99, 120] width 89 height 21
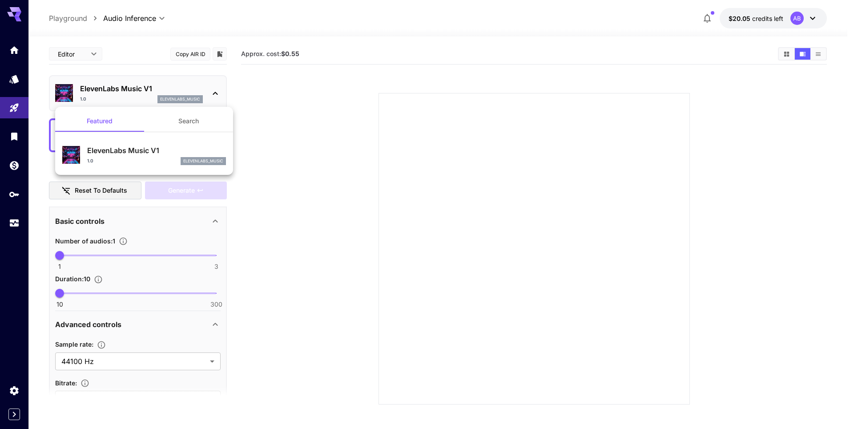
click at [183, 120] on button "Search" at bounding box center [188, 120] width 89 height 21
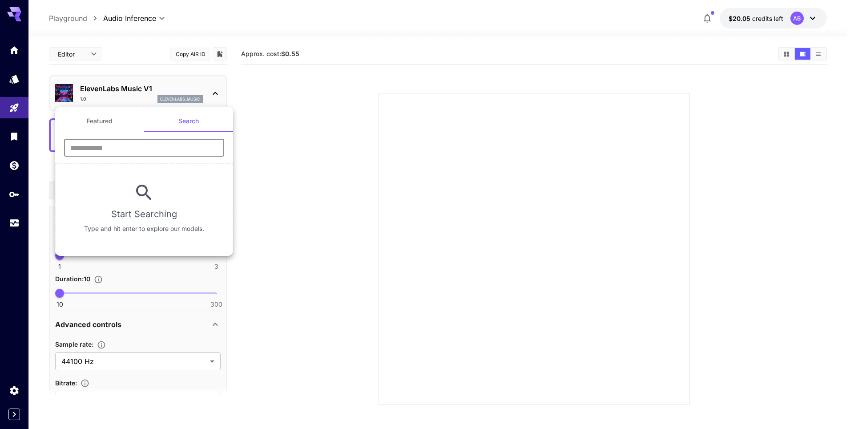
click at [95, 150] on input "text" at bounding box center [144, 148] width 160 height 18
type input "****"
click at [274, 166] on div at bounding box center [427, 214] width 854 height 429
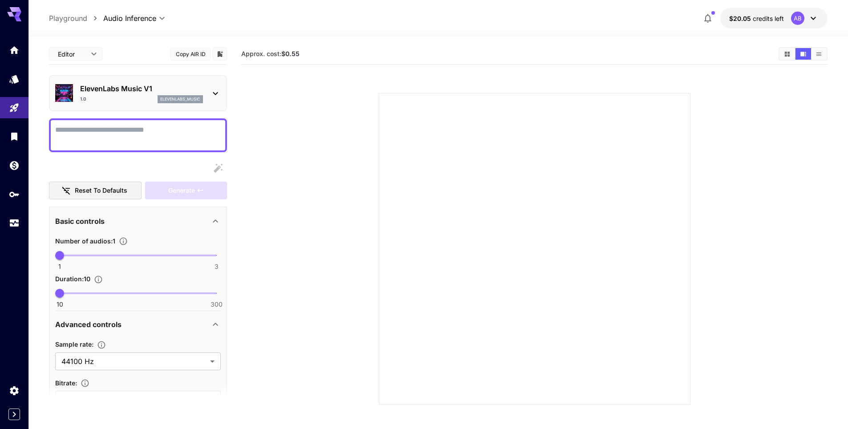
click at [186, 85] on p "ElevenLabs Music V1" at bounding box center [141, 88] width 123 height 11
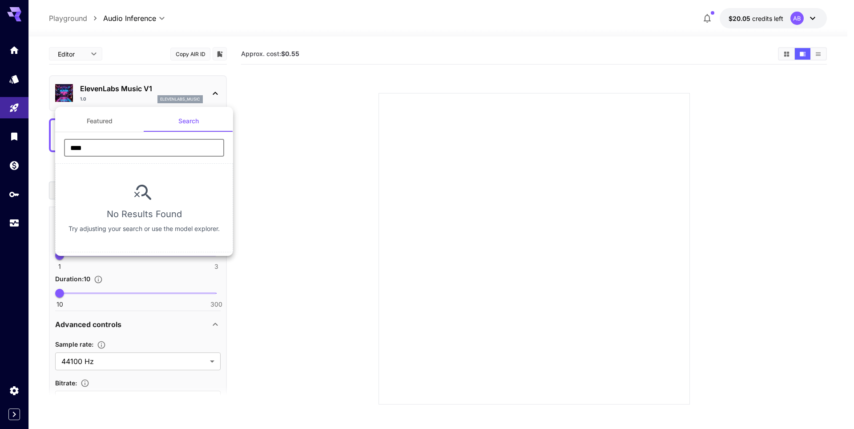
drag, startPoint x: 103, startPoint y: 151, endPoint x: 46, endPoint y: 147, distance: 57.1
click at [46, 147] on div "Featured Search **** ​ No Results Found Try adjusting your search or use the mo…" at bounding box center [89, 133] width 178 height 267
click at [97, 92] on div at bounding box center [427, 214] width 854 height 429
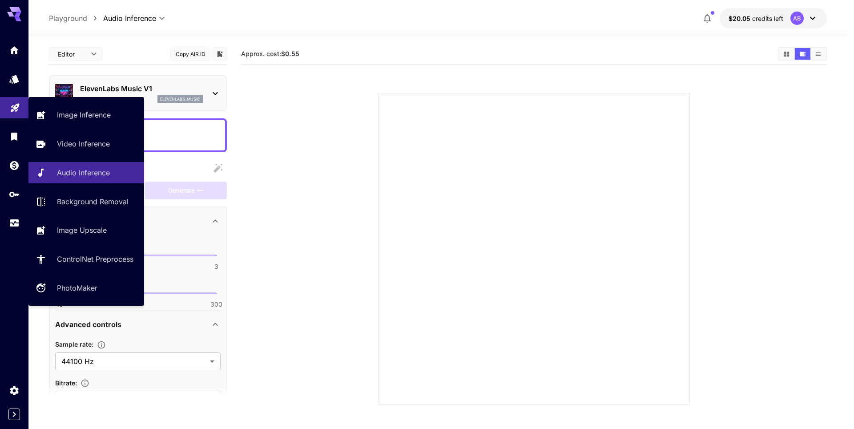
click at [8, 102] on link at bounding box center [14, 108] width 28 height 22
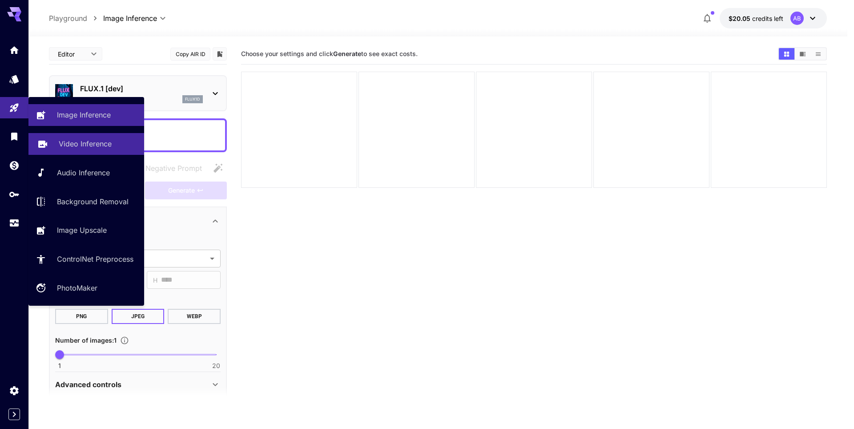
click at [69, 146] on p "Video Inference" at bounding box center [85, 143] width 53 height 11
type input "**********"
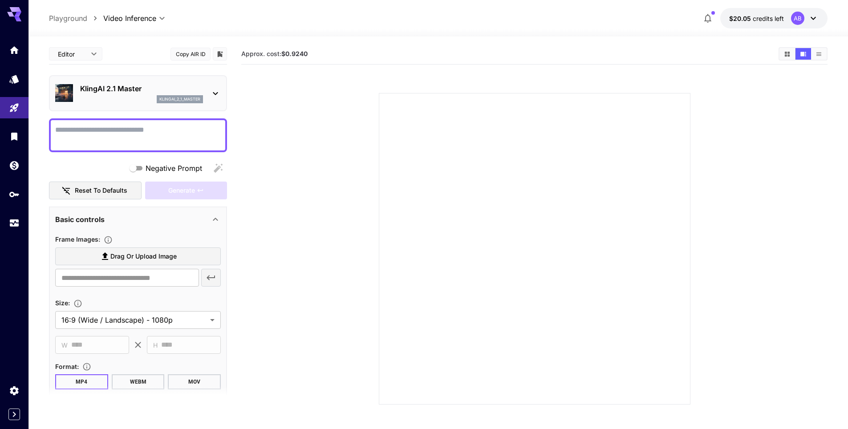
click at [177, 84] on p "KlingAI 2.1 Master" at bounding box center [141, 88] width 123 height 11
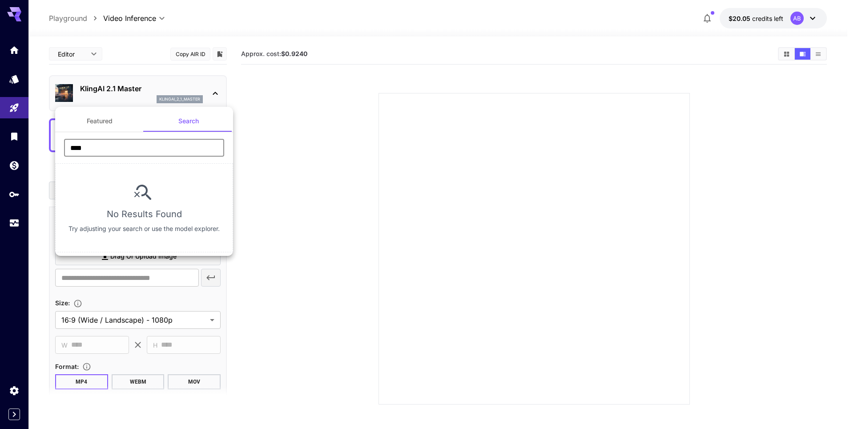
drag, startPoint x: 95, startPoint y: 152, endPoint x: 55, endPoint y: 146, distance: 40.5
click at [55, 146] on div "Featured Search **** ​ No Results Found Try adjusting your search or use the mo…" at bounding box center [89, 133] width 178 height 267
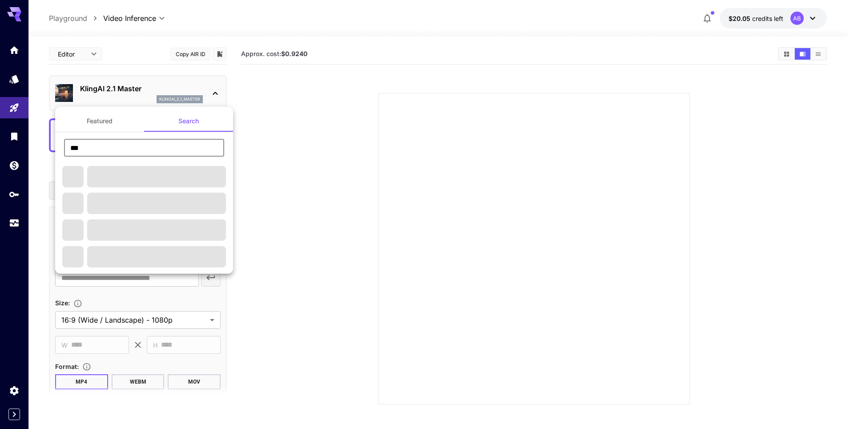
type input "***"
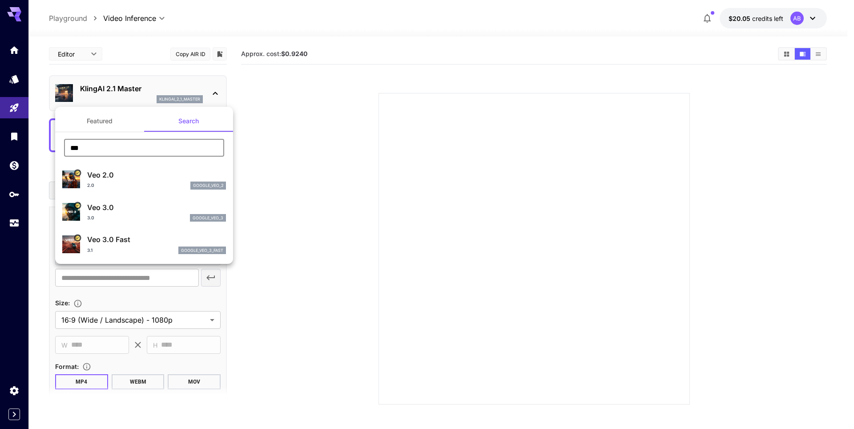
click at [113, 211] on p "Veo 3.0" at bounding box center [156, 207] width 139 height 11
type input "**********"
type input "****"
type input "***"
type input "*"
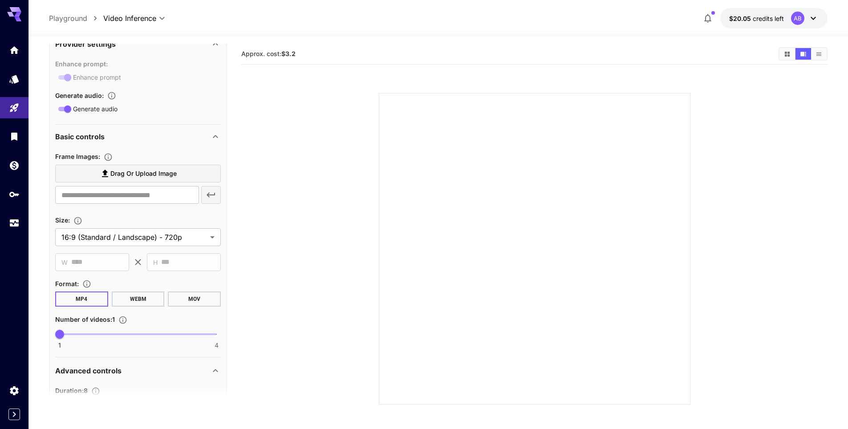
scroll to position [178, 0]
click at [169, 237] on body "**********" at bounding box center [424, 249] width 848 height 499
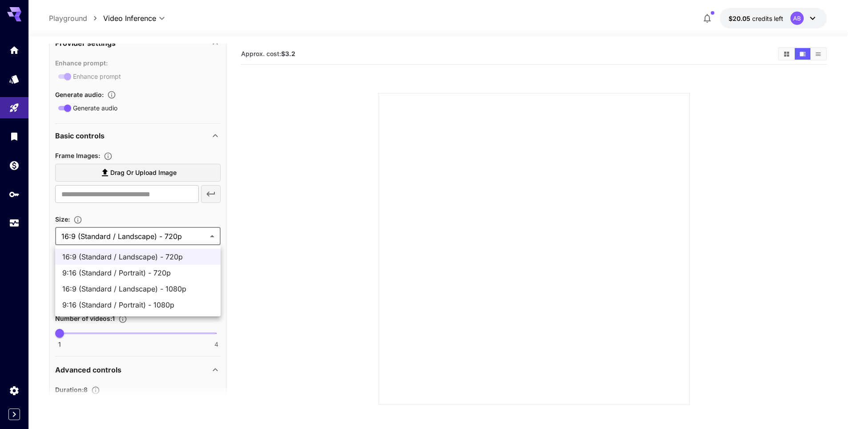
click at [159, 286] on span "16:9 (Standard / Landscape) - 1080p" at bounding box center [137, 288] width 151 height 11
type input "**********"
type input "****"
click at [174, 238] on body "**********" at bounding box center [427, 249] width 854 height 499
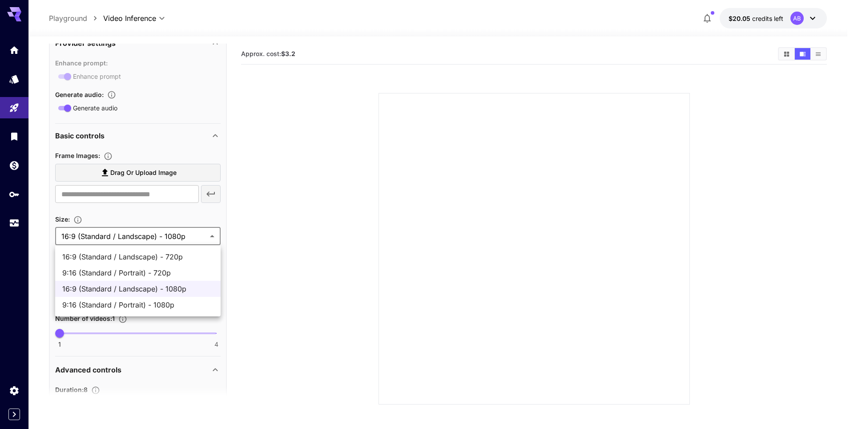
click at [160, 305] on span "9:16 (Standard / Portrait) - 1080p" at bounding box center [137, 304] width 151 height 11
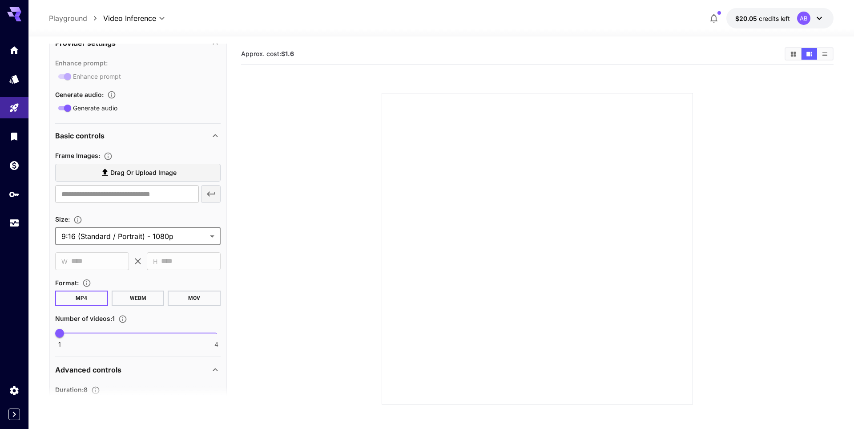
type input "**********"
type input "****"
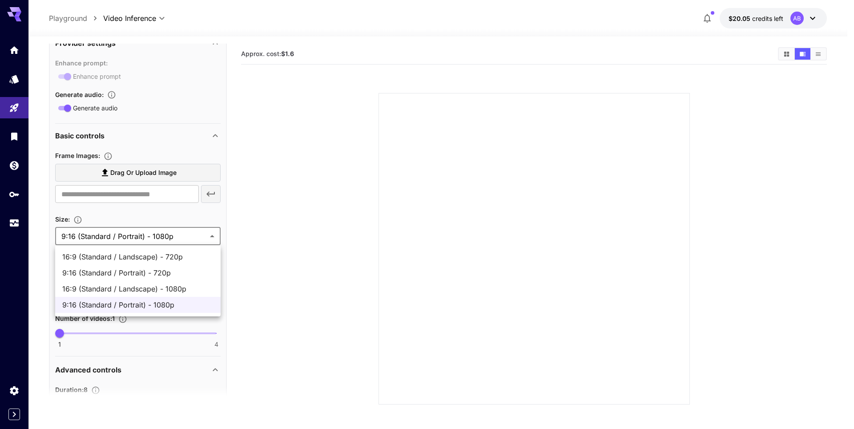
click at [169, 238] on body "**********" at bounding box center [427, 249] width 854 height 499
click at [160, 289] on span "16:9 (Standard / Landscape) - 1080p" at bounding box center [137, 288] width 151 height 11
type input "**********"
type input "****"
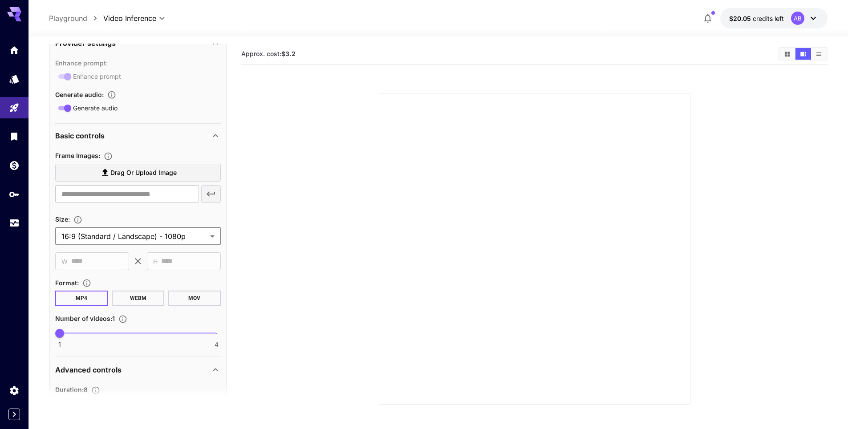
scroll to position [222, 0]
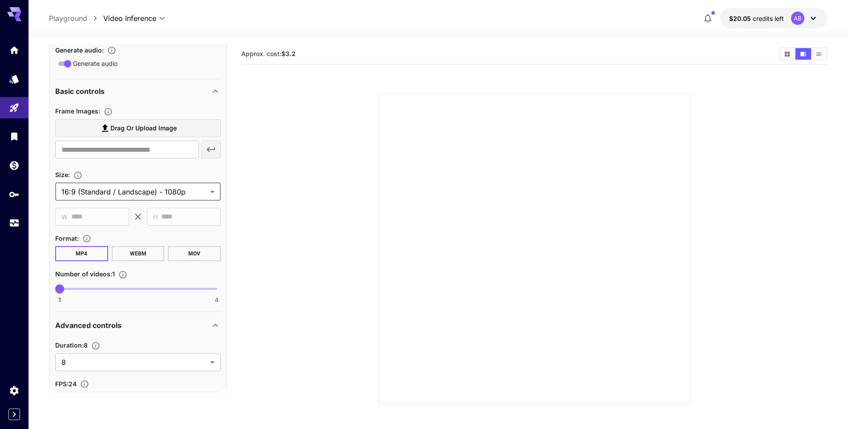
click at [141, 257] on button "WEBM" at bounding box center [138, 253] width 53 height 15
click at [191, 258] on button "MOV" at bounding box center [194, 253] width 53 height 15
click at [81, 260] on button "MP4" at bounding box center [81, 253] width 53 height 15
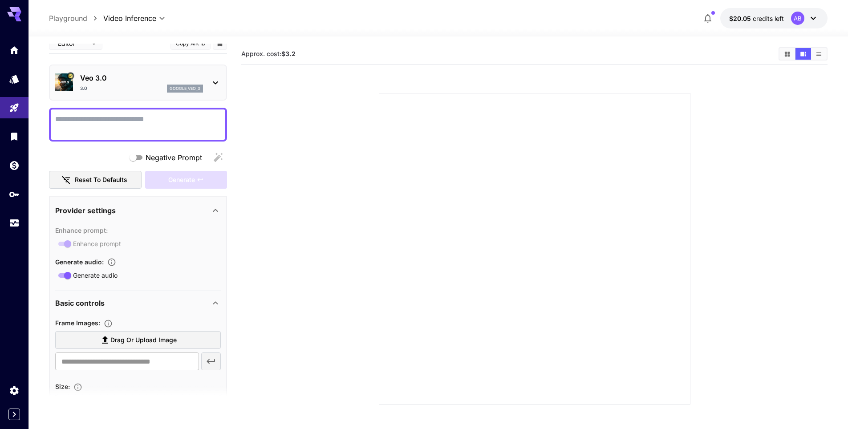
scroll to position [0, 0]
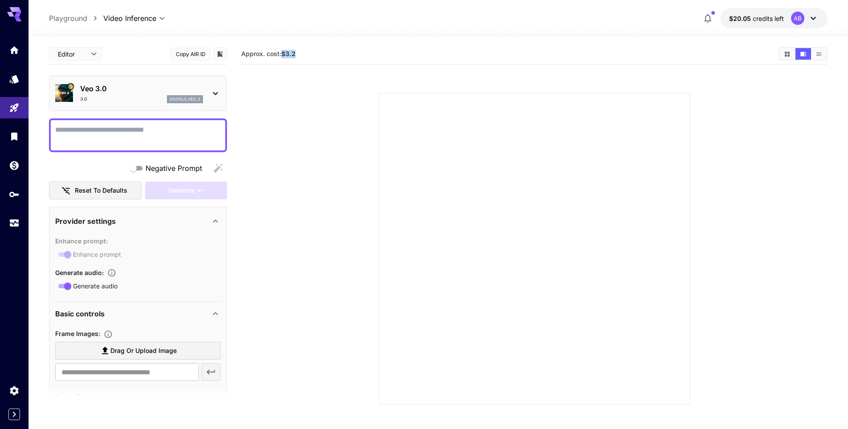
drag, startPoint x: 297, startPoint y: 53, endPoint x: 284, endPoint y: 54, distance: 12.9
click at [284, 54] on section "Approx. cost: $3.2" at bounding box center [506, 54] width 530 height 8
copy b "$3.2"
click at [328, 90] on section at bounding box center [534, 238] width 509 height 333
drag, startPoint x: 303, startPoint y: 57, endPoint x: 241, endPoint y: 54, distance: 61.9
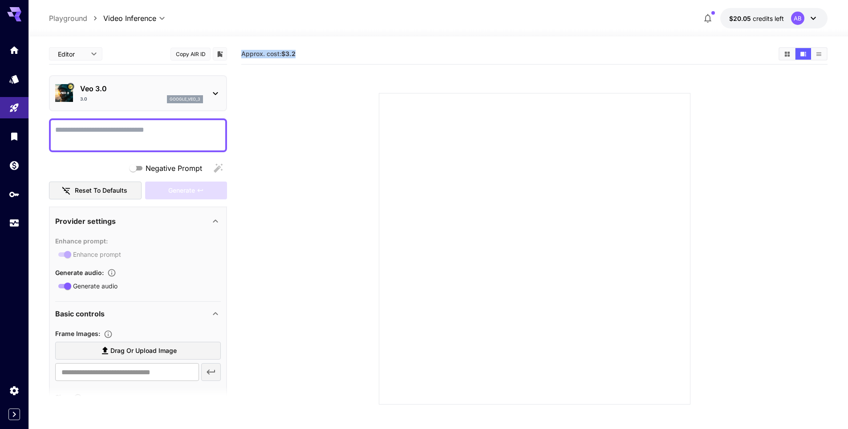
click at [241, 54] on section "Approx. cost: $3.2" at bounding box center [506, 54] width 530 height 8
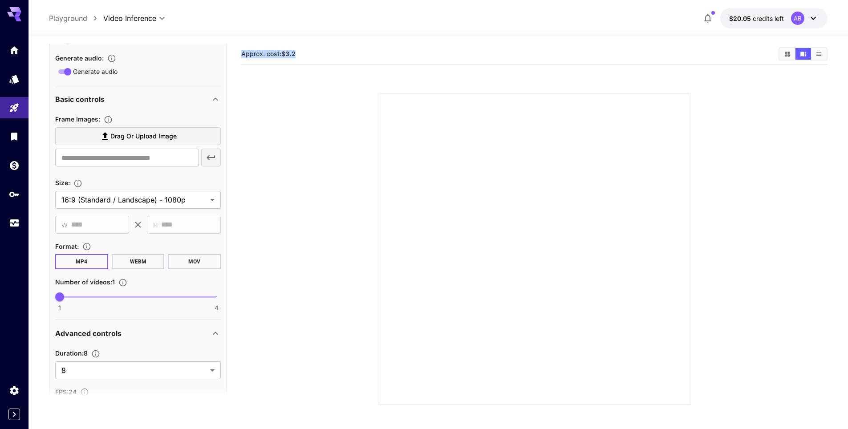
scroll to position [267, 0]
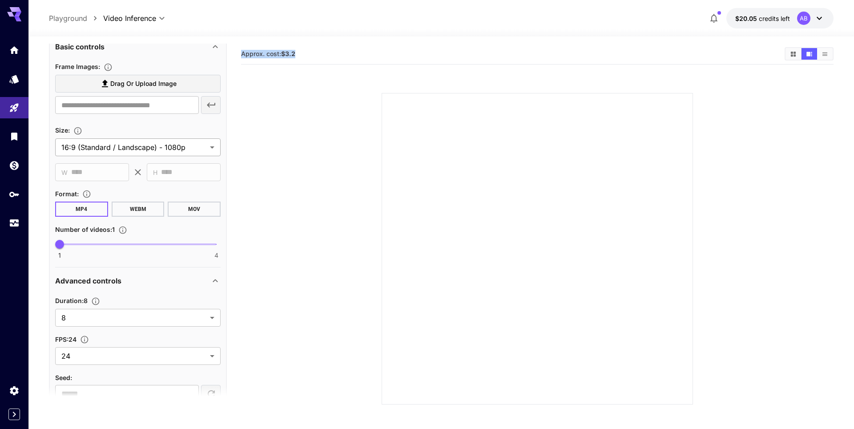
click at [164, 144] on body "**********" at bounding box center [427, 249] width 854 height 499
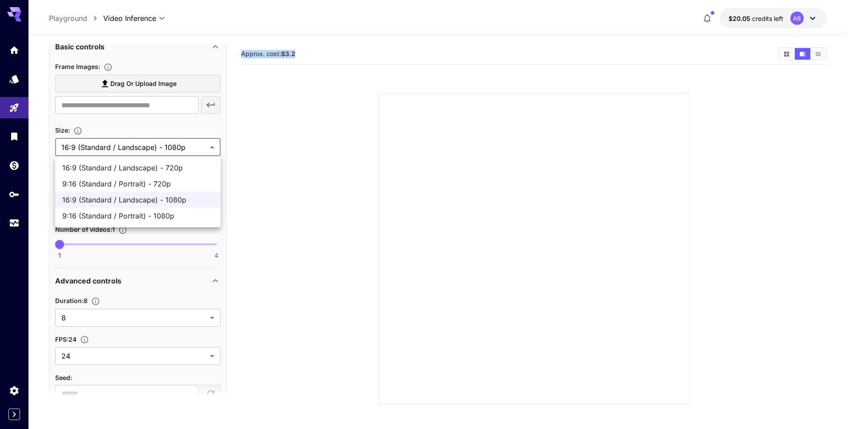
click at [161, 166] on span "16:9 (Standard / Landscape) - 720p" at bounding box center [137, 167] width 151 height 11
type input "**********"
type input "****"
type input "***"
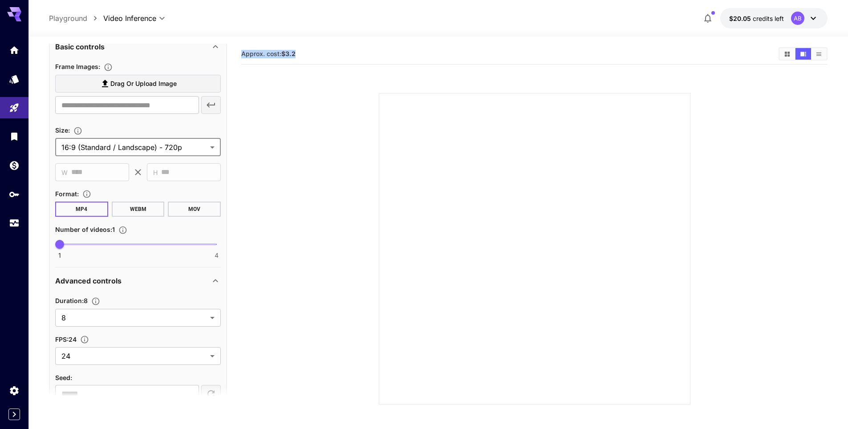
click at [168, 151] on body "**********" at bounding box center [424, 249] width 848 height 499
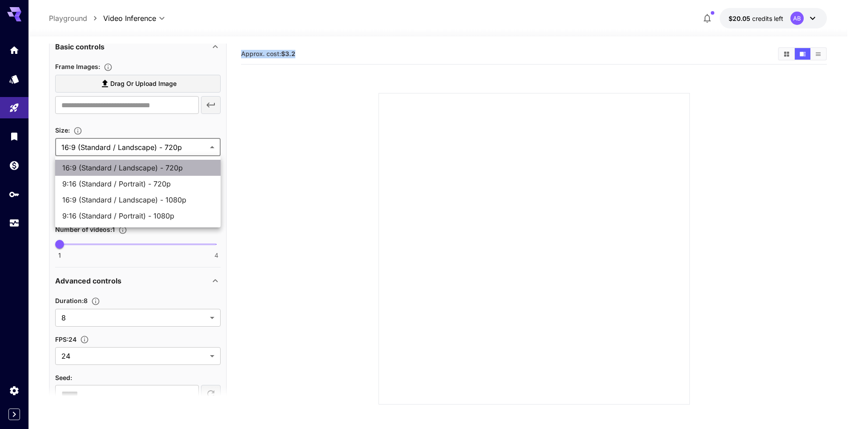
click at [159, 175] on li "16:9 (Standard / Landscape) - 720p" at bounding box center [138, 168] width 166 height 16
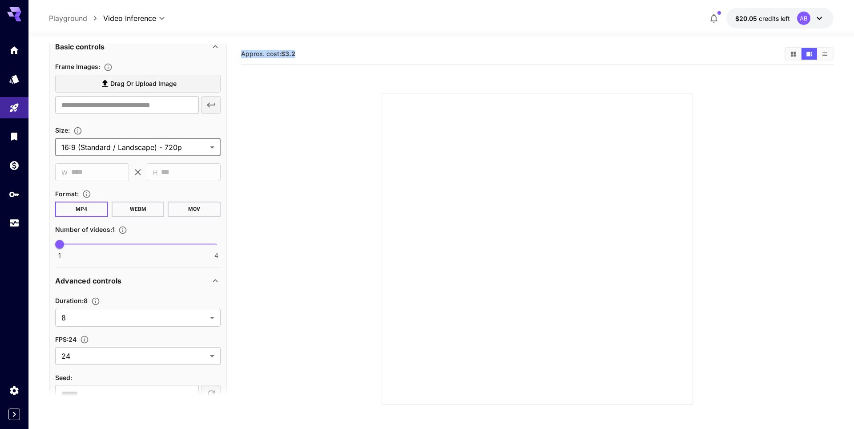
click at [162, 150] on body "**********" at bounding box center [427, 249] width 854 height 499
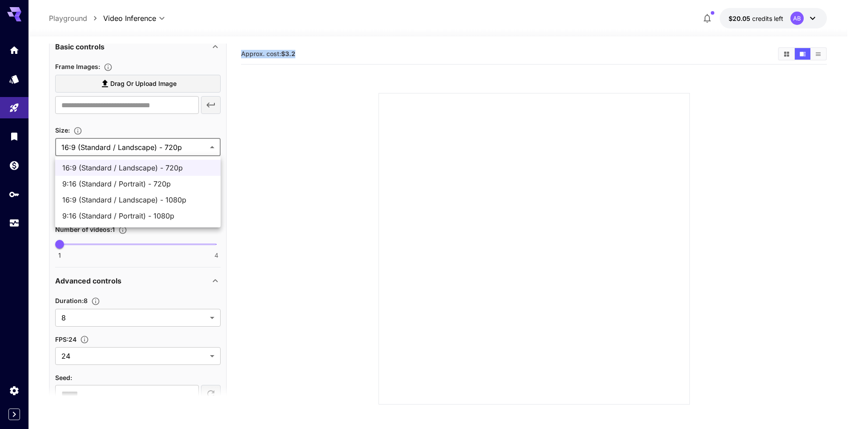
click at [154, 167] on span "16:9 (Standard / Landscape) - 720p" at bounding box center [137, 167] width 151 height 11
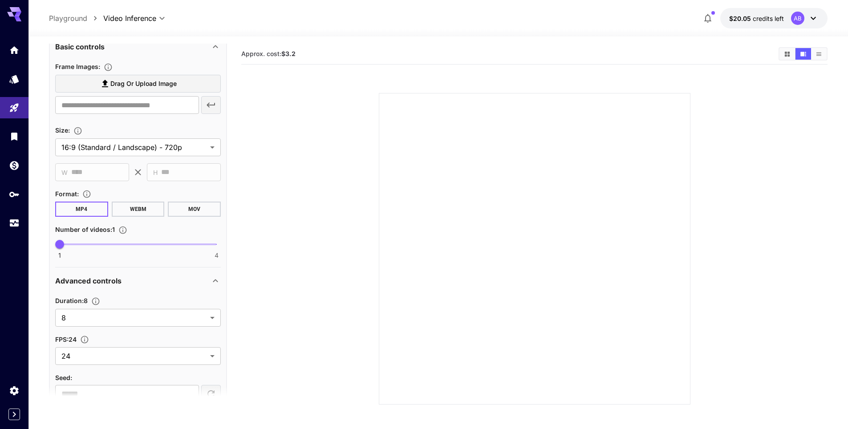
click at [328, 237] on section at bounding box center [534, 238] width 509 height 333
drag, startPoint x: 238, startPoint y: 53, endPoint x: 275, endPoint y: 55, distance: 37.4
click at [283, 56] on main "**********" at bounding box center [438, 262] width 778 height 436
drag, startPoint x: 427, startPoint y: 54, endPoint x: 433, endPoint y: 58, distance: 7.3
click at [427, 54] on section "Approx. cost: $3.2" at bounding box center [506, 54] width 530 height 8
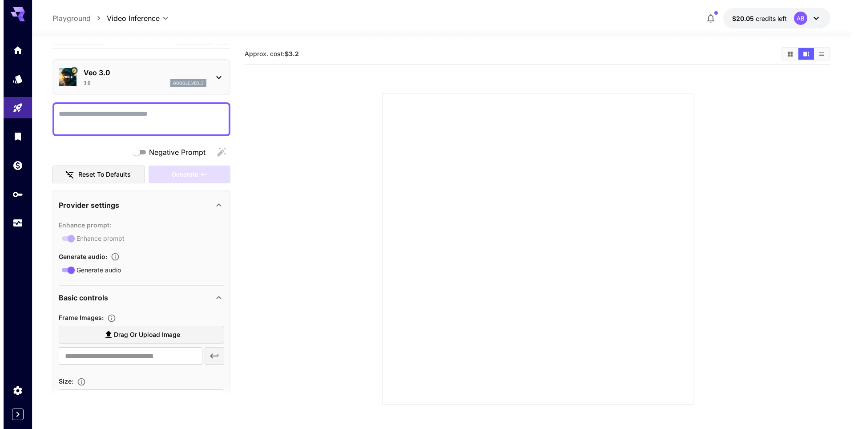
scroll to position [0, 0]
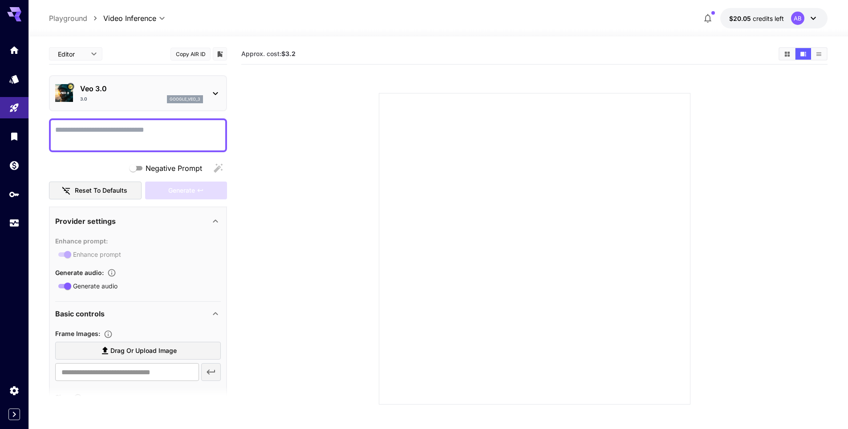
click at [113, 101] on div "3.0 google_veo_3" at bounding box center [141, 99] width 123 height 8
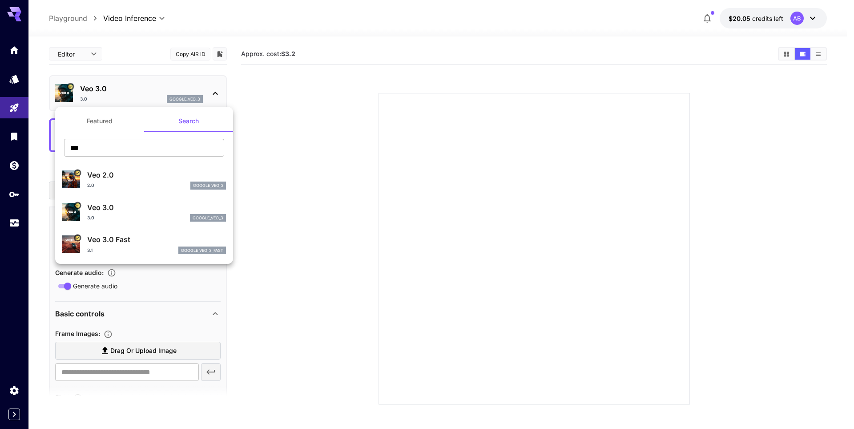
click at [89, 121] on button "Featured" at bounding box center [99, 120] width 89 height 21
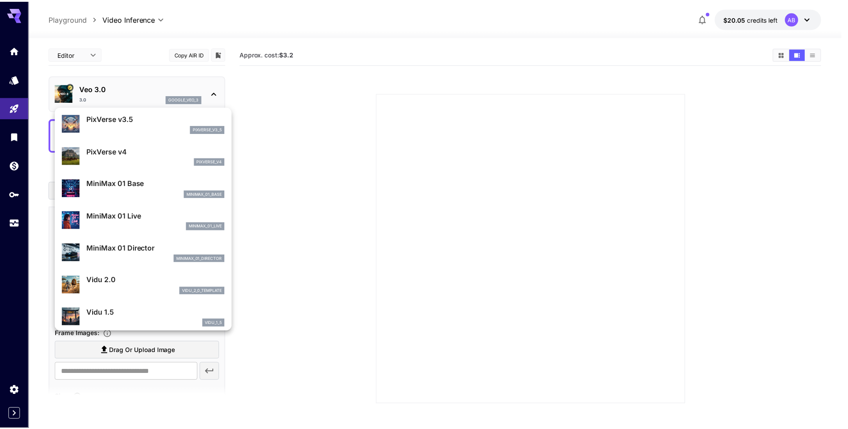
scroll to position [817, 0]
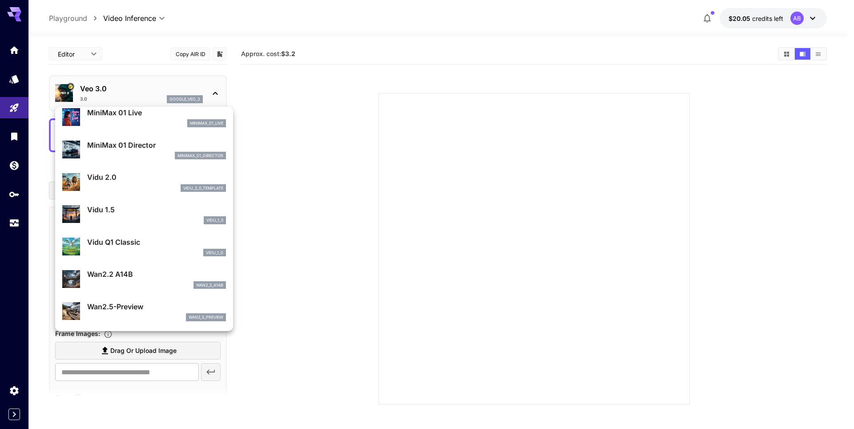
click at [154, 83] on div at bounding box center [427, 214] width 854 height 429
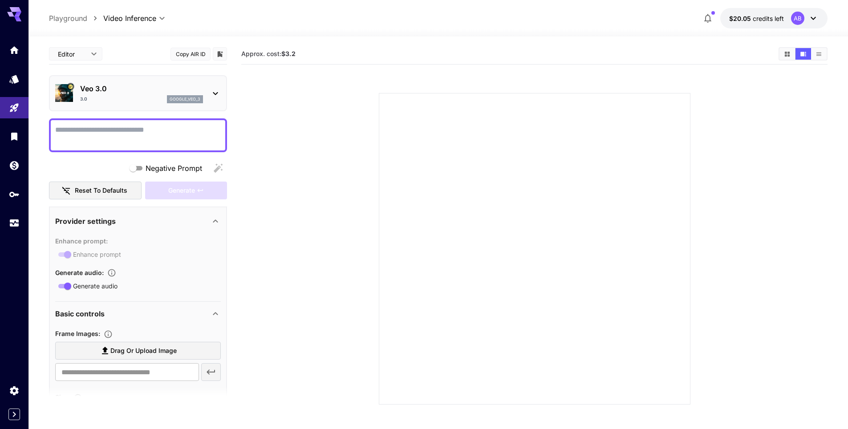
click at [128, 82] on div "Veo 3.0 3.0 google_veo_3" at bounding box center [138, 93] width 166 height 27
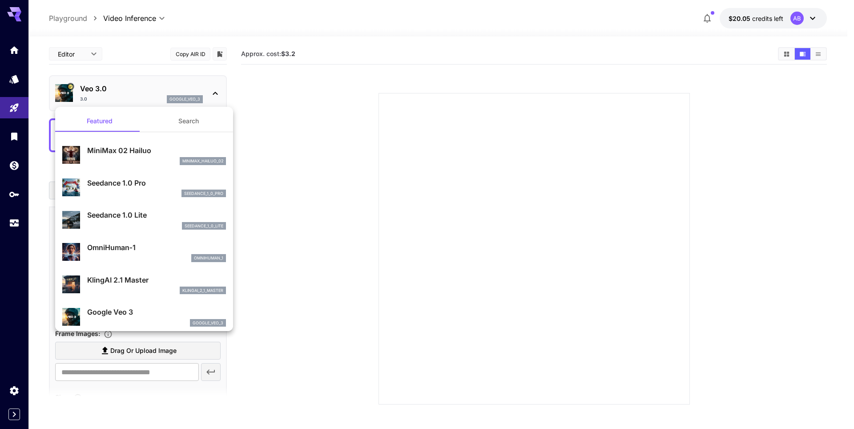
click at [188, 123] on button "Search" at bounding box center [188, 120] width 89 height 21
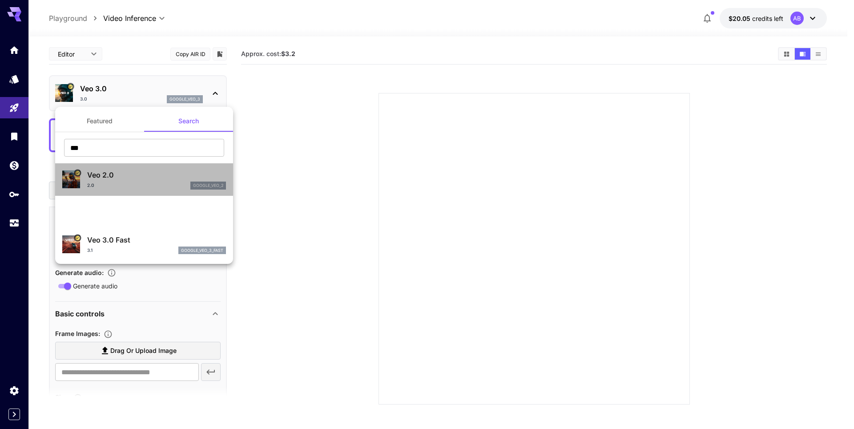
click at [110, 183] on div "2.0 google_veo_2" at bounding box center [156, 186] width 139 height 8
type input "*"
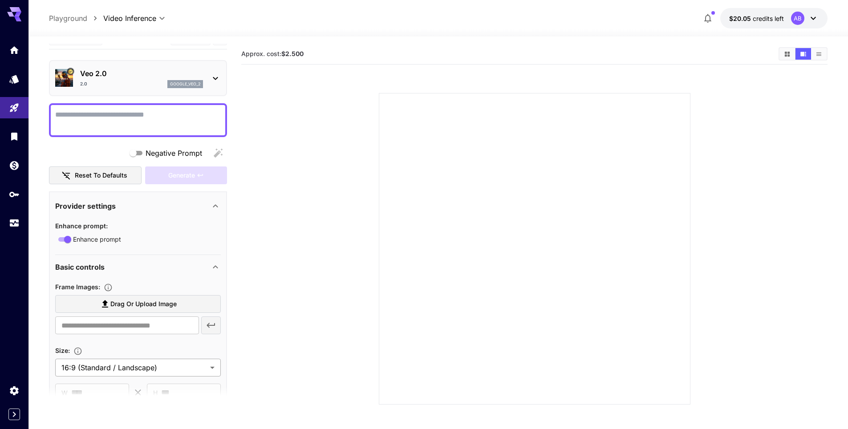
scroll to position [0, 0]
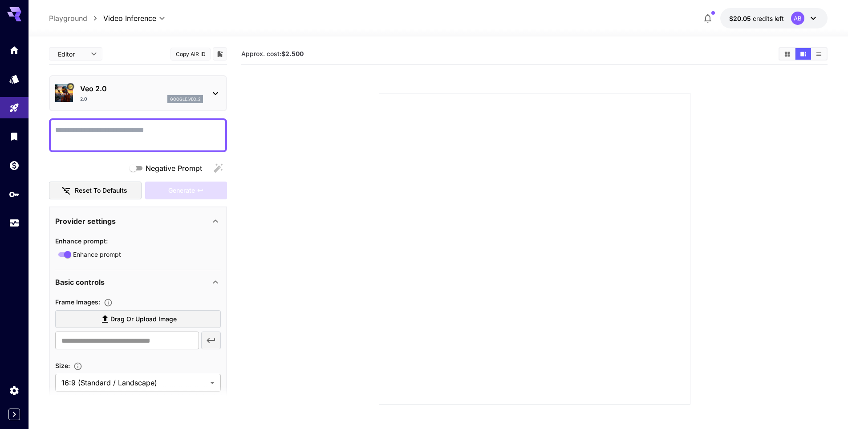
click at [291, 233] on section at bounding box center [534, 238] width 509 height 333
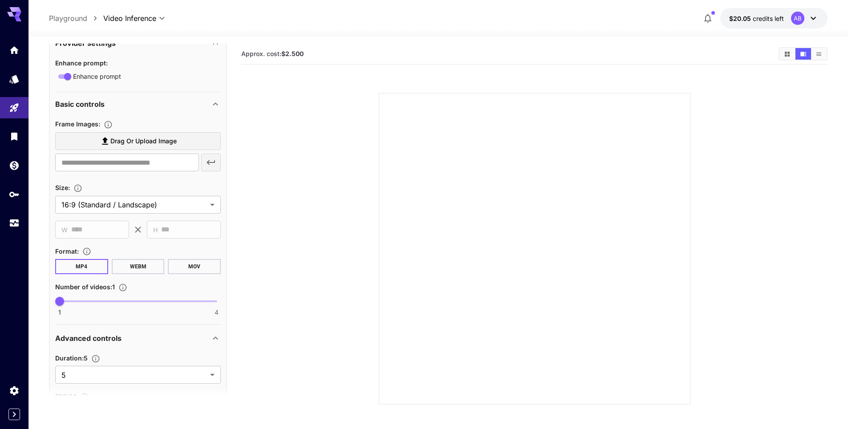
scroll to position [222, 0]
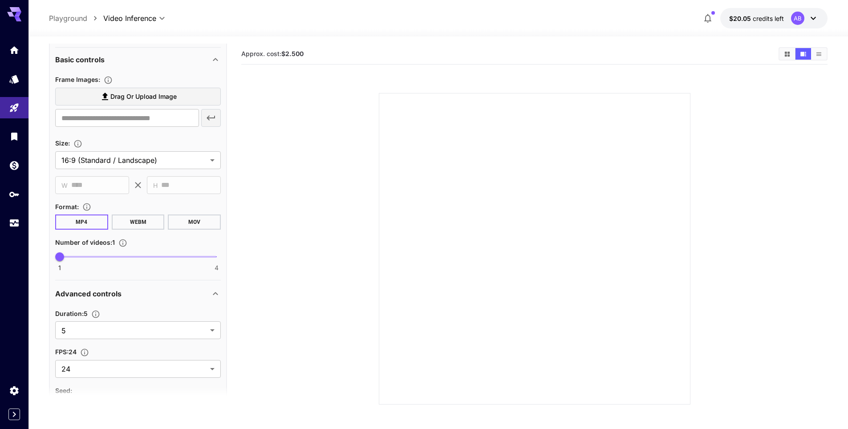
click at [91, 221] on button "MP4" at bounding box center [81, 221] width 53 height 15
drag, startPoint x: 65, startPoint y: 255, endPoint x: 223, endPoint y: 253, distance: 158.4
click at [221, 253] on span "4" at bounding box center [216, 256] width 9 height 9
type input "*"
drag, startPoint x: 217, startPoint y: 257, endPoint x: 36, endPoint y: 251, distance: 180.8
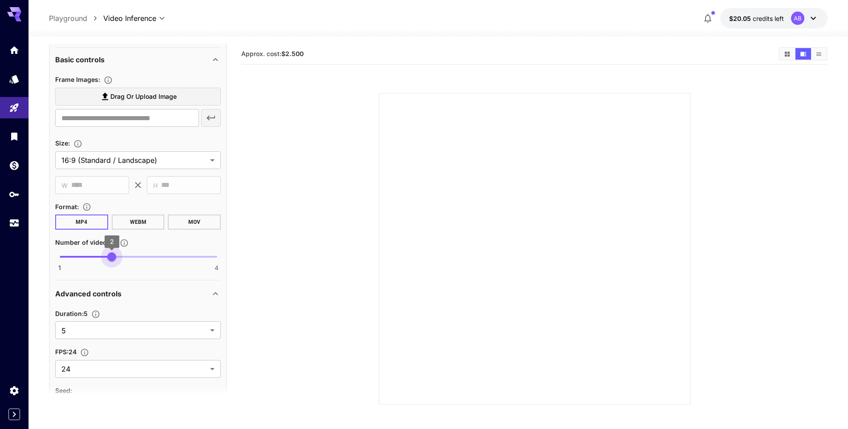
click at [36, 251] on section "**********" at bounding box center [437, 267] width 819 height 463
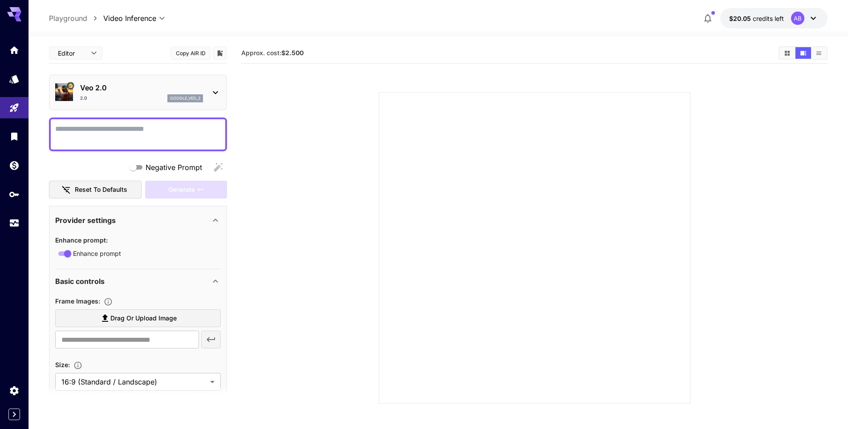
scroll to position [0, 0]
click at [136, 85] on p "Veo 2.0" at bounding box center [141, 88] width 123 height 11
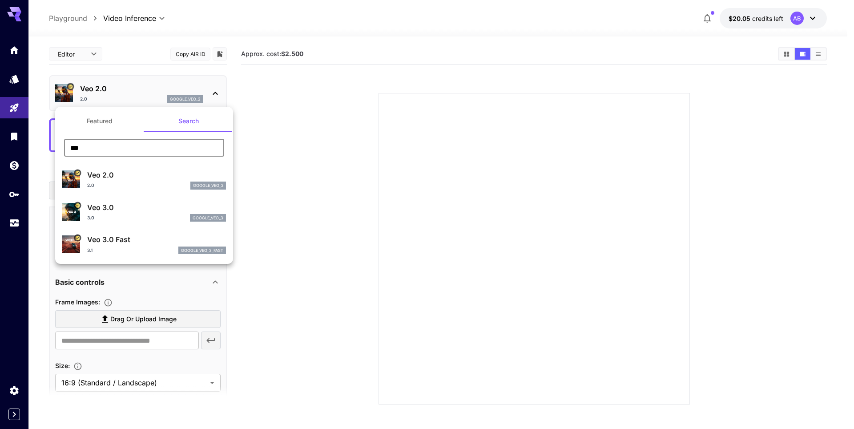
drag, startPoint x: 67, startPoint y: 146, endPoint x: 42, endPoint y: 146, distance: 24.9
click at [42, 146] on div "Featured Search *** ​ Veo 2.0 2.0 google_veo_2 Veo 3.0 3.0 google_veo_3 Veo 3.0…" at bounding box center [89, 133] width 178 height 267
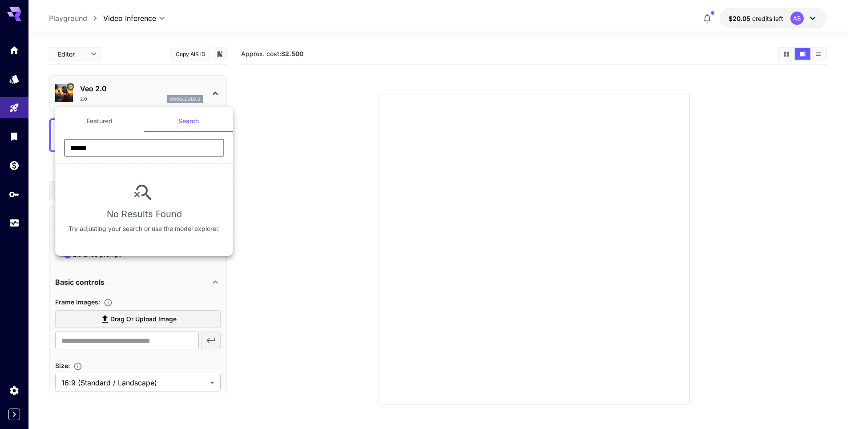
drag, startPoint x: 105, startPoint y: 146, endPoint x: 51, endPoint y: 145, distance: 53.9
click at [51, 145] on div "Featured Search ****** ​ No Results Found Try adjusting your search or use the …" at bounding box center [89, 133] width 178 height 267
type input "******"
click at [14, 105] on div at bounding box center [427, 214] width 854 height 429
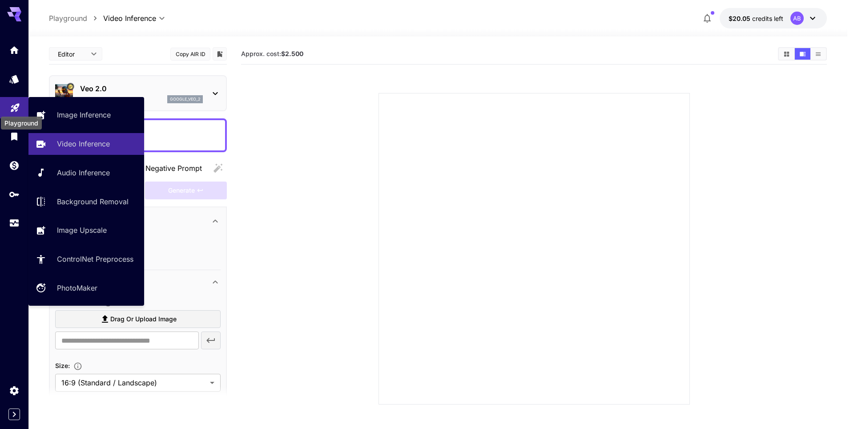
click at [13, 107] on icon "Playground" at bounding box center [15, 105] width 8 height 8
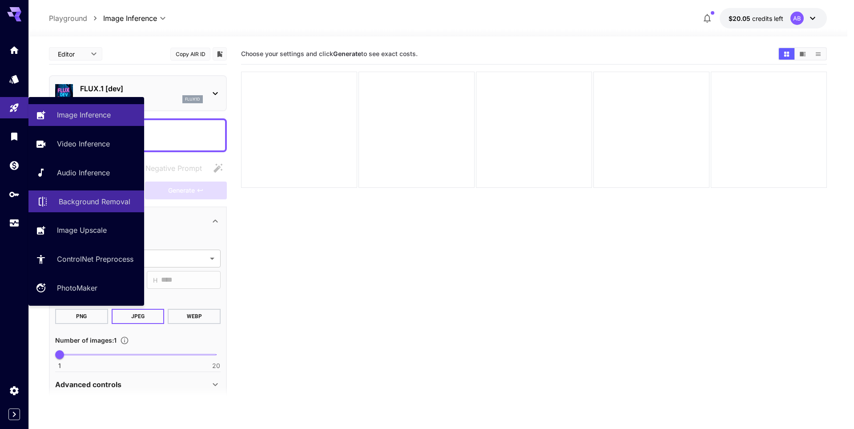
click at [80, 204] on p "Background Removal" at bounding box center [95, 201] width 72 height 11
type input "**********"
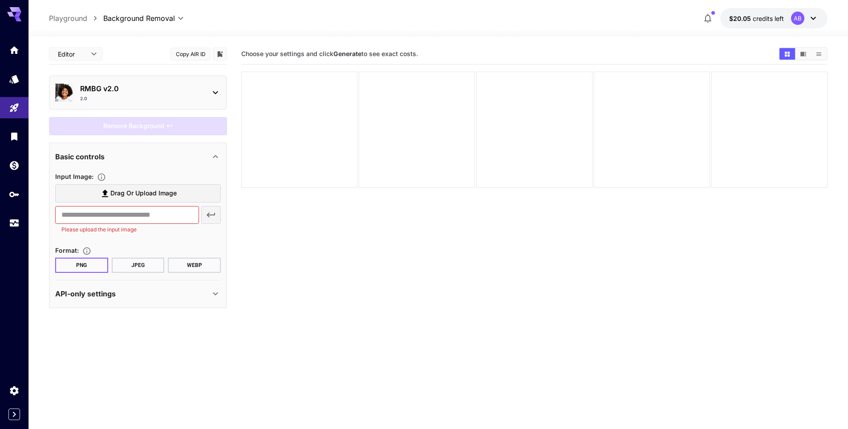
click at [118, 127] on div "Remove Background" at bounding box center [138, 126] width 178 height 18
click at [125, 89] on p "RMBG v2.0" at bounding box center [141, 88] width 123 height 11
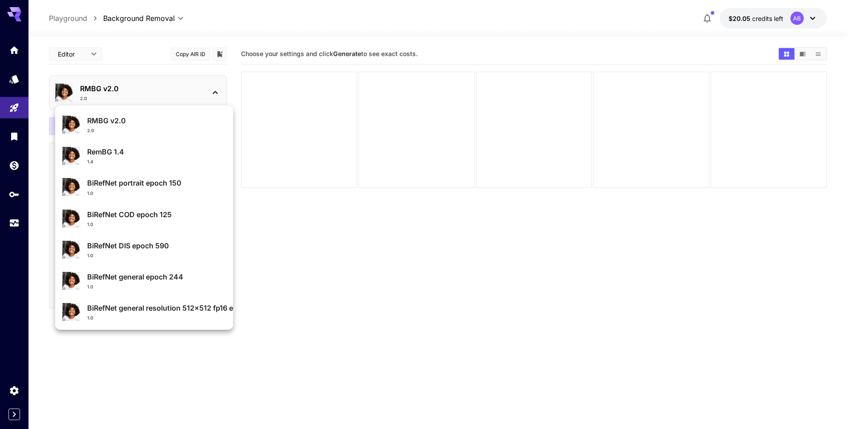
click at [117, 151] on p "RemBG 1.4" at bounding box center [156, 151] width 139 height 11
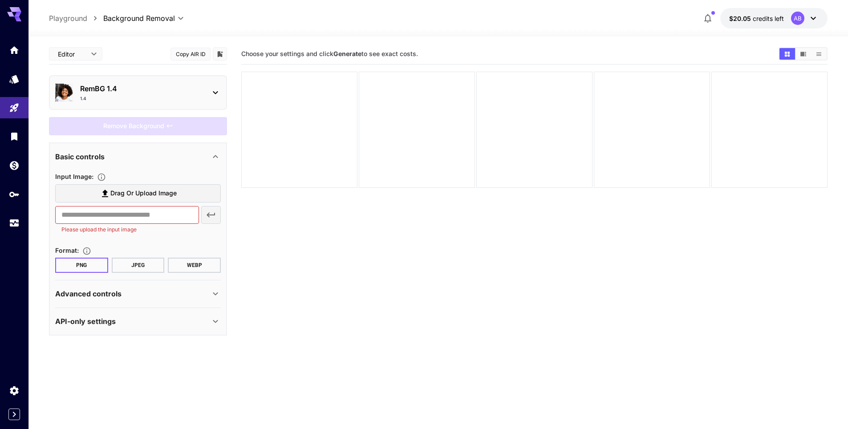
click at [117, 105] on div "RemBG 1.4 1.4" at bounding box center [138, 93] width 166 height 26
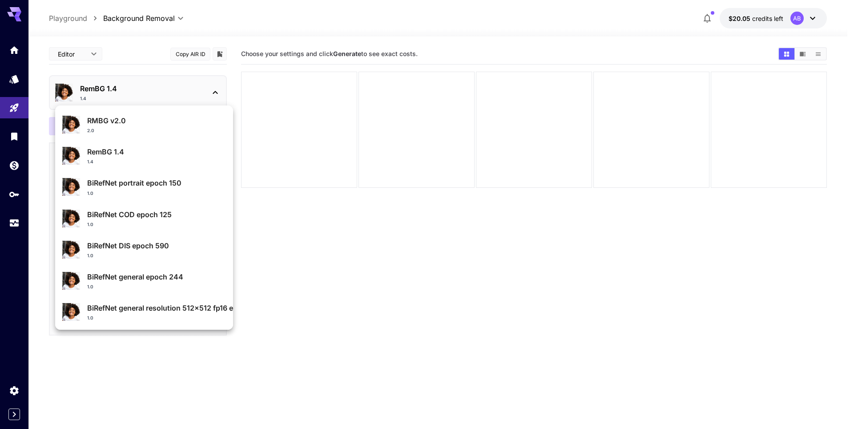
click at [95, 124] on p "RMBG v2.0" at bounding box center [156, 120] width 139 height 11
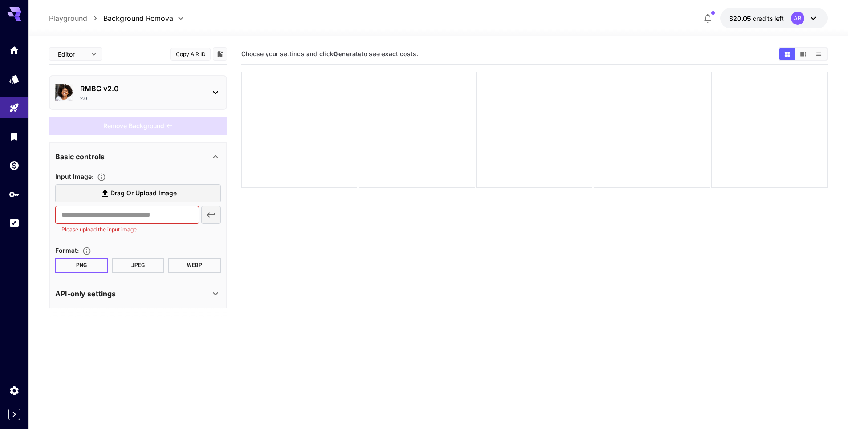
drag, startPoint x: 242, startPoint y: 52, endPoint x: 400, endPoint y: 54, distance: 157.5
click at [467, 59] on div "Choose your settings and click Generate to see exact costs." at bounding box center [534, 53] width 586 height 13
click at [380, 236] on section "Choose your settings and click Generate to see exact costs." at bounding box center [534, 258] width 586 height 429
click at [168, 215] on input "text" at bounding box center [127, 215] width 144 height 18
click at [150, 197] on span "Drag or upload image" at bounding box center [143, 193] width 66 height 11
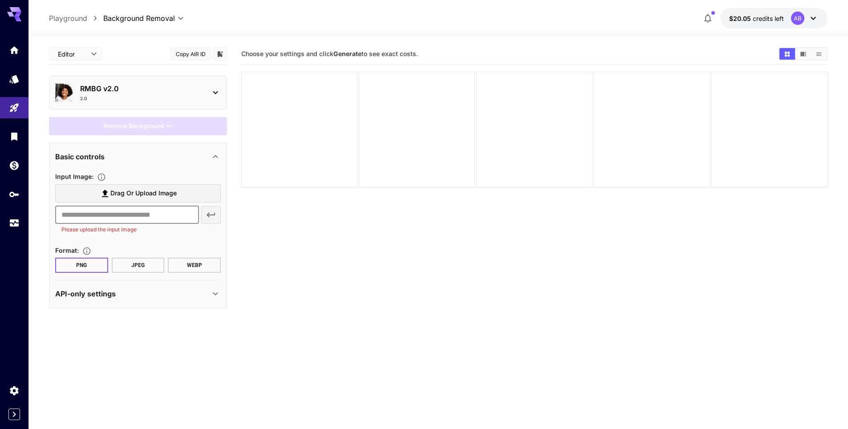
click at [0, 0] on input "Drag or upload image" at bounding box center [0, 0] width 0 height 0
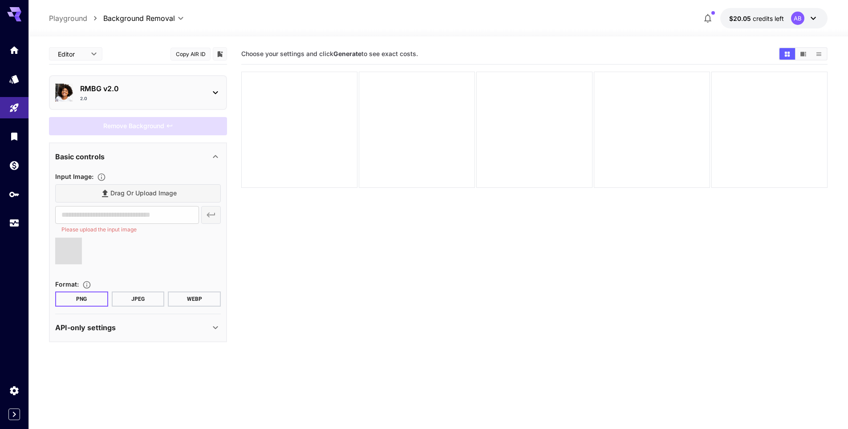
type input "**********"
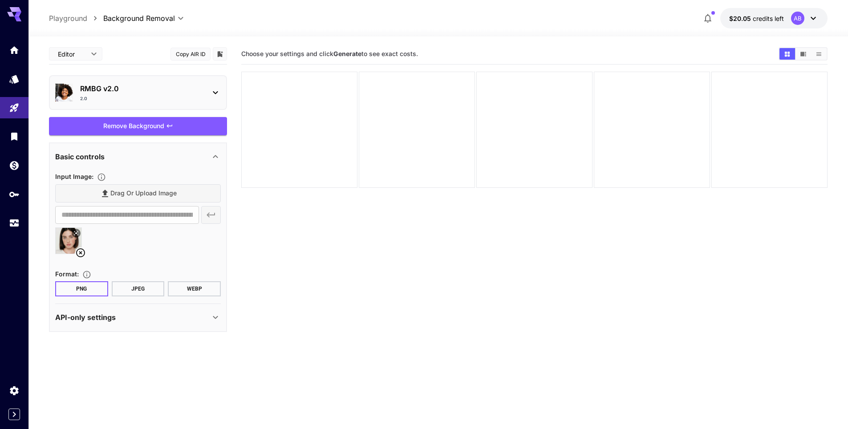
click at [133, 287] on button "JPEG" at bounding box center [138, 288] width 53 height 15
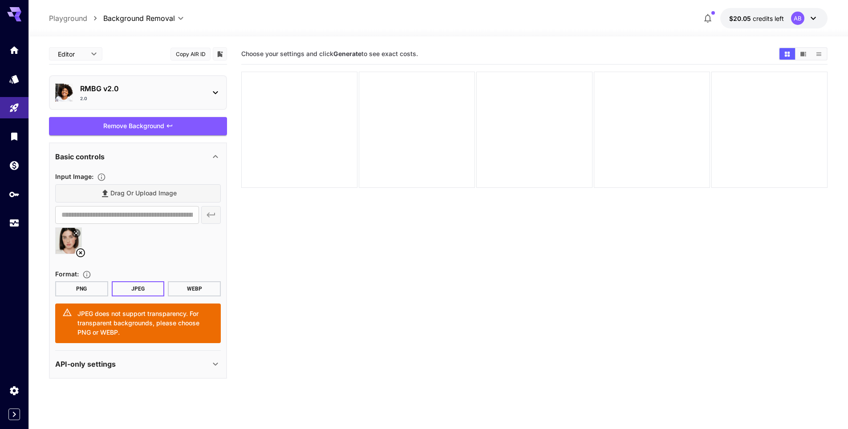
click at [83, 287] on button "PNG" at bounding box center [81, 288] width 53 height 15
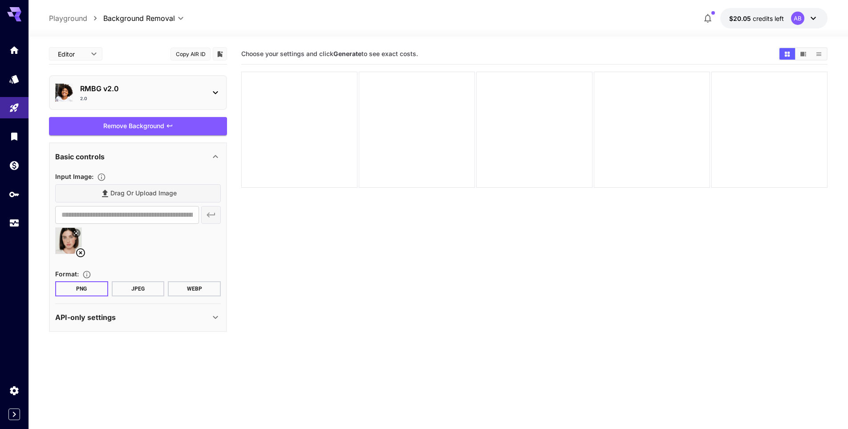
click at [152, 285] on button "JPEG" at bounding box center [138, 288] width 53 height 15
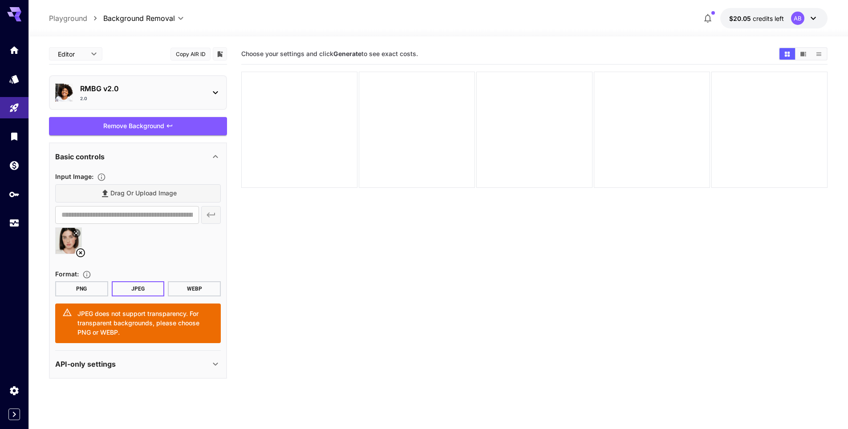
click at [68, 289] on button "PNG" at bounding box center [81, 288] width 53 height 15
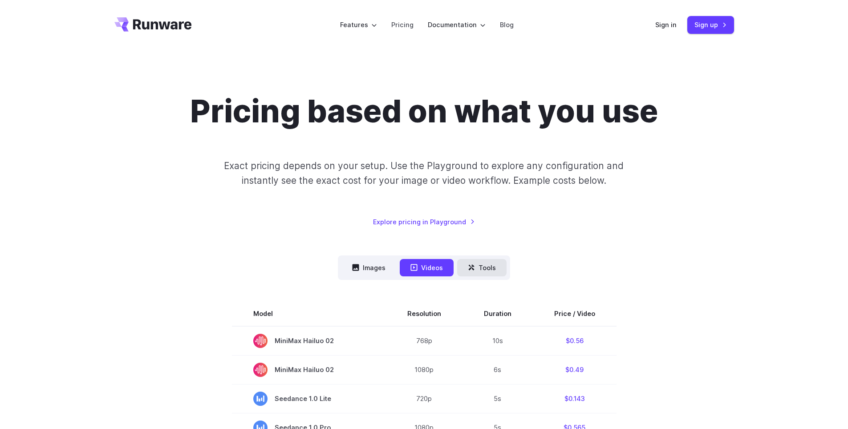
click at [495, 266] on button "Tools" at bounding box center [481, 267] width 49 height 17
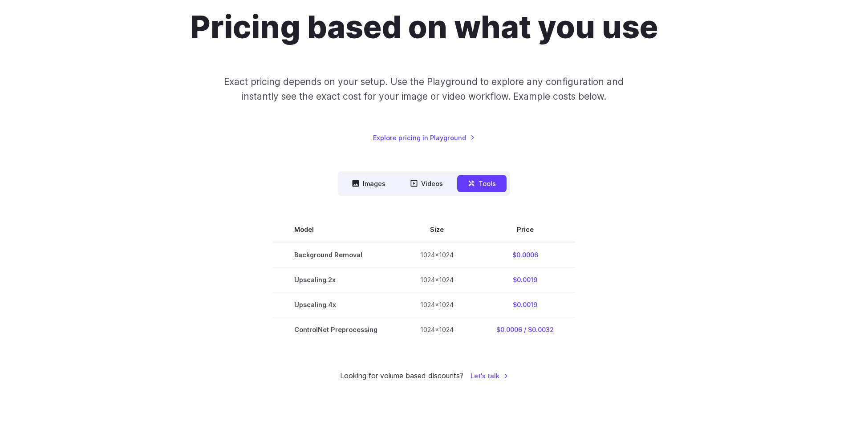
scroll to position [222, 0]
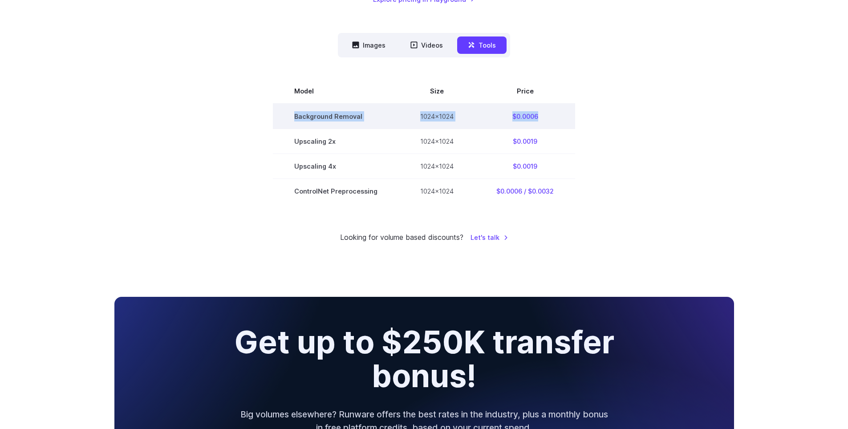
drag, startPoint x: 290, startPoint y: 117, endPoint x: 542, endPoint y: 118, distance: 252.8
click at [542, 118] on tr "Background Removal 1024x1024 $0.0006" at bounding box center [424, 116] width 302 height 25
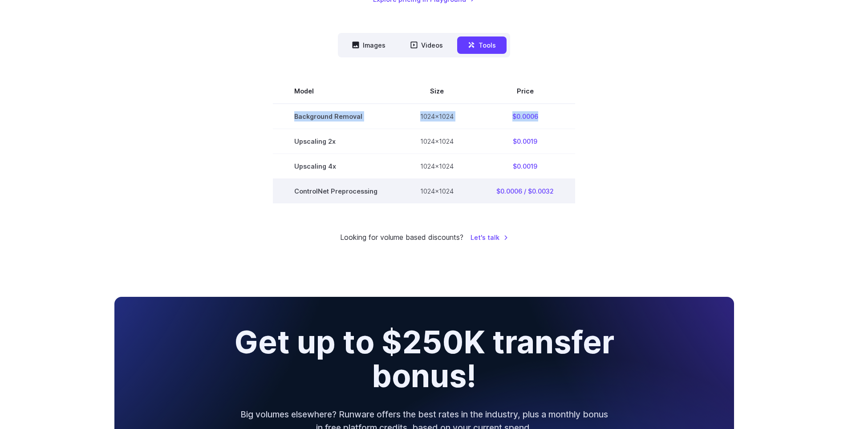
copy tr "Background Removal 1024x1024 $0.0006"
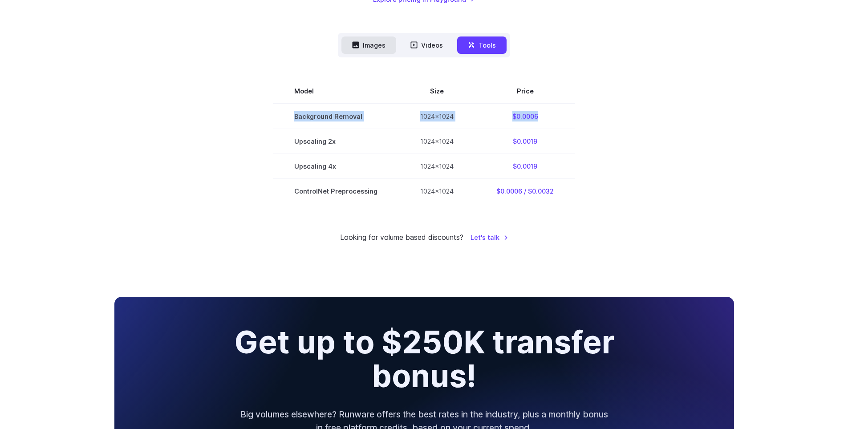
click at [365, 44] on button "Images" at bounding box center [368, 44] width 55 height 17
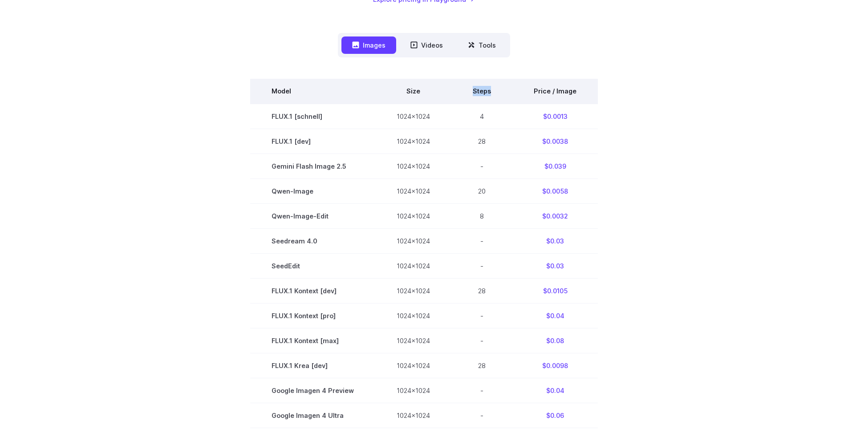
drag, startPoint x: 474, startPoint y: 89, endPoint x: 493, endPoint y: 89, distance: 18.7
click at [493, 89] on th "Steps" at bounding box center [481, 91] width 61 height 25
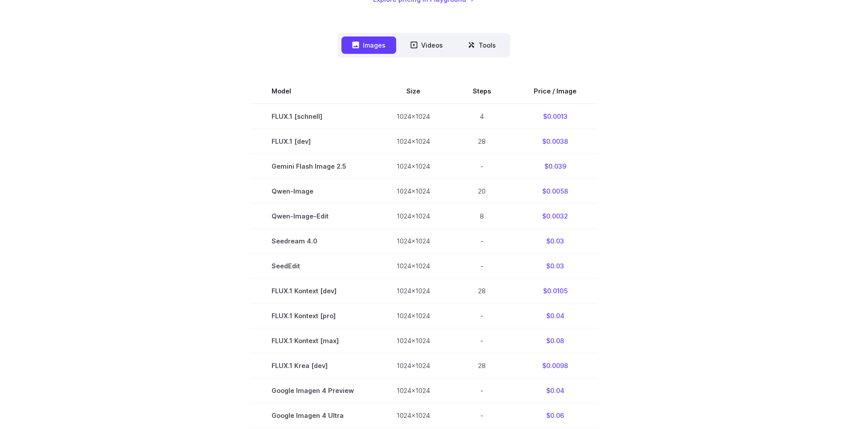
click at [724, 155] on section "Model Size Steps Price / Image FLUX.1 [schnell] 1024x1024 4 $0.0013 FLUX.1 [dev…" at bounding box center [423, 341] width 619 height 524
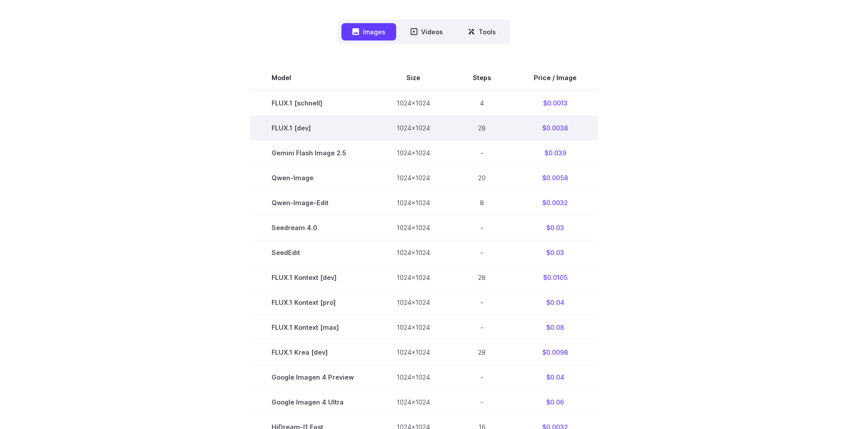
scroll to position [133, 0]
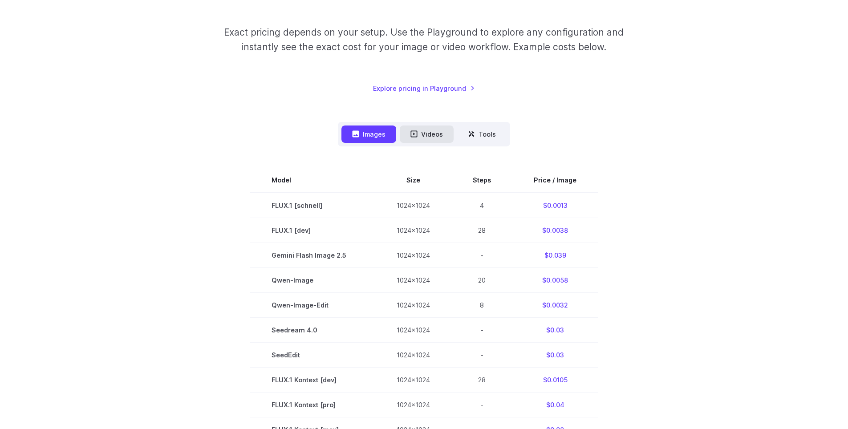
click at [429, 133] on button "Videos" at bounding box center [427, 133] width 54 height 17
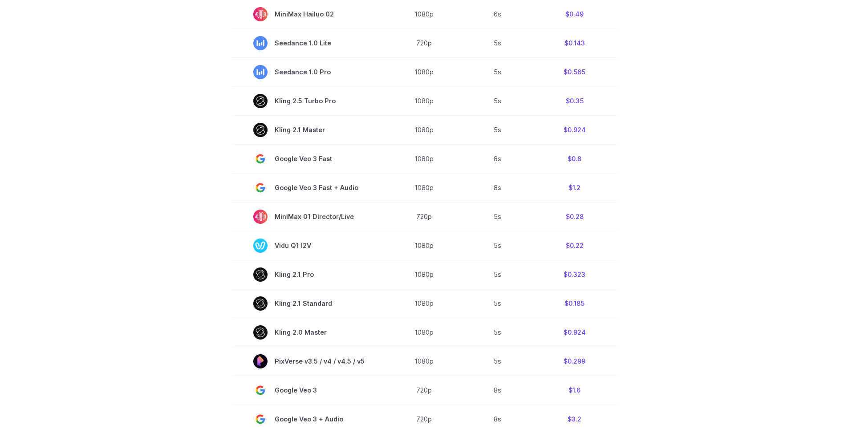
scroll to position [356, 0]
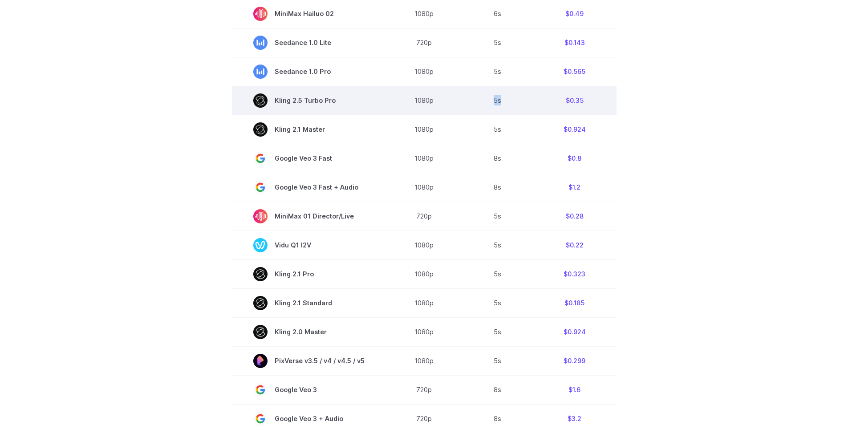
drag, startPoint x: 494, startPoint y: 101, endPoint x: 503, endPoint y: 101, distance: 8.5
click at [503, 101] on td "5s" at bounding box center [497, 100] width 70 height 29
drag, startPoint x: 291, startPoint y: 100, endPoint x: 587, endPoint y: 96, distance: 295.9
click at [587, 96] on tr "Kling 2.5 Turbo Pro 1080p 5s $0.35" at bounding box center [424, 100] width 384 height 29
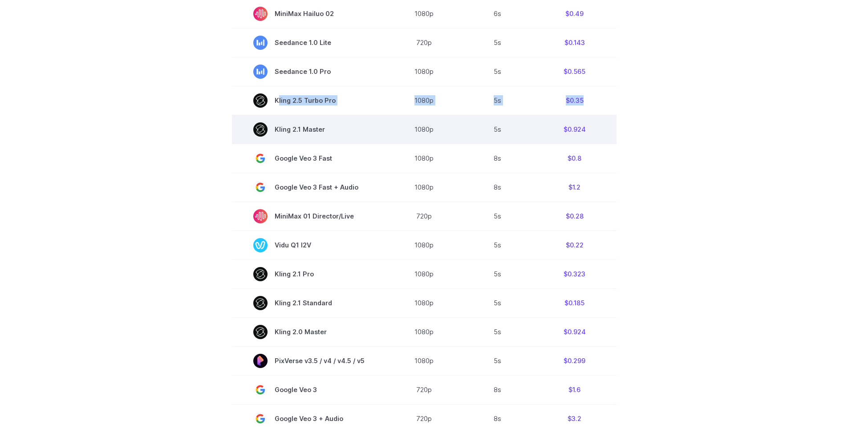
copy tr "Kling 2.5 Turbo Pro 1080p 5s $0.35"
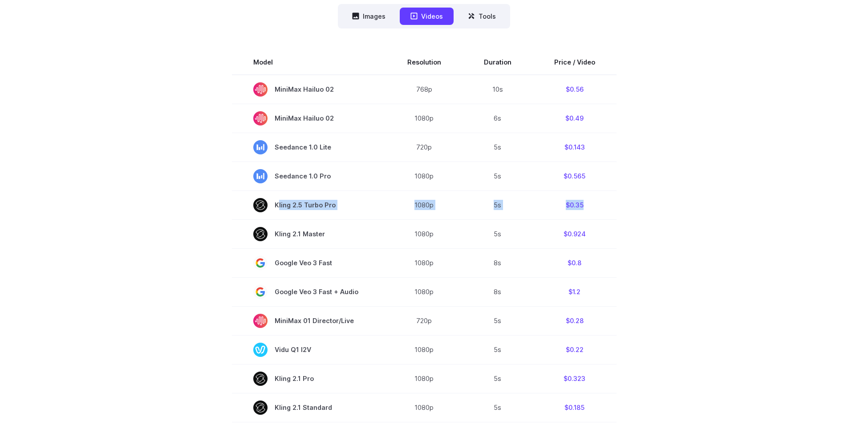
scroll to position [178, 0]
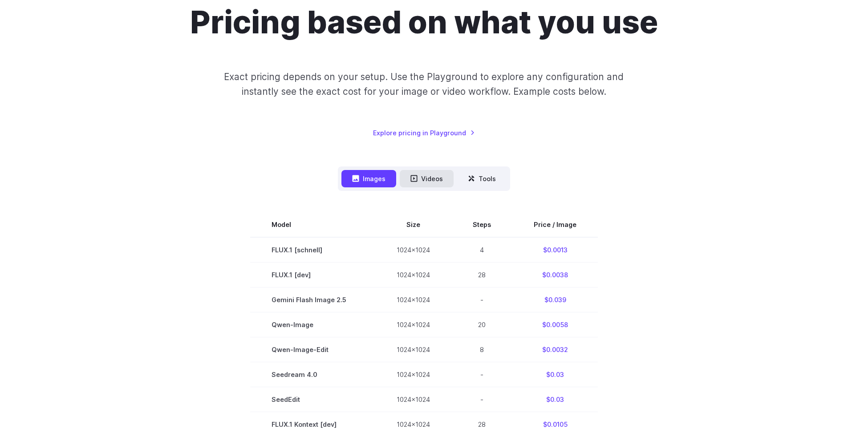
click at [424, 177] on button "Videos" at bounding box center [427, 178] width 54 height 17
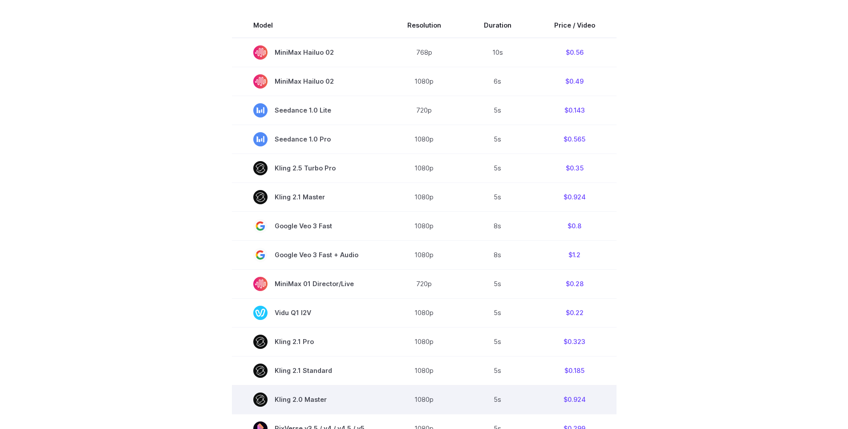
scroll to position [222, 0]
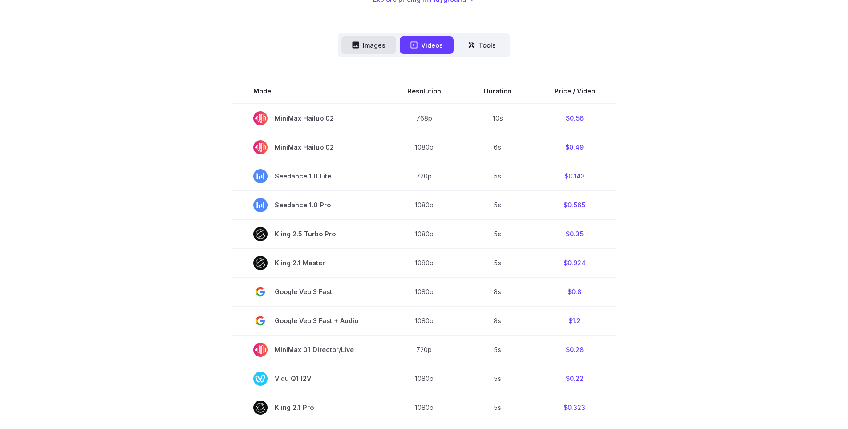
click at [375, 40] on button "Images" at bounding box center [368, 44] width 55 height 17
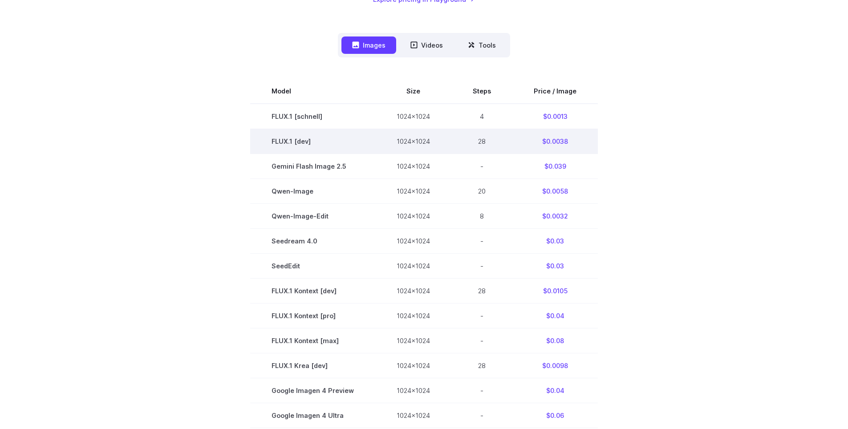
scroll to position [267, 0]
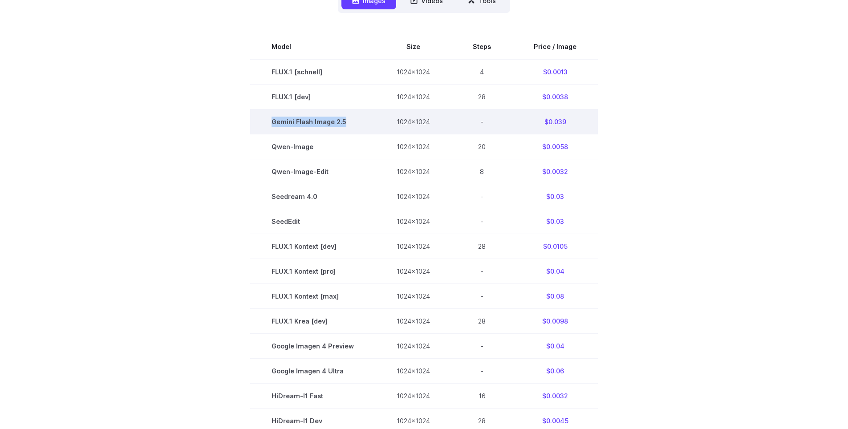
drag, startPoint x: 274, startPoint y: 121, endPoint x: 349, endPoint y: 125, distance: 75.3
click at [349, 125] on span "Gemini Flash Image 2.5" at bounding box center [312, 122] width 82 height 10
copy span "Gemini Flash Image 2.5"
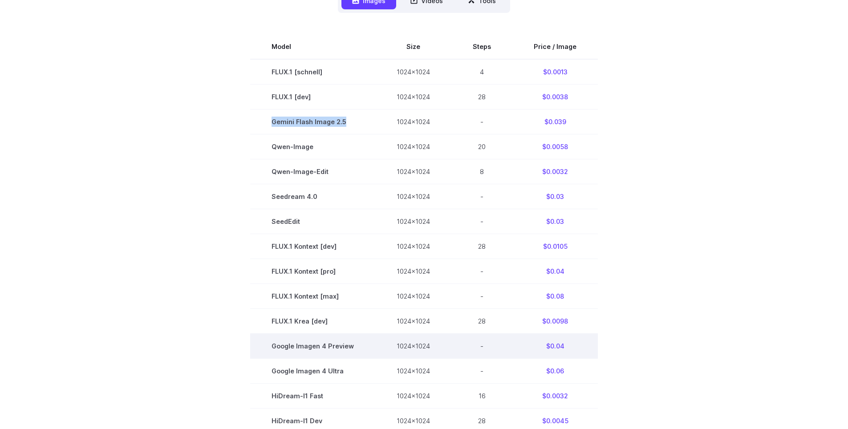
copy span "Gemini Flash Image 2.5"
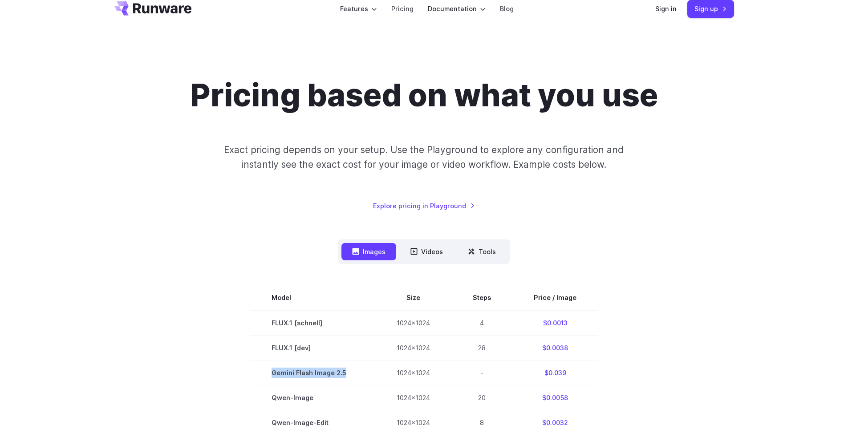
scroll to position [0, 0]
